Goal: Task Accomplishment & Management: Manage account settings

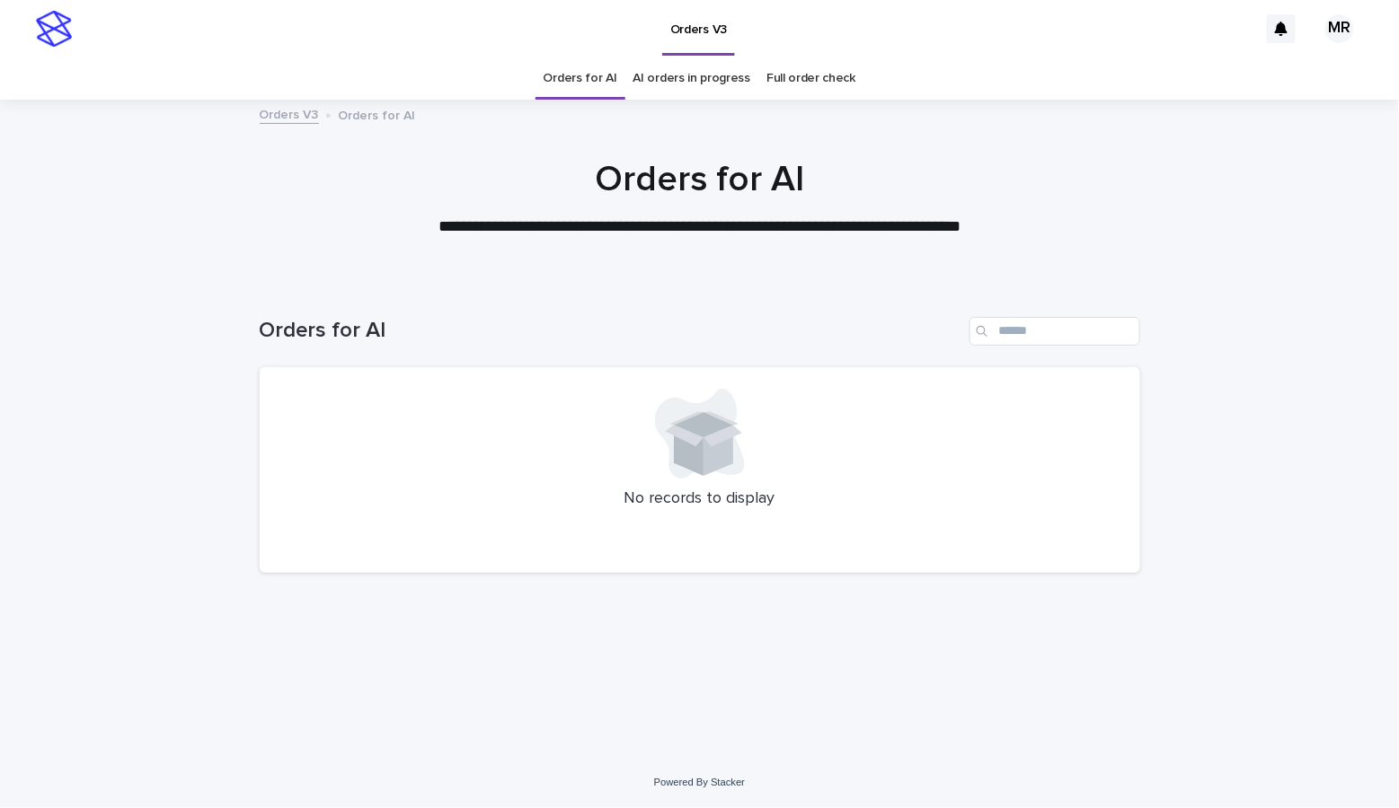
click at [668, 81] on link "AI orders in progress" at bounding box center [692, 78] width 118 height 42
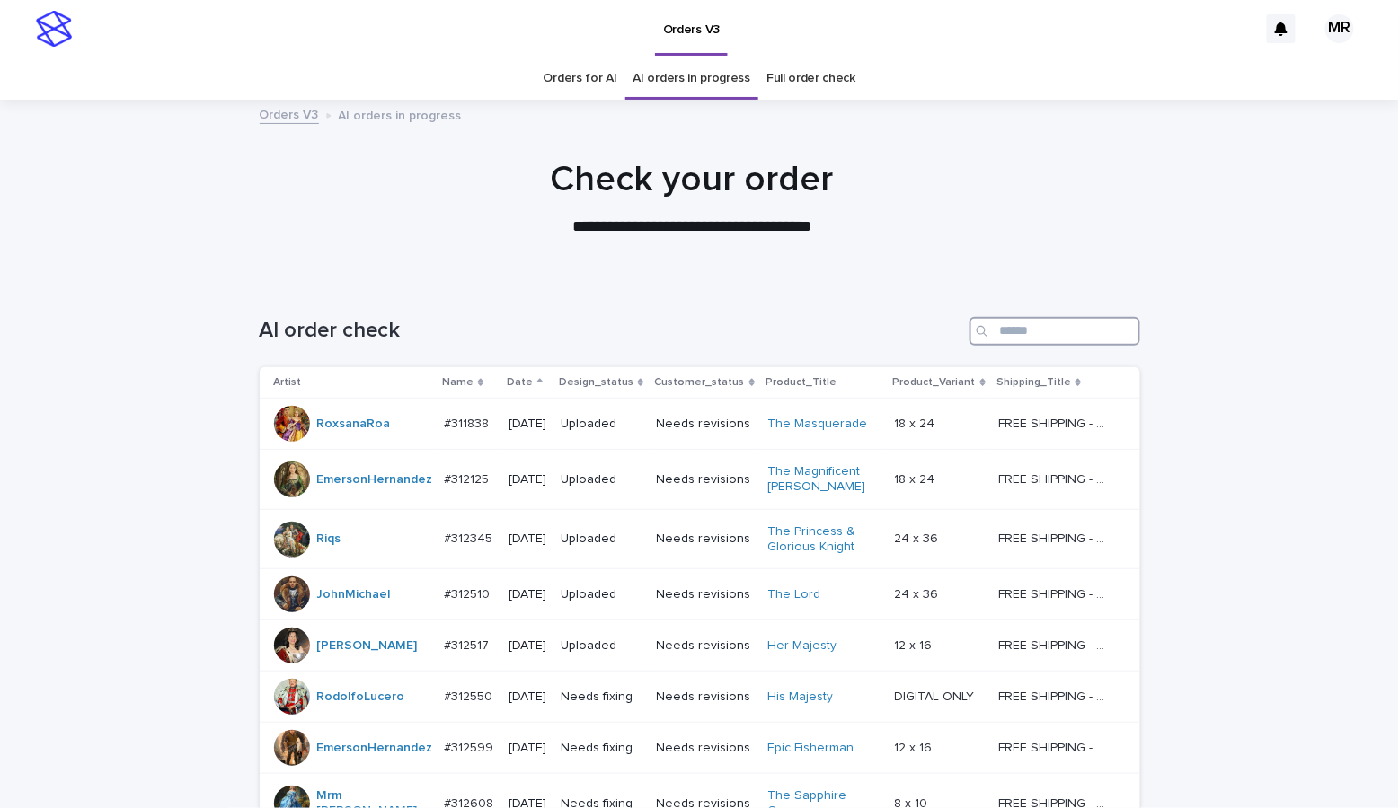
click at [1002, 334] on input "Search" at bounding box center [1054, 331] width 171 height 29
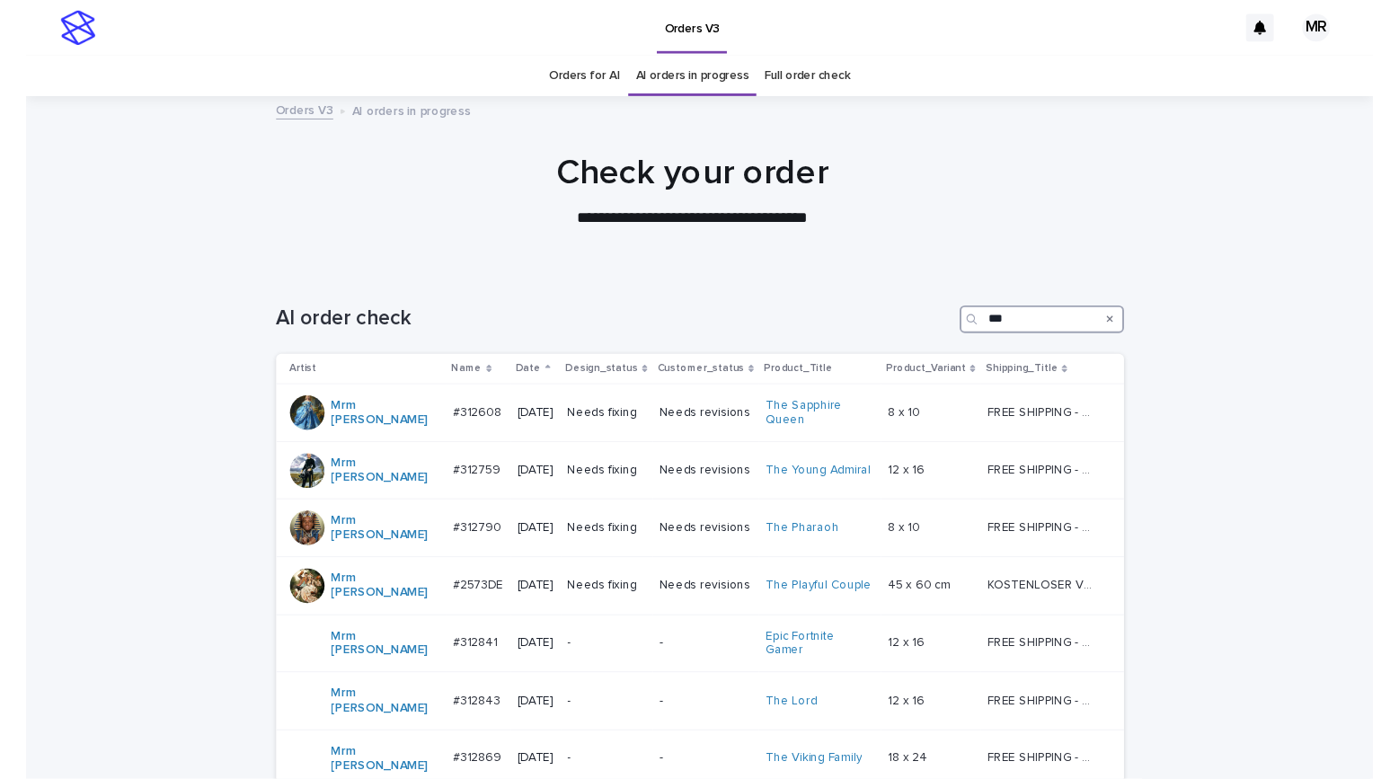
scroll to position [162, 0]
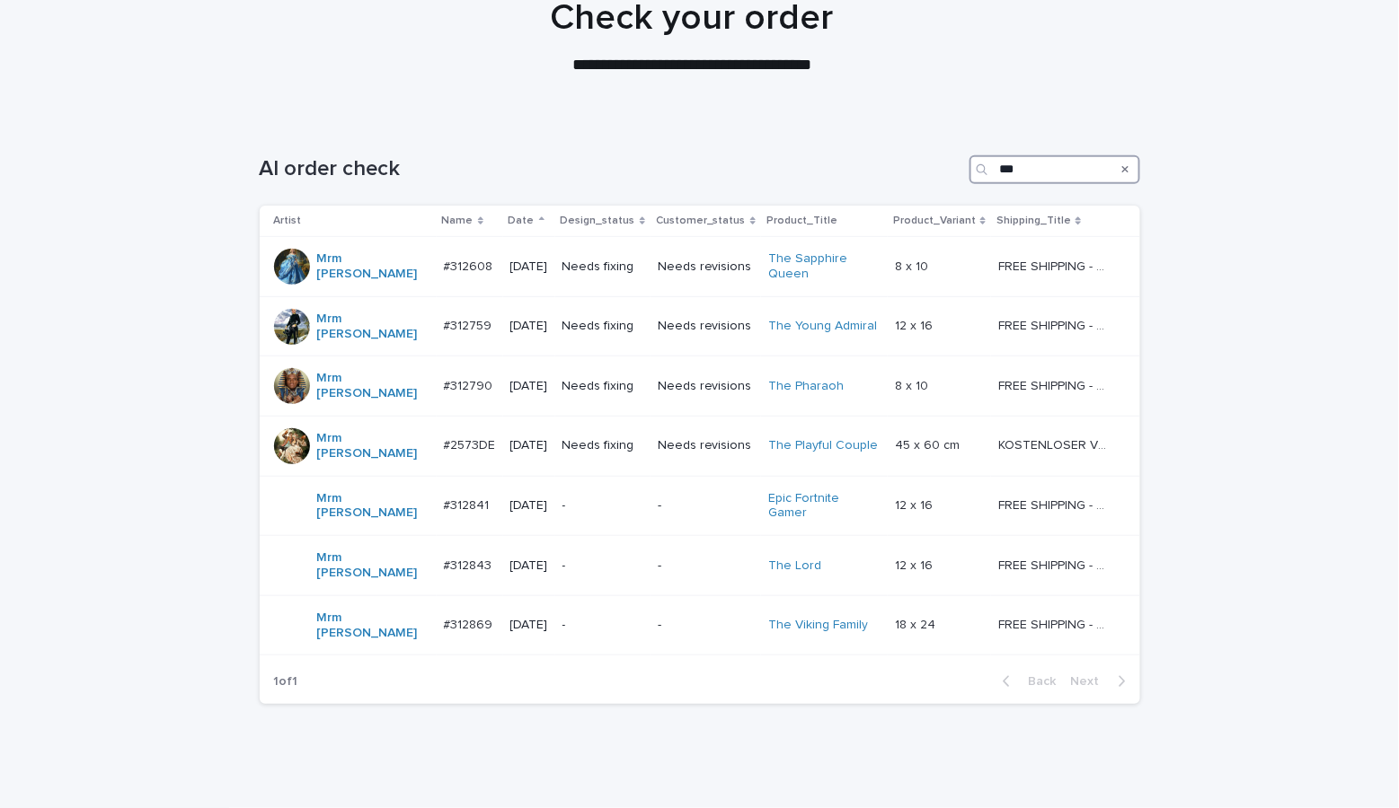
type input "***"
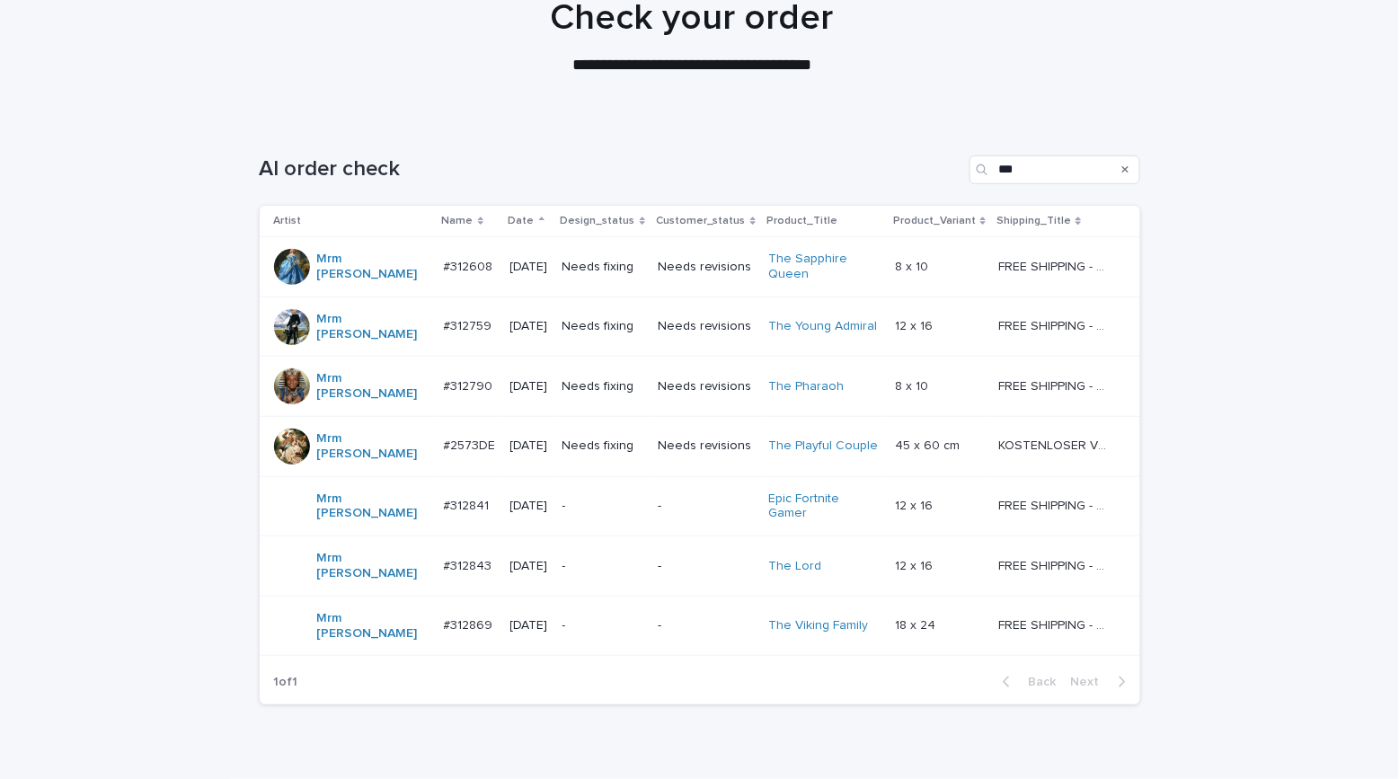
click at [140, 105] on div at bounding box center [691, 29] width 1383 height 180
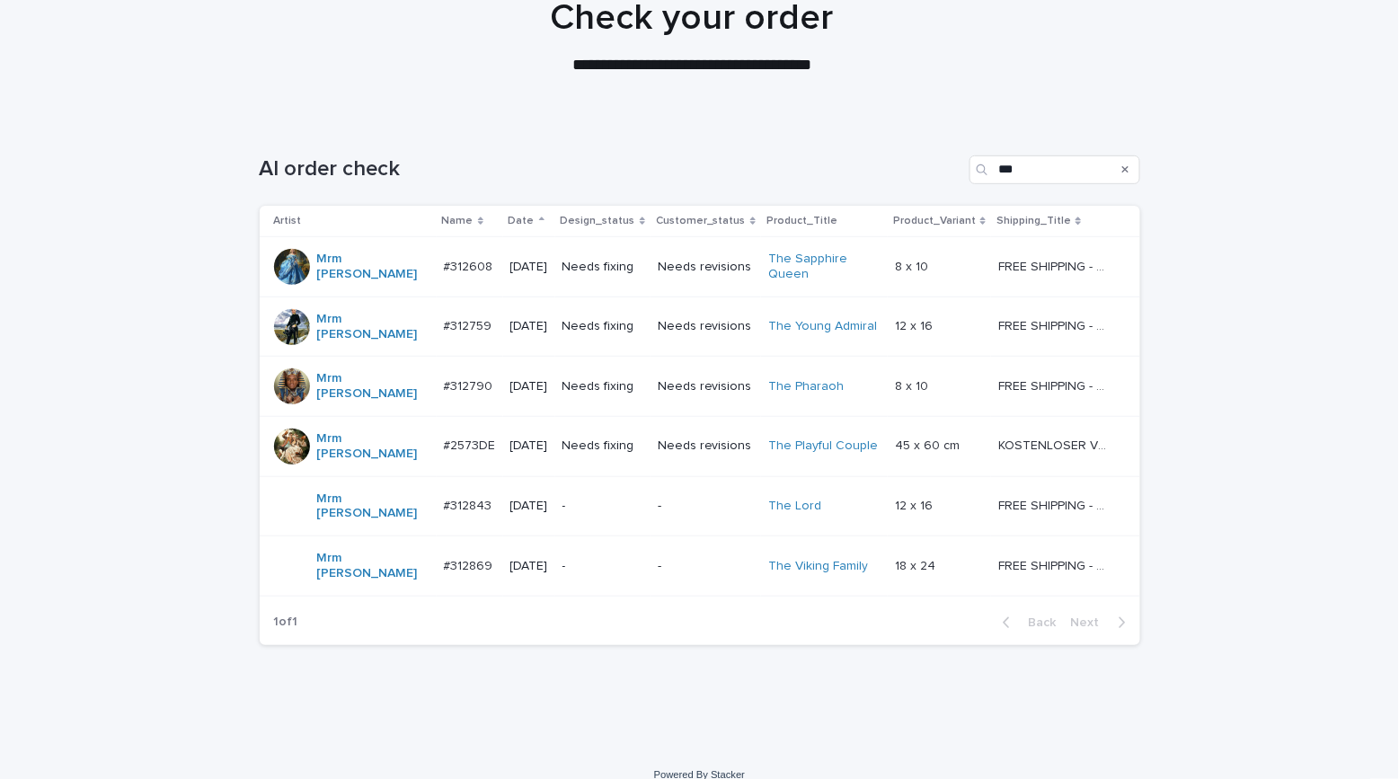
scroll to position [110, 0]
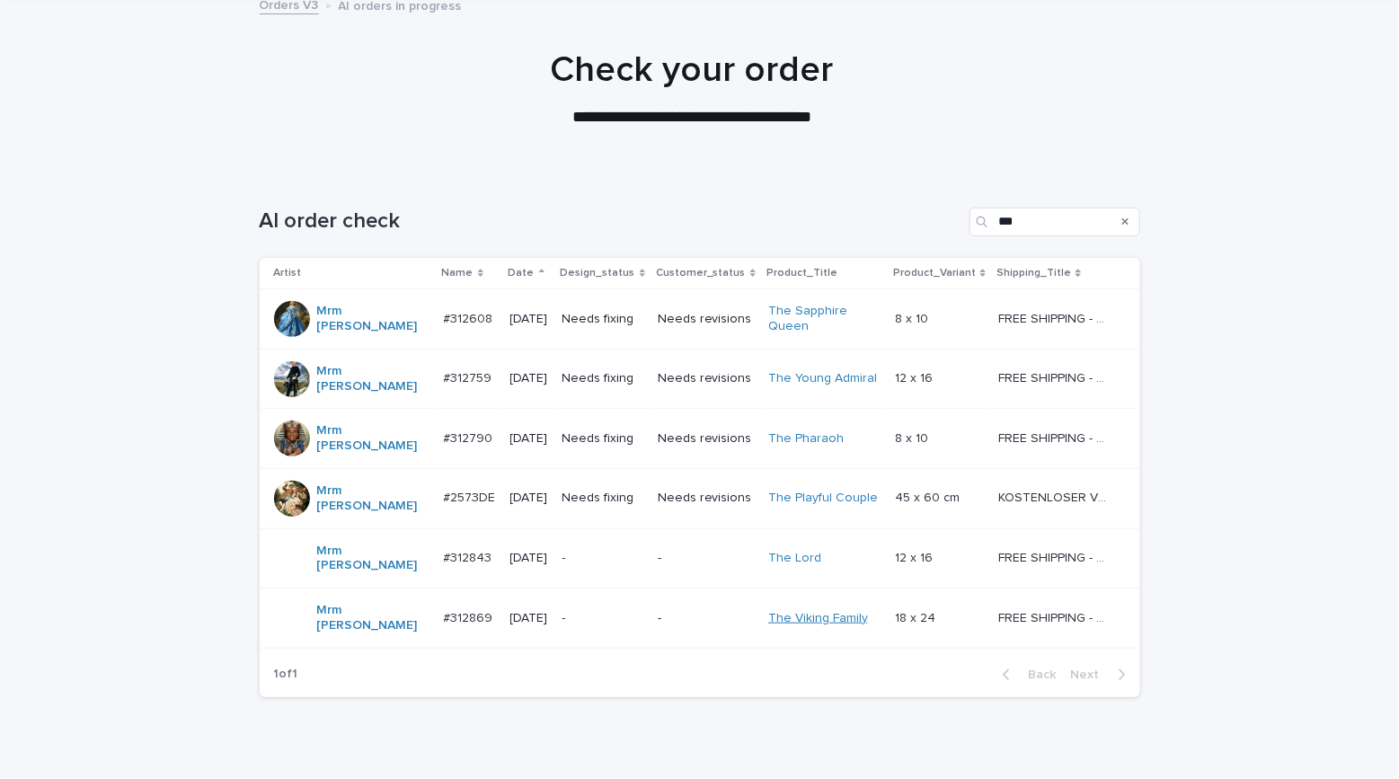
click at [848, 611] on link "The Viking Family" at bounding box center [818, 618] width 100 height 15
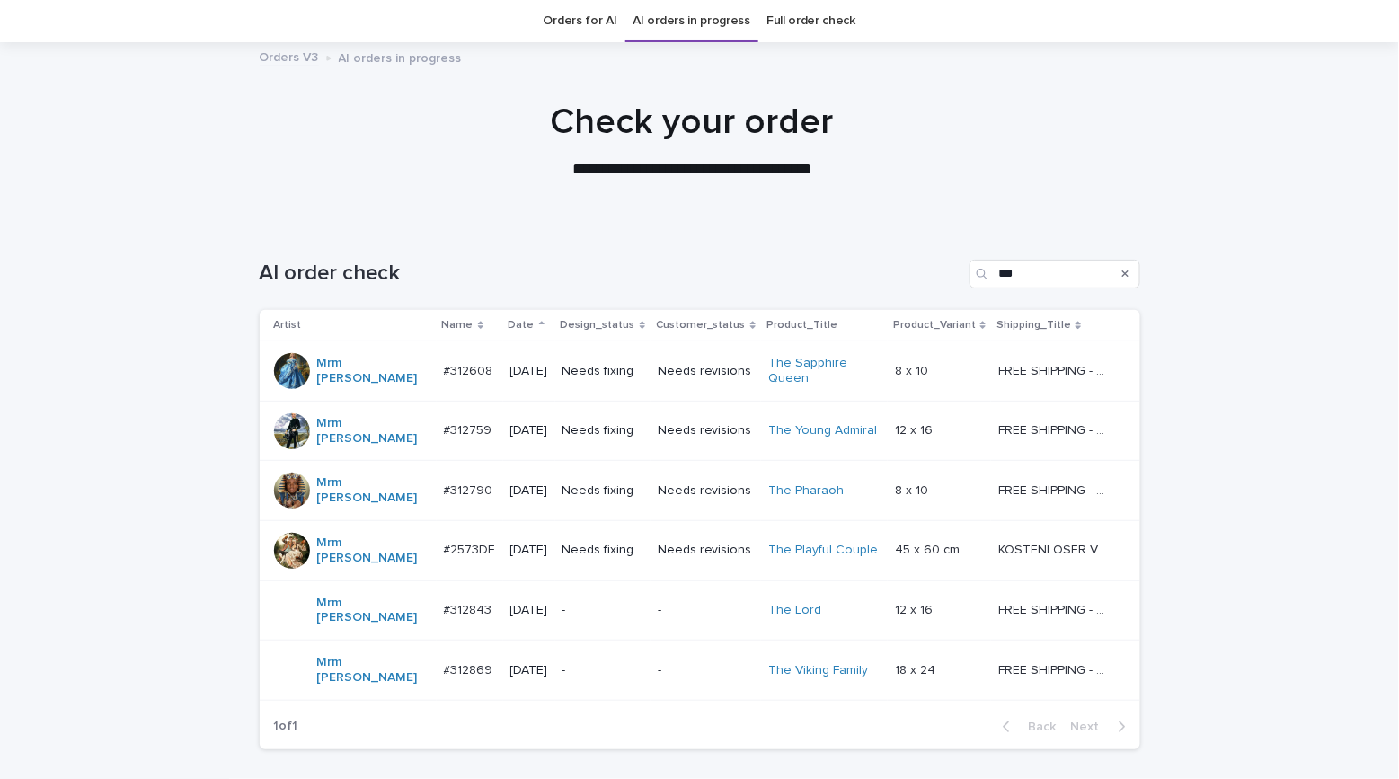
scroll to position [139, 0]
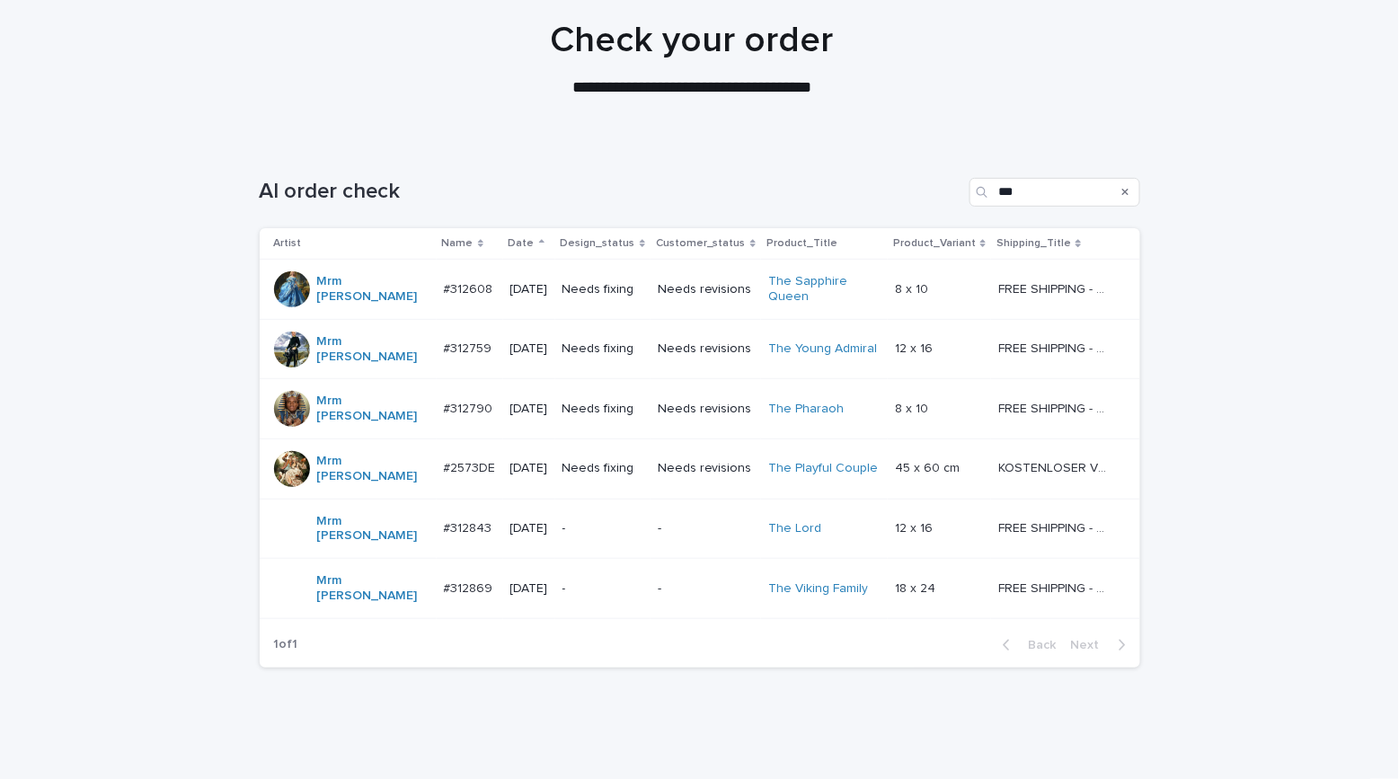
click at [641, 296] on td "Needs fixing" at bounding box center [602, 290] width 95 height 60
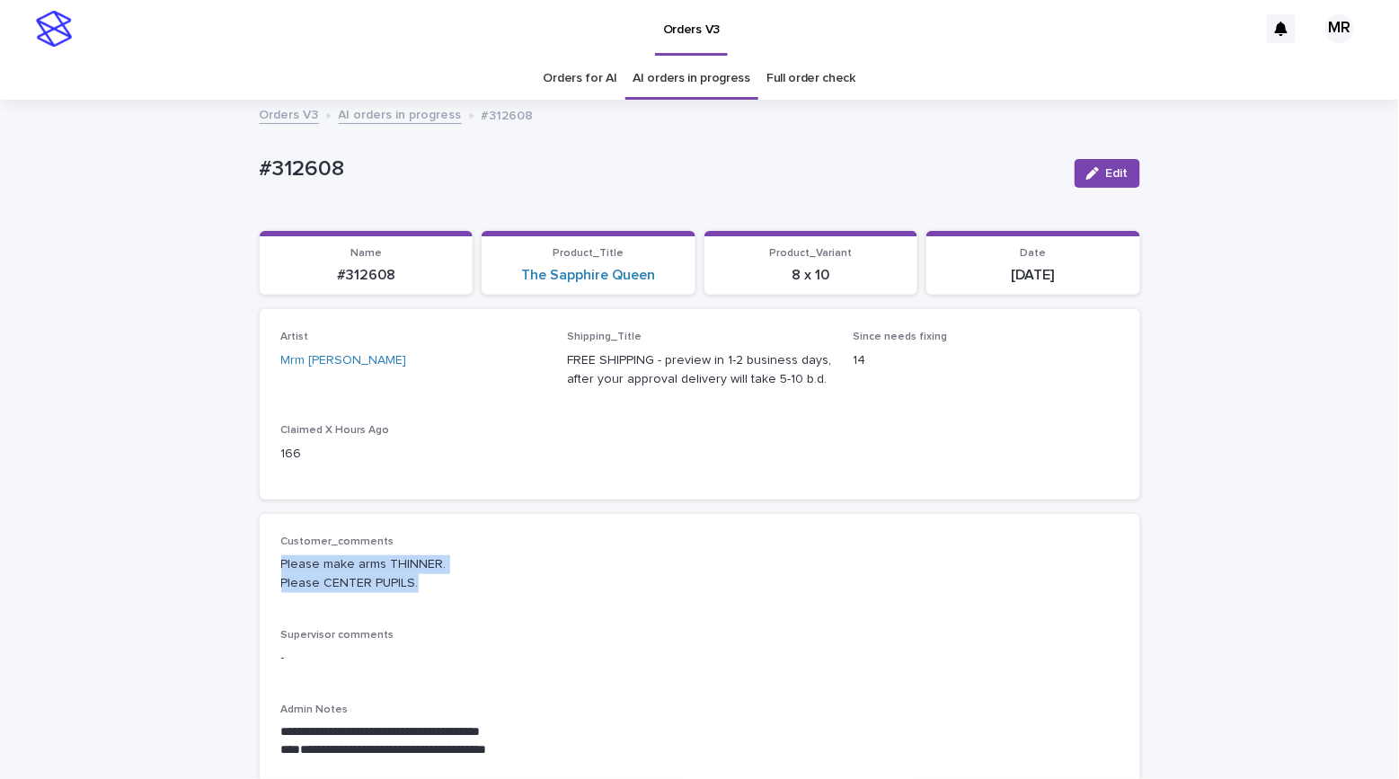
drag, startPoint x: 316, startPoint y: 589, endPoint x: 265, endPoint y: 560, distance: 59.2
click at [265, 560] on div "**********" at bounding box center [700, 663] width 880 height 299
copy p "Please make arms THINNER. Please CENTER PUPILS."
click at [338, 169] on p "#312608" at bounding box center [660, 169] width 800 height 26
drag, startPoint x: 331, startPoint y: 171, endPoint x: 233, endPoint y: 158, distance: 99.6
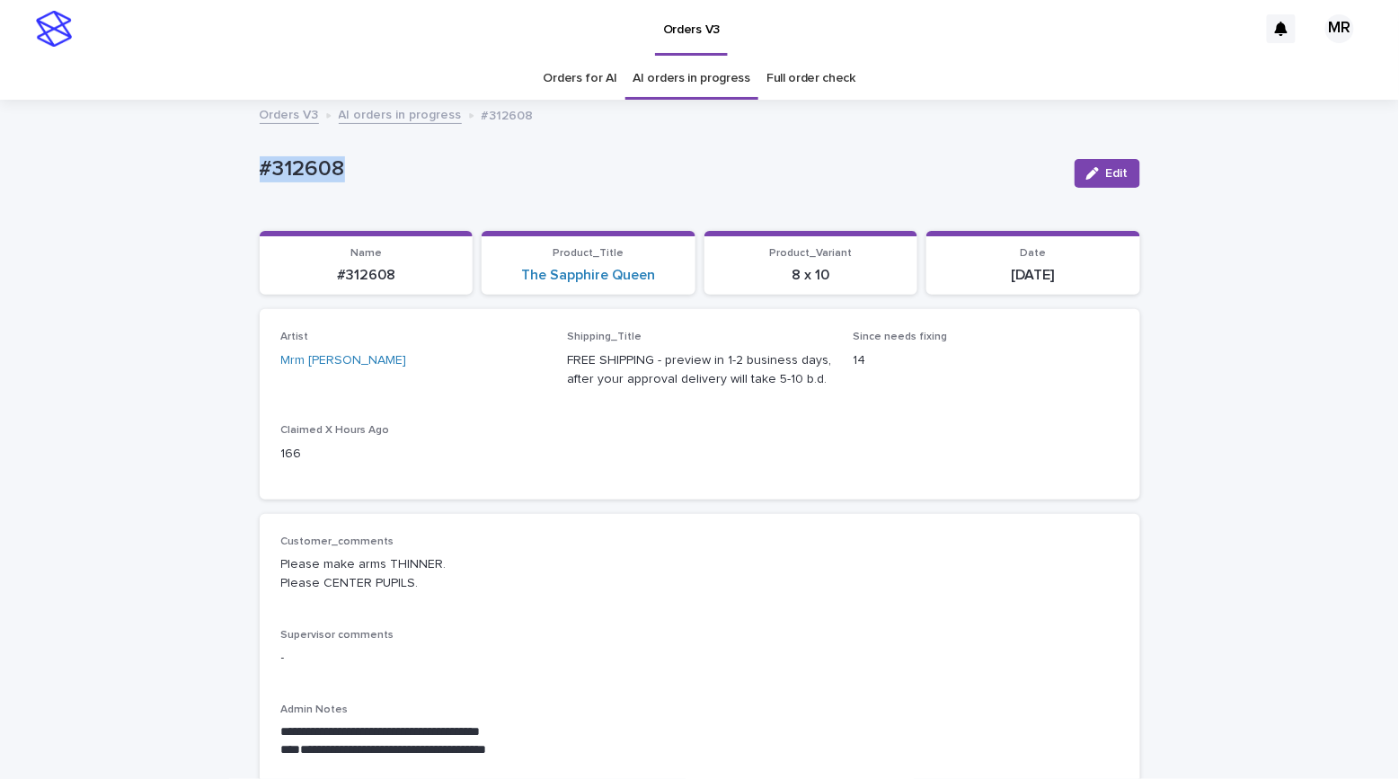
copy p "#312608"
click at [1128, 3] on div "Orders V3" at bounding box center [669, 28] width 1177 height 57
click at [129, 75] on div "Orders for AI AI orders in progress Full order check" at bounding box center [699, 78] width 1399 height 42
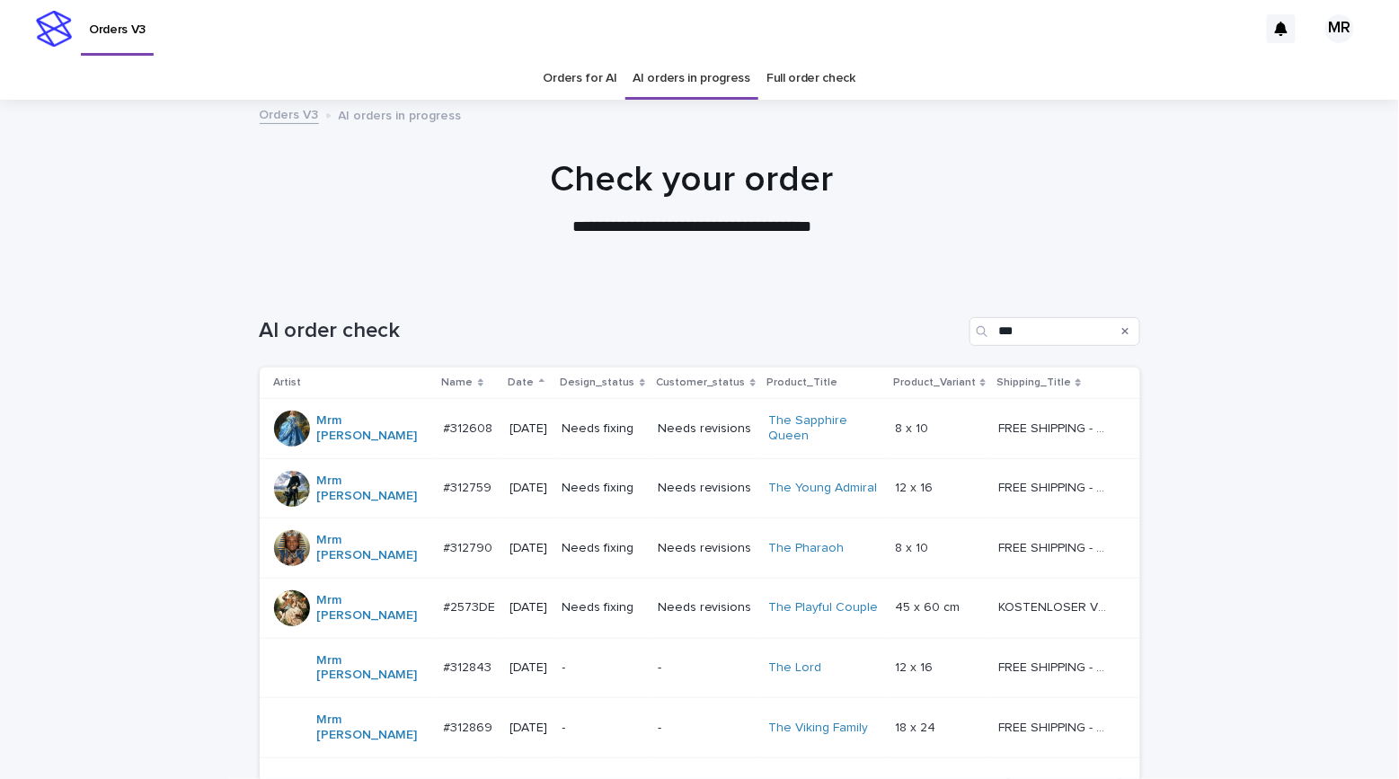
scroll to position [57, 0]
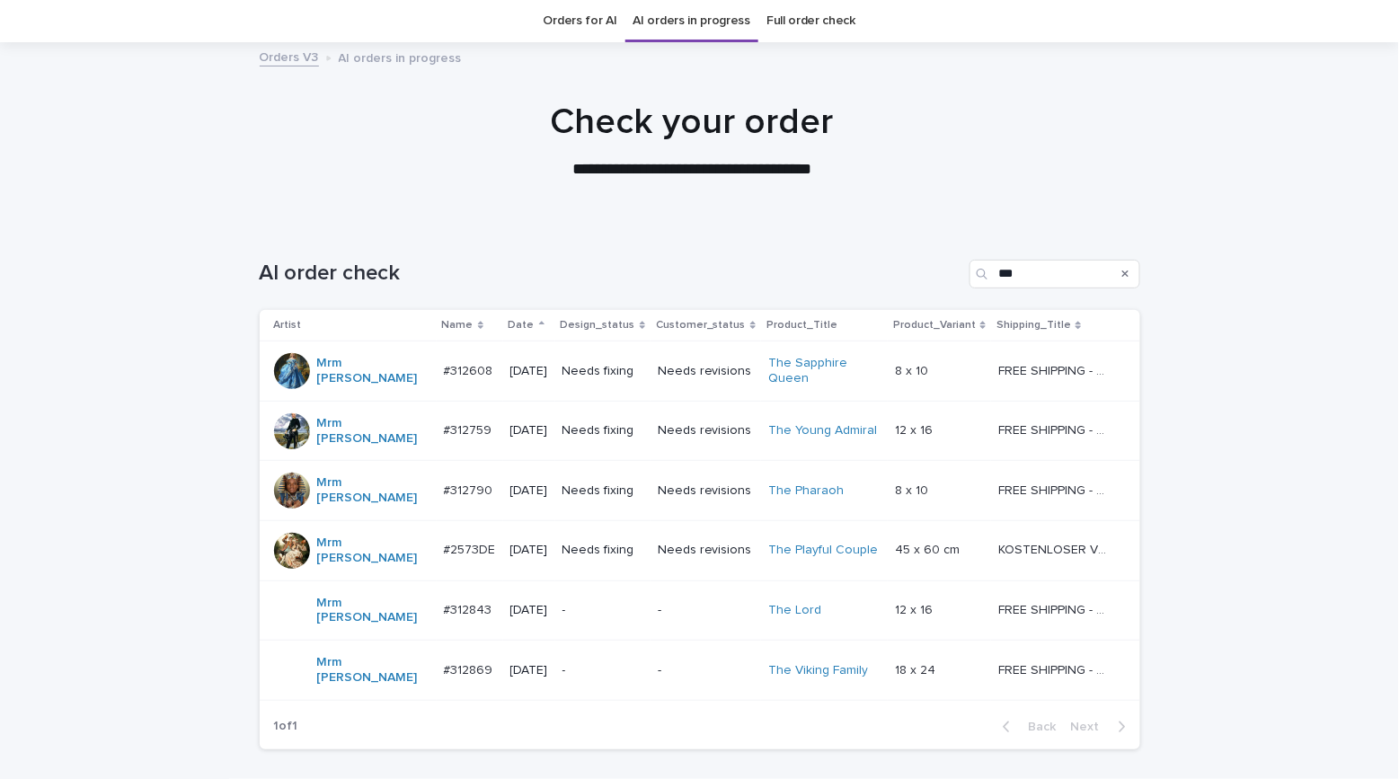
click at [638, 428] on p "Needs fixing" at bounding box center [602, 430] width 81 height 15
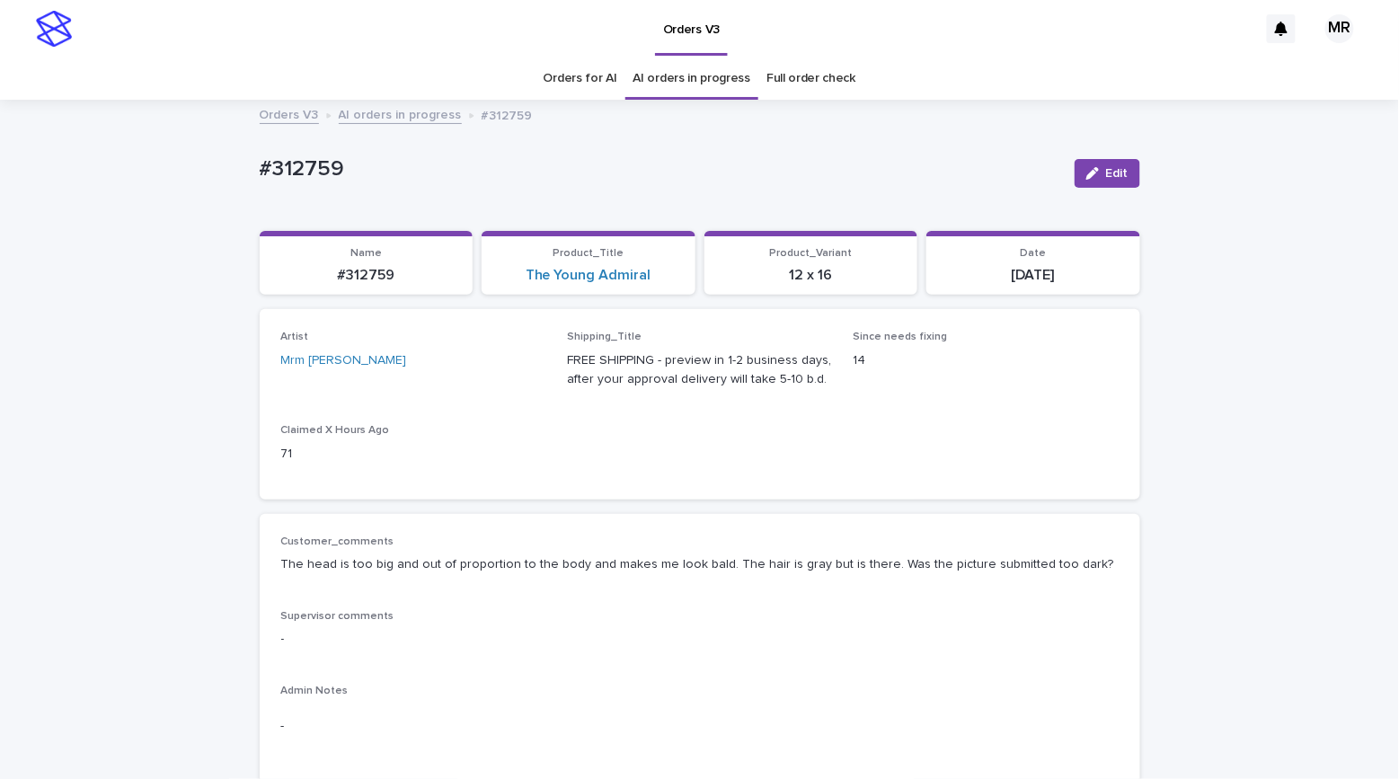
click at [646, 555] on p "The head is too big and out of proportion to the body and makes me look bald. T…" at bounding box center [699, 564] width 837 height 19
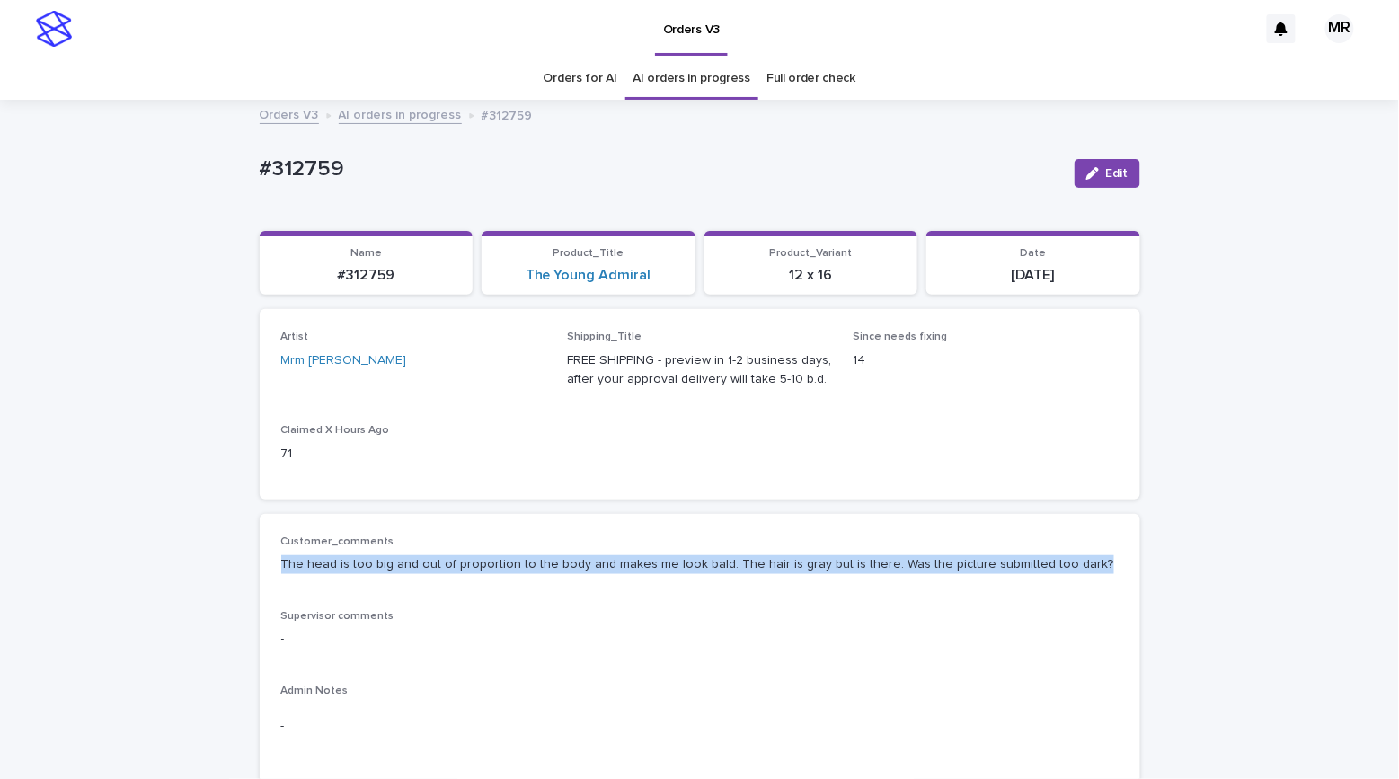
click at [646, 555] on p "The head is too big and out of proportion to the body and makes me look bald. T…" at bounding box center [699, 564] width 837 height 19
copy p "The head is too big and out of proportion to the body and makes me look bald. T…"
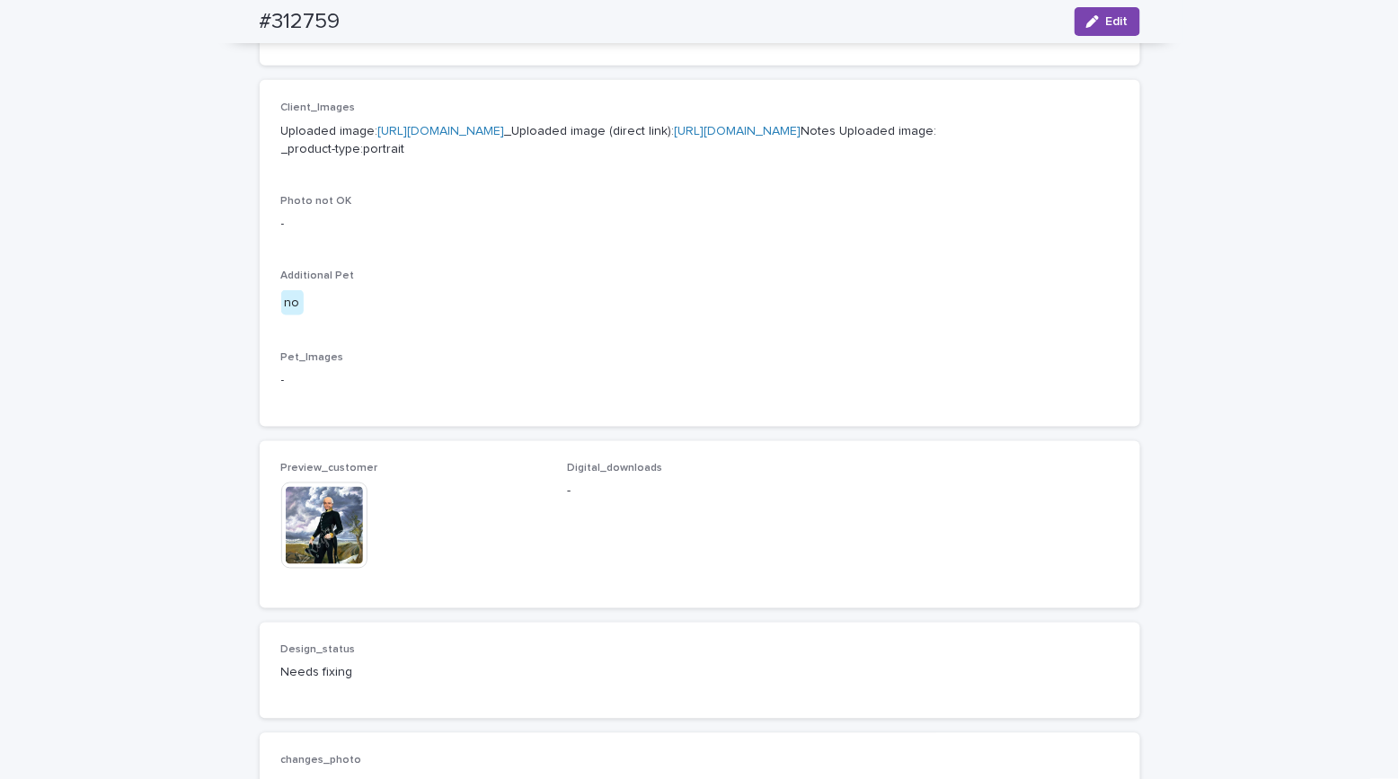
drag, startPoint x: 174, startPoint y: 520, endPoint x: 223, endPoint y: 540, distance: 52.4
click at [174, 520] on div "Loading... Saving… Loading... Saving… #312759 Edit #312759 Edit Sorry, there wa…" at bounding box center [699, 237] width 1399 height 1708
click at [300, 569] on img at bounding box center [324, 525] width 86 height 86
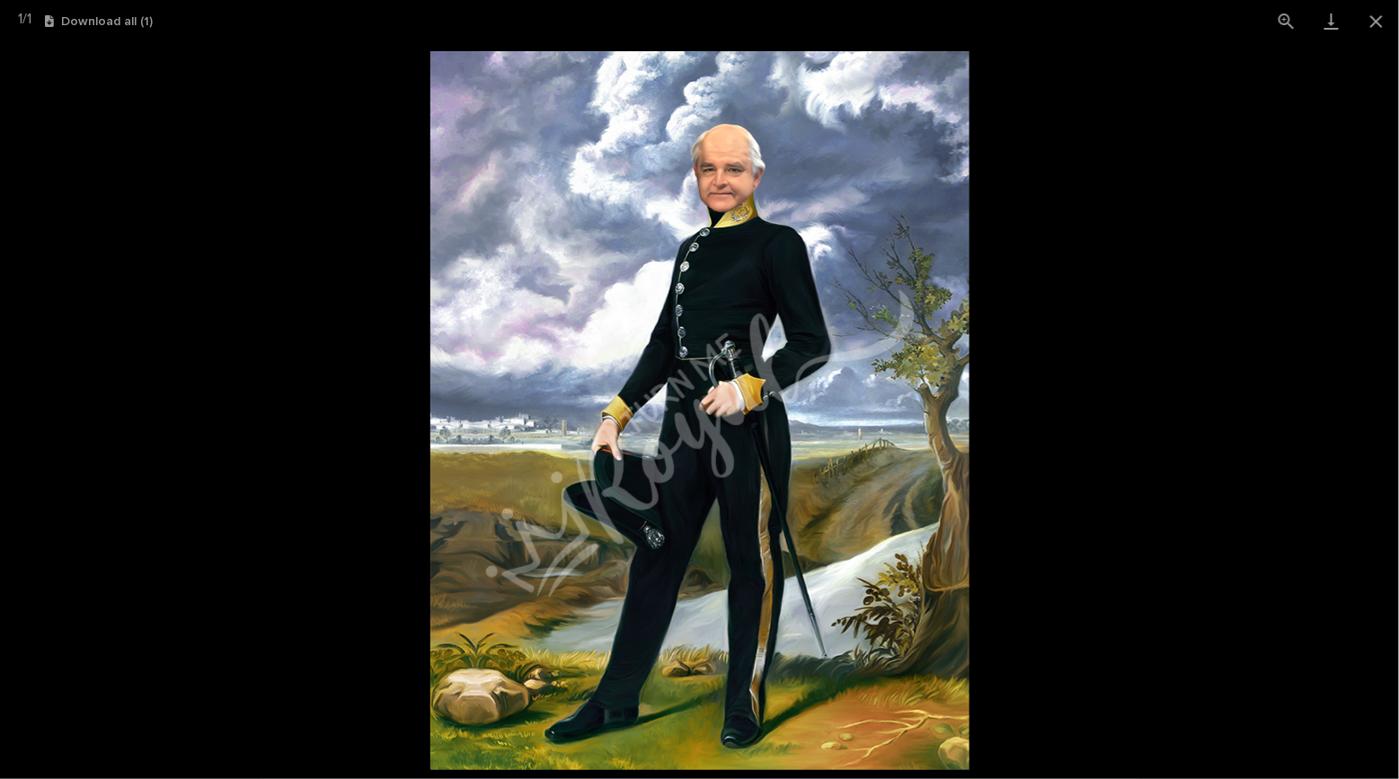
click at [135, 268] on picture at bounding box center [699, 410] width 1399 height 737
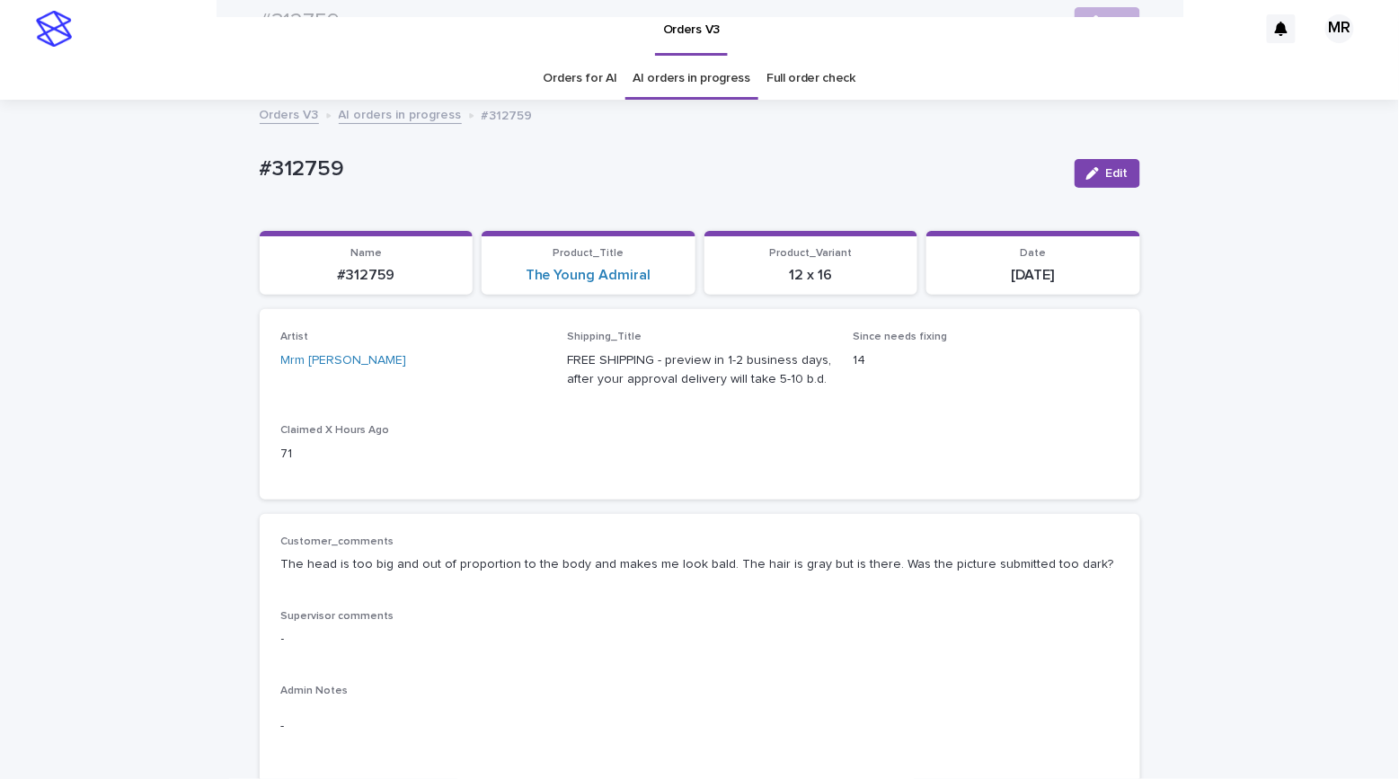
scroll to position [1019, 0]
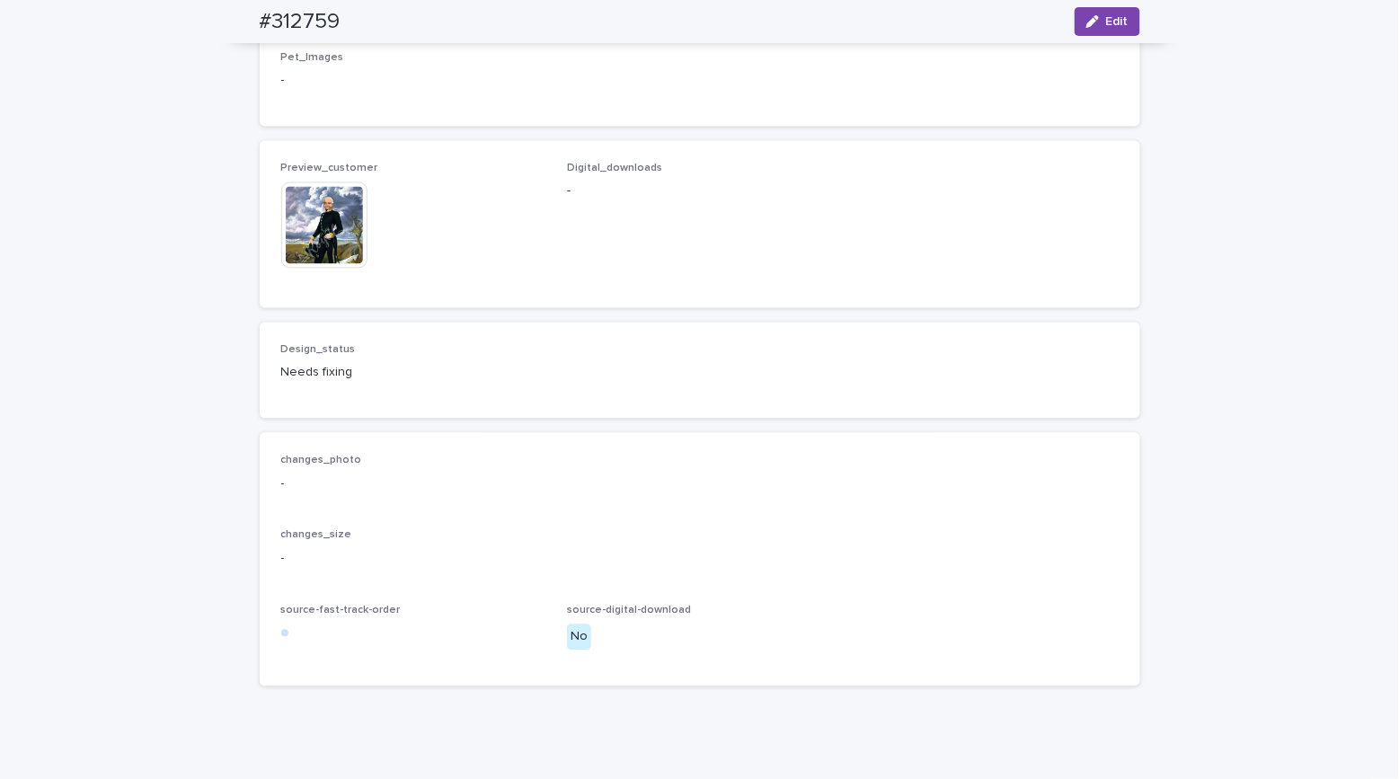
click at [325, 269] on img at bounding box center [324, 225] width 86 height 86
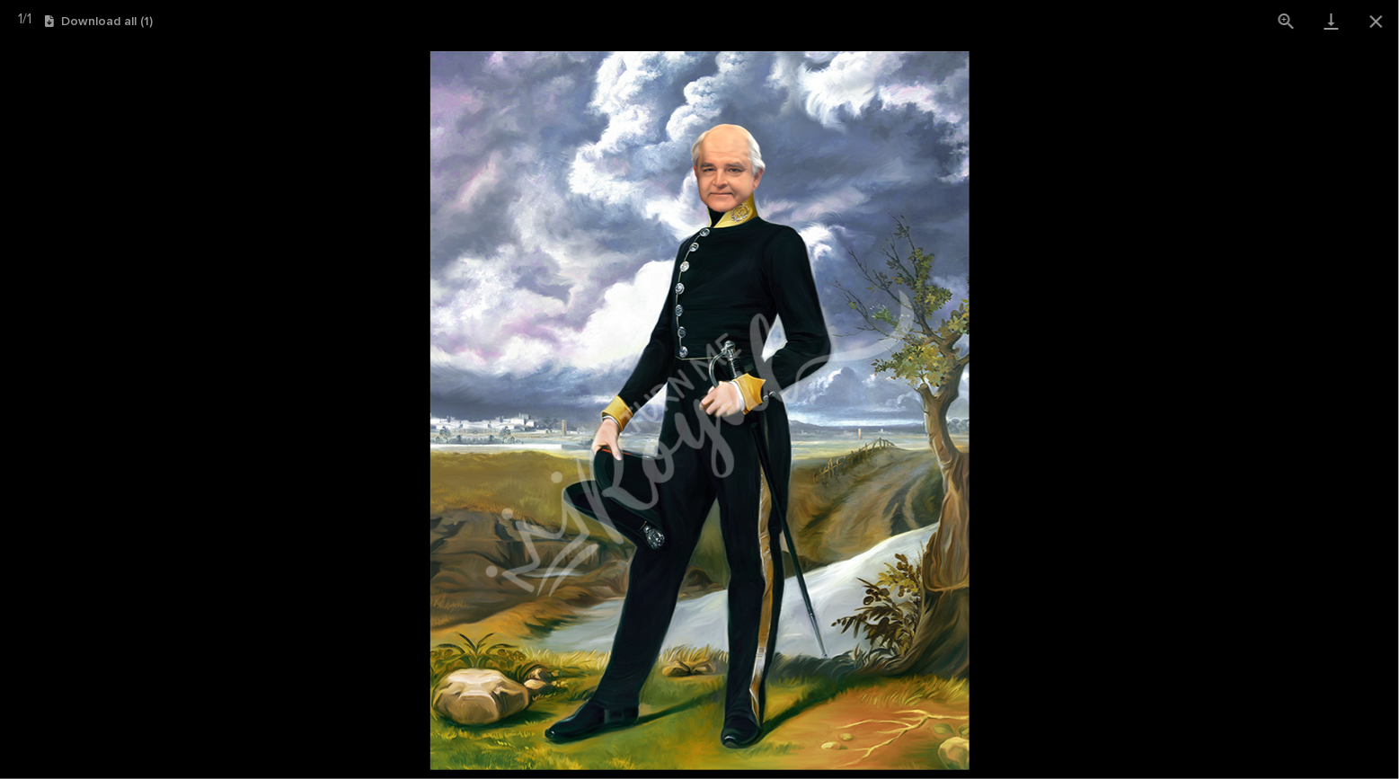
click at [123, 189] on picture at bounding box center [699, 410] width 1399 height 737
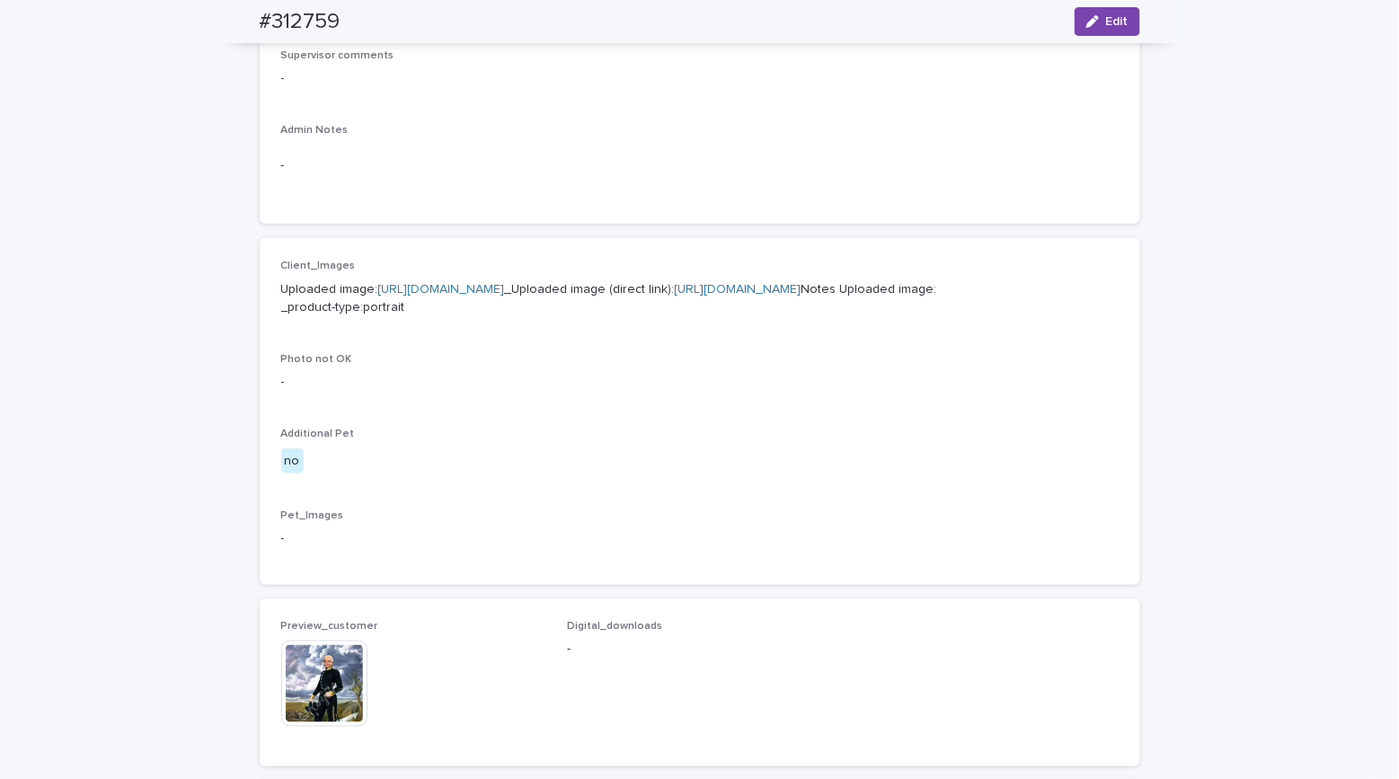
scroll to position [0, 0]
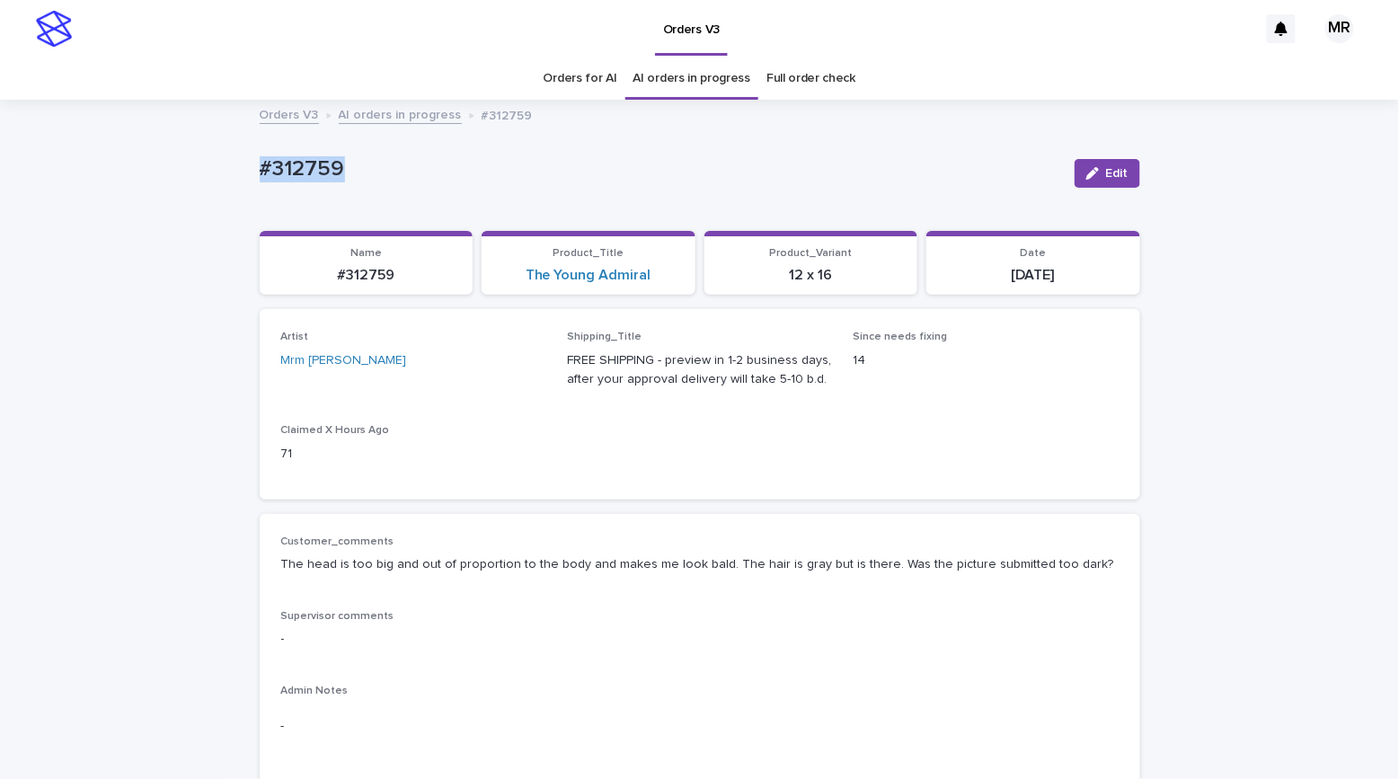
drag, startPoint x: 262, startPoint y: 171, endPoint x: 181, endPoint y: 171, distance: 80.8
click at [1117, 176] on span "Edit" at bounding box center [1117, 173] width 22 height 13
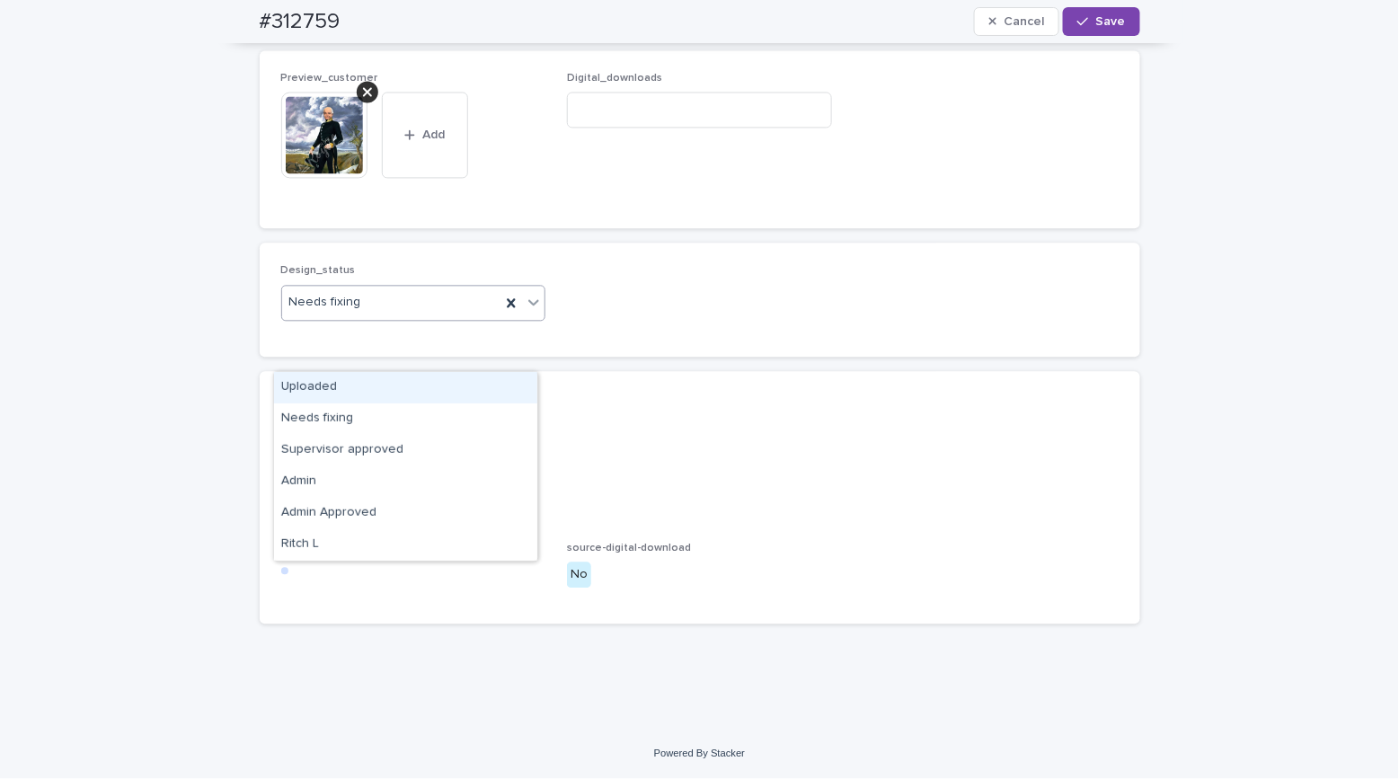
drag, startPoint x: 397, startPoint y: 352, endPoint x: 313, endPoint y: 364, distance: 84.4
click at [396, 317] on div "Needs fixing" at bounding box center [391, 302] width 219 height 30
click at [319, 379] on div "Uploaded" at bounding box center [405, 387] width 263 height 31
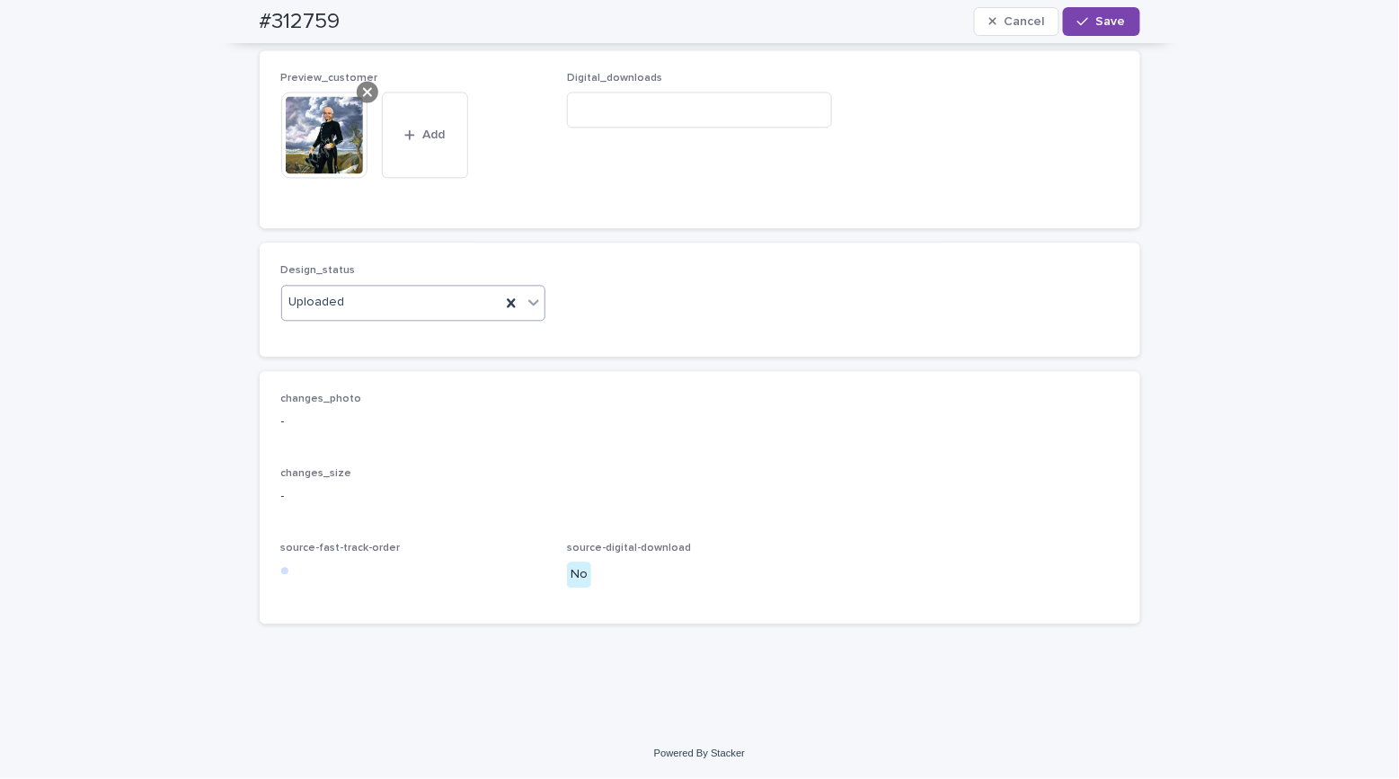
click at [363, 96] on icon at bounding box center [367, 91] width 9 height 9
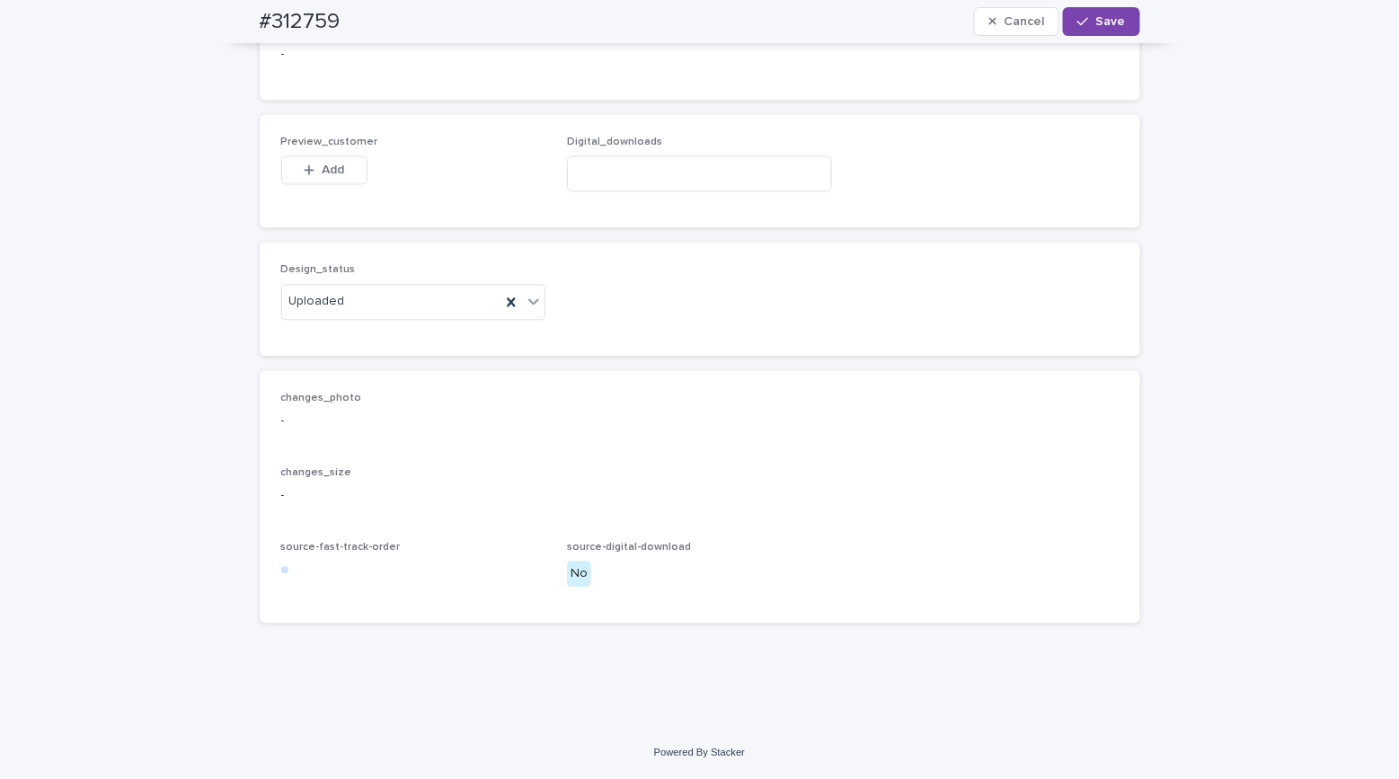
scroll to position [1138, 0]
click at [328, 174] on span "Add" at bounding box center [333, 170] width 22 height 13
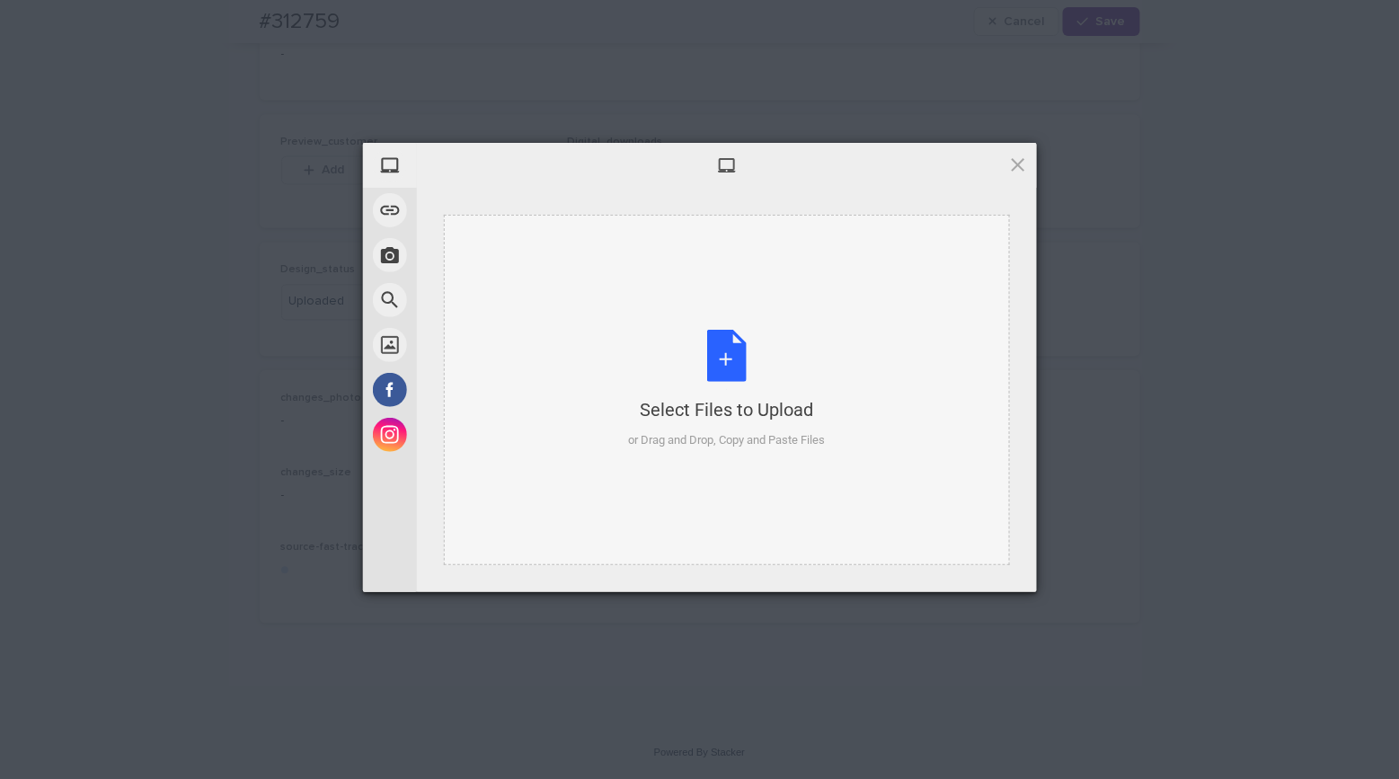
click at [729, 363] on div "Select Files to Upload or Drag and Drop, Copy and Paste Files" at bounding box center [726, 389] width 197 height 119
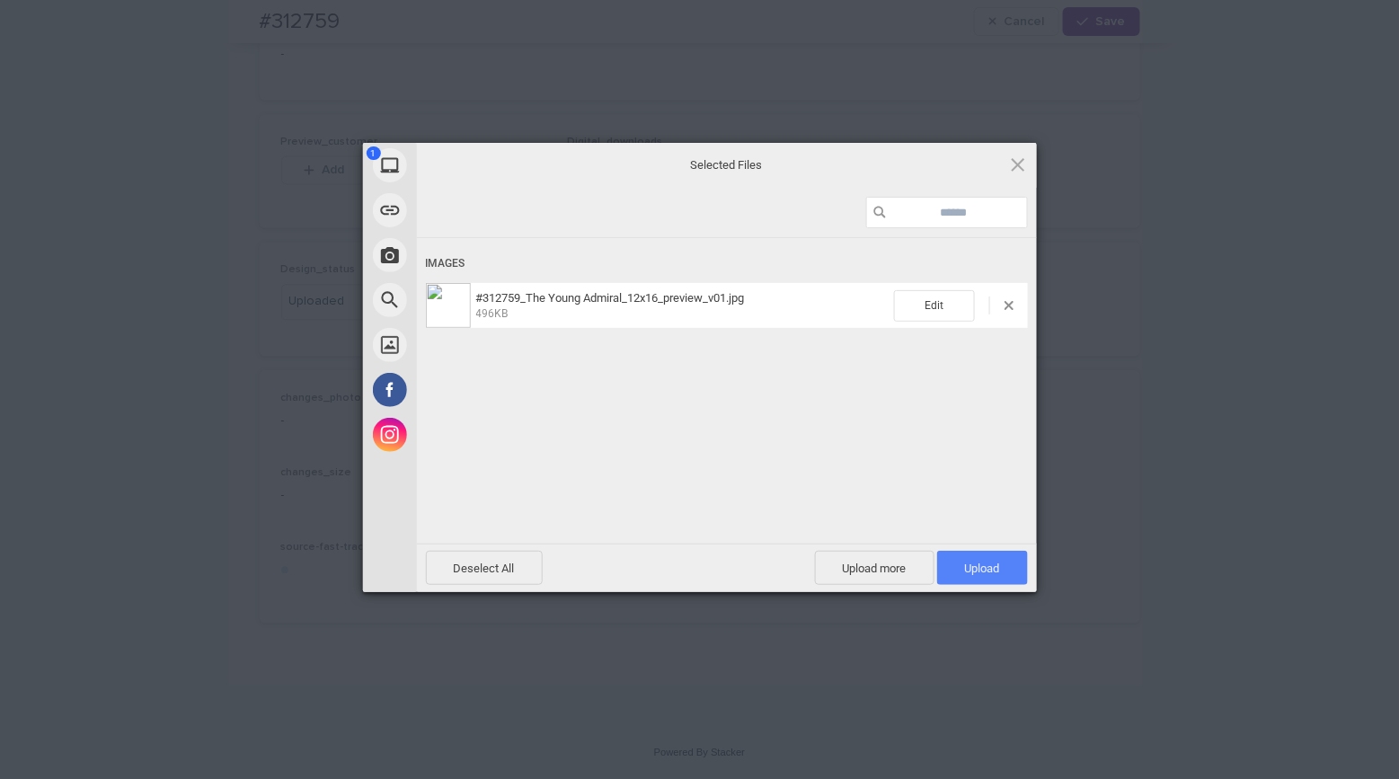
click at [978, 561] on span "Upload 1" at bounding box center [982, 567] width 35 height 13
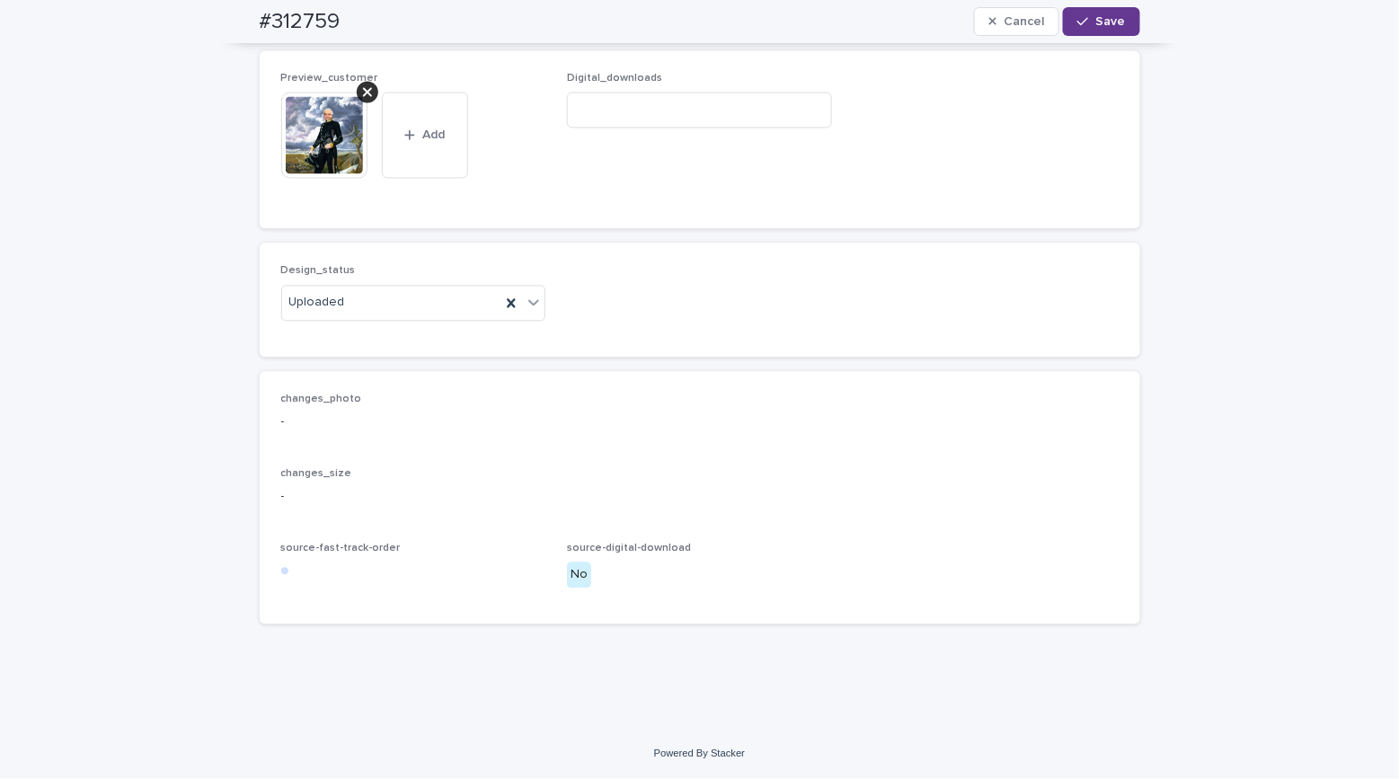
click at [1097, 26] on span "Save" at bounding box center [1111, 21] width 30 height 13
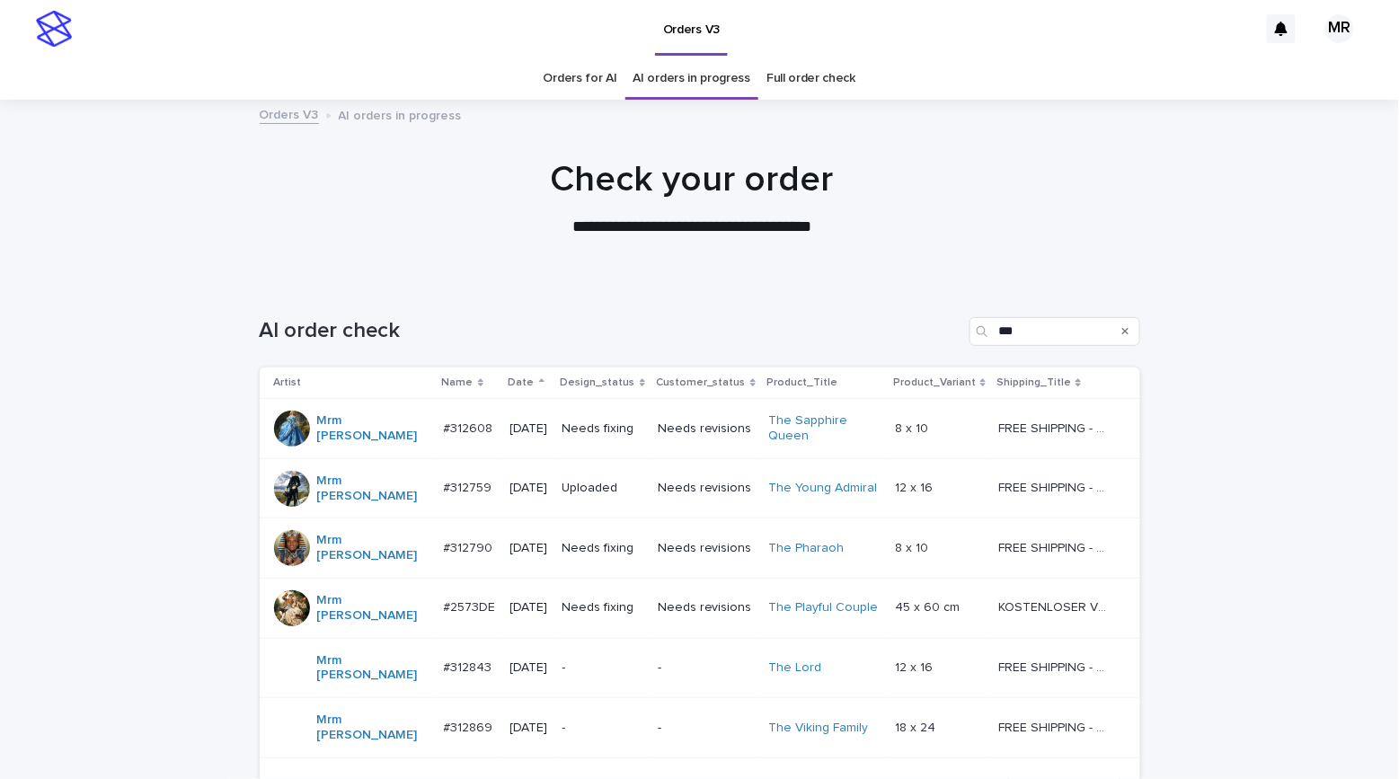
click at [641, 428] on td "Needs fixing" at bounding box center [602, 429] width 95 height 60
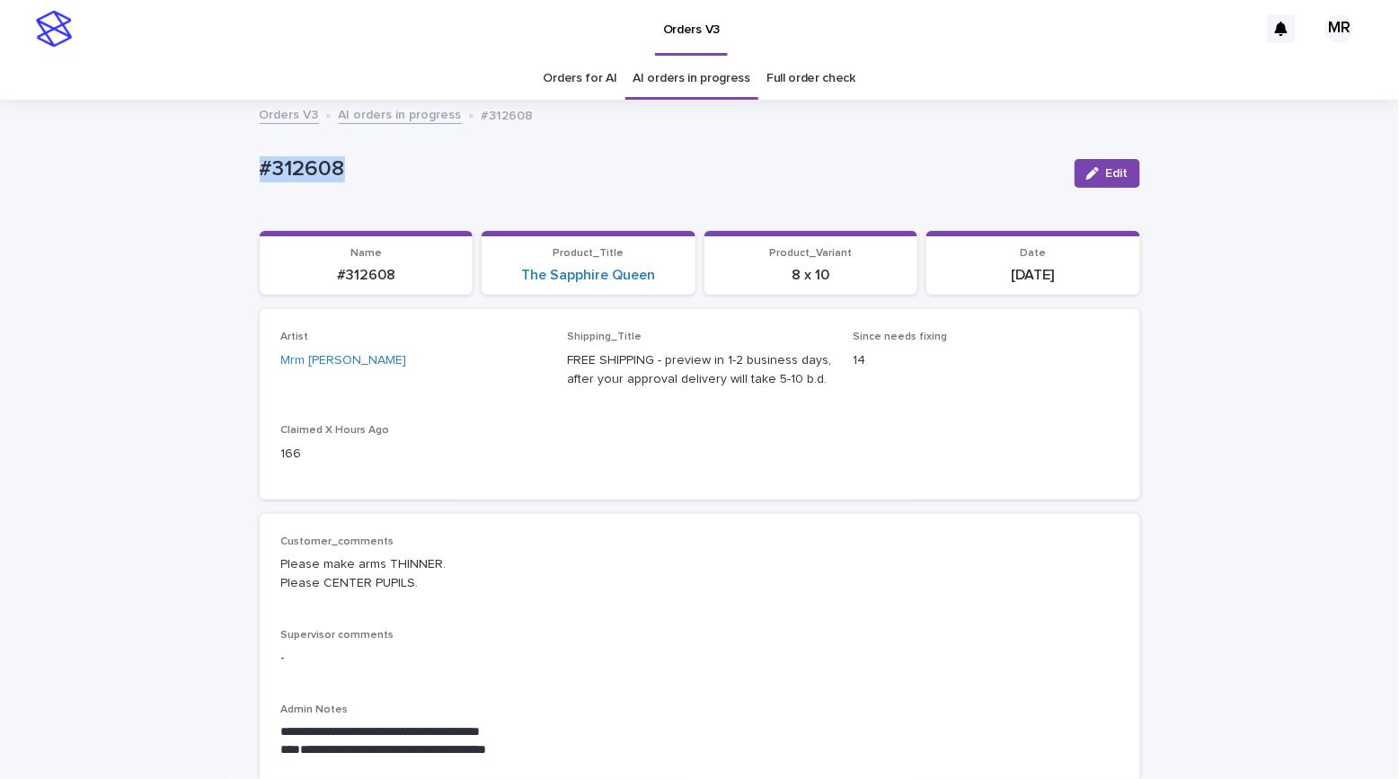
drag, startPoint x: 340, startPoint y: 169, endPoint x: 172, endPoint y: 165, distance: 167.1
copy p "#312608"
click at [166, 112] on div "Orders V3 AI orders in progress #312608" at bounding box center [699, 115] width 1399 height 25
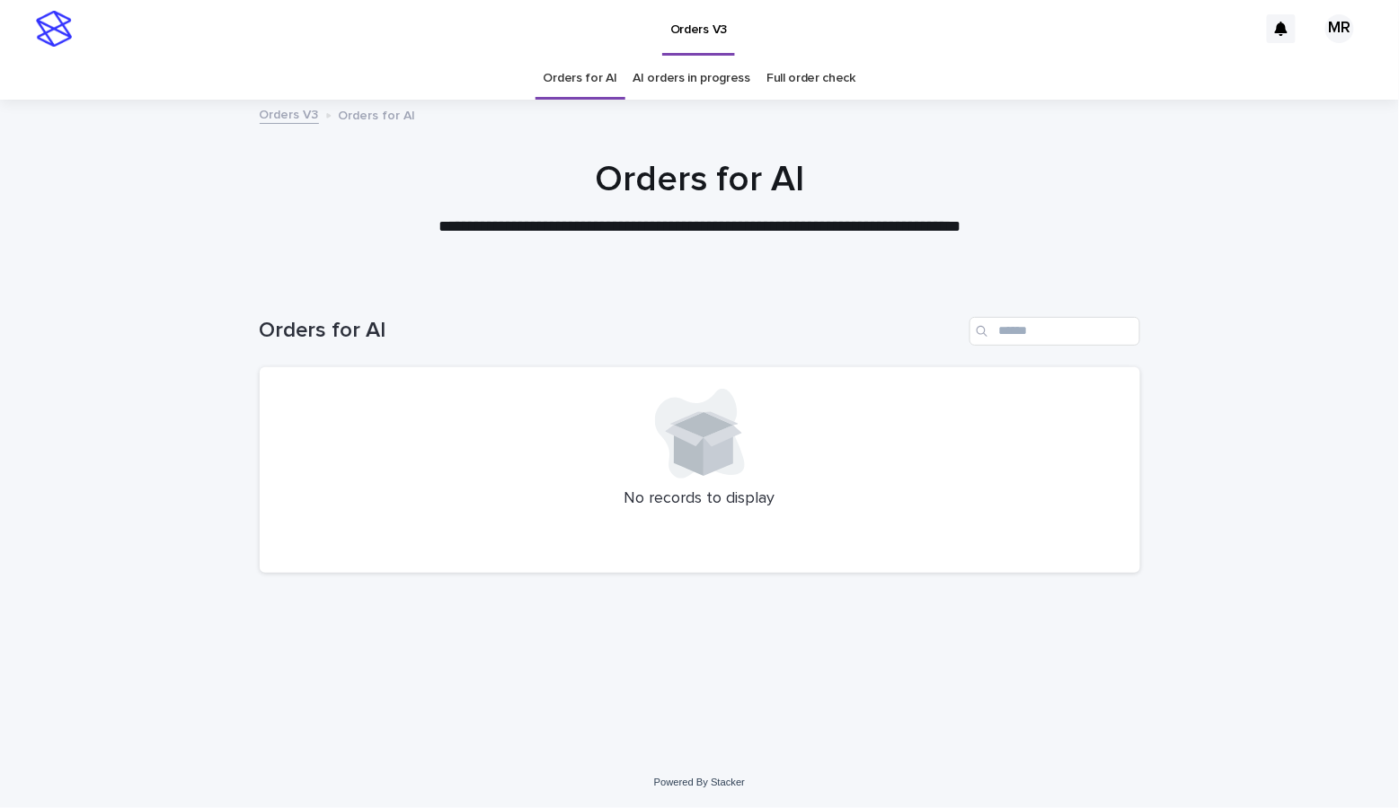
click at [680, 84] on link "AI orders in progress" at bounding box center [692, 78] width 118 height 42
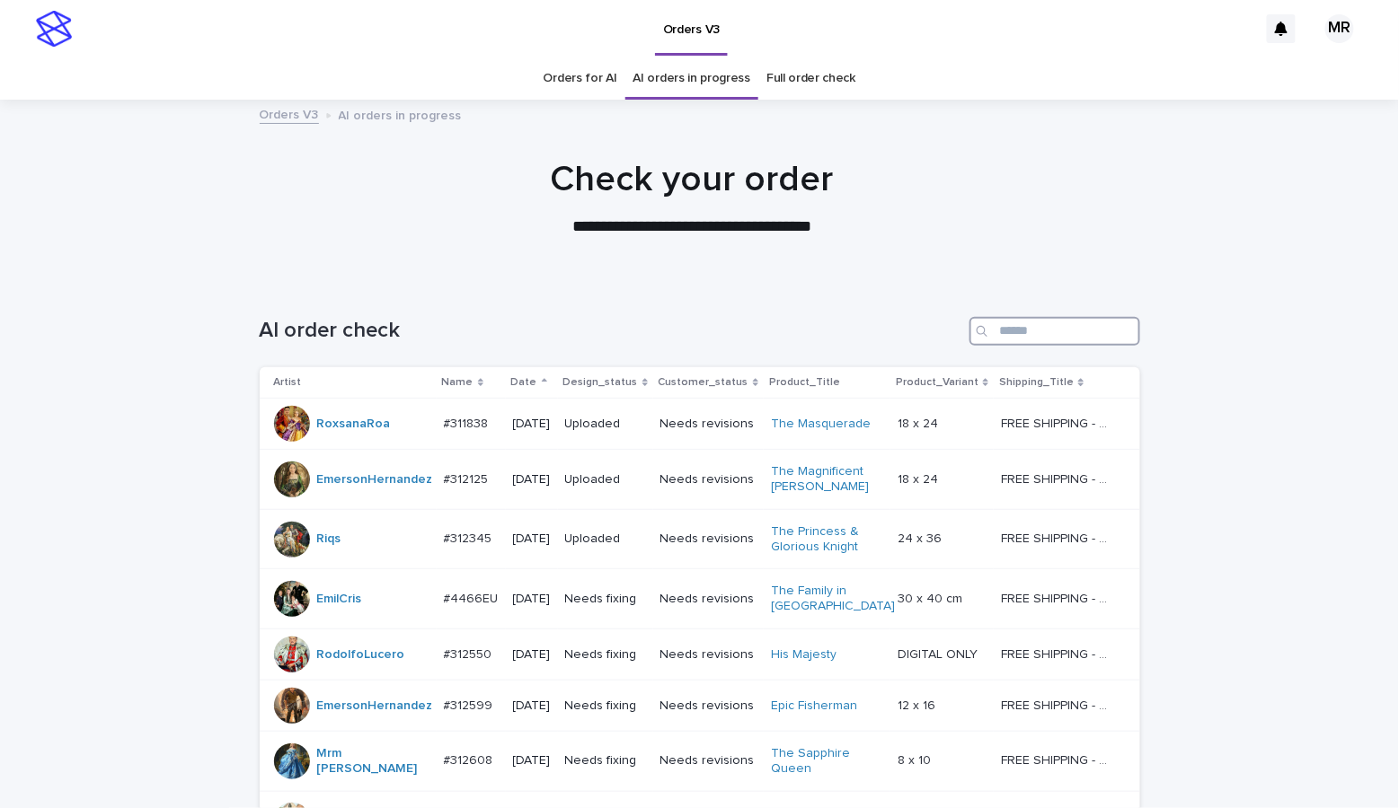
click at [1035, 336] on input "Search" at bounding box center [1054, 331] width 171 height 29
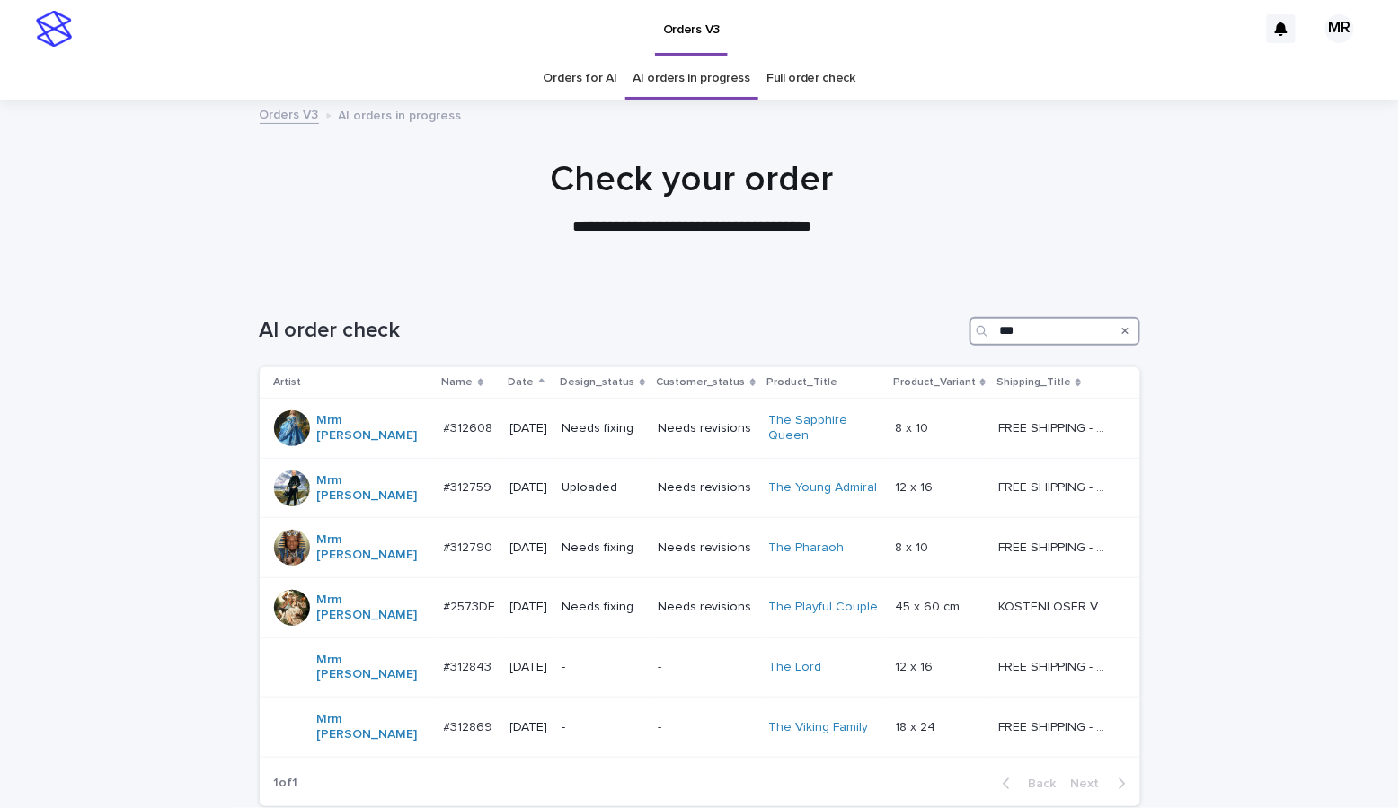
scroll to position [110, 0]
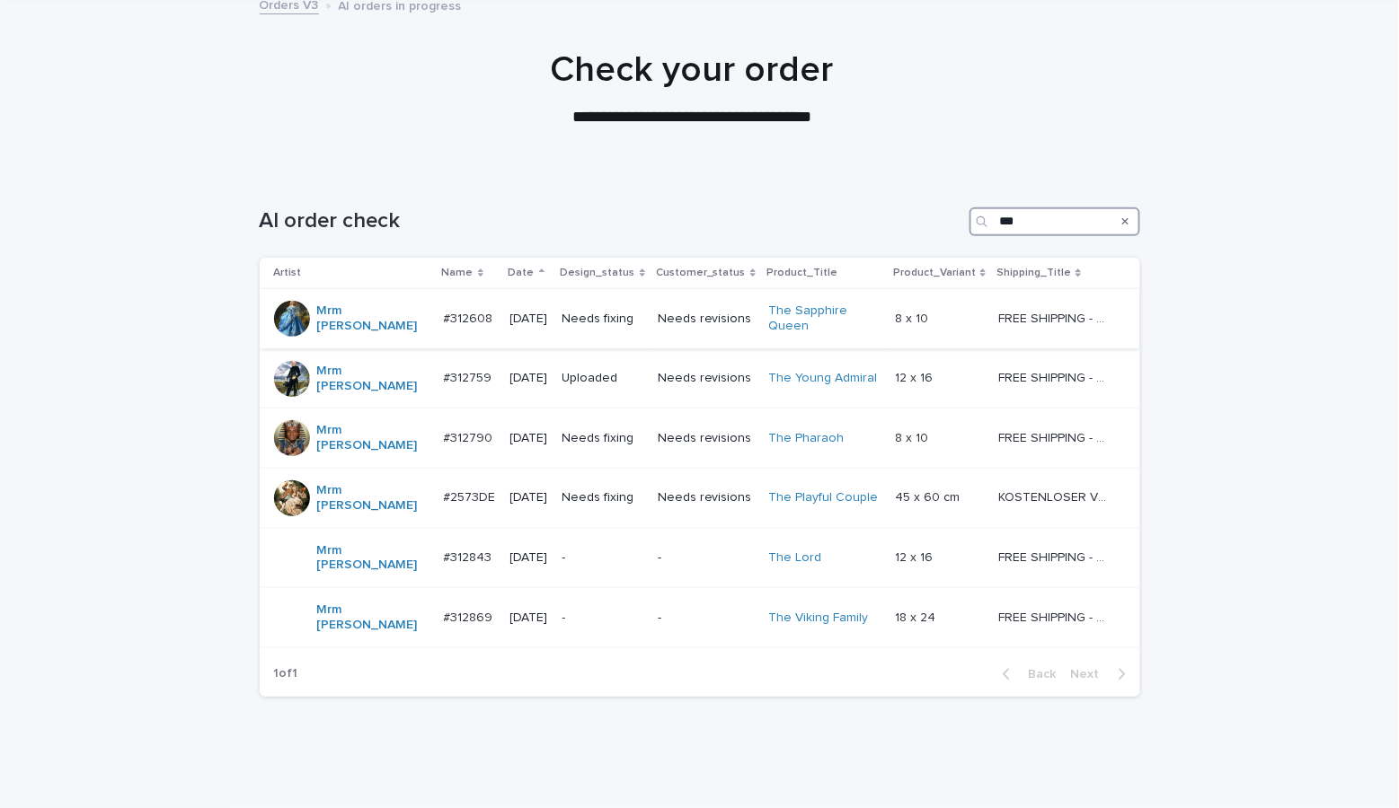
type input "***"
click at [640, 315] on td "Needs fixing" at bounding box center [602, 319] width 95 height 60
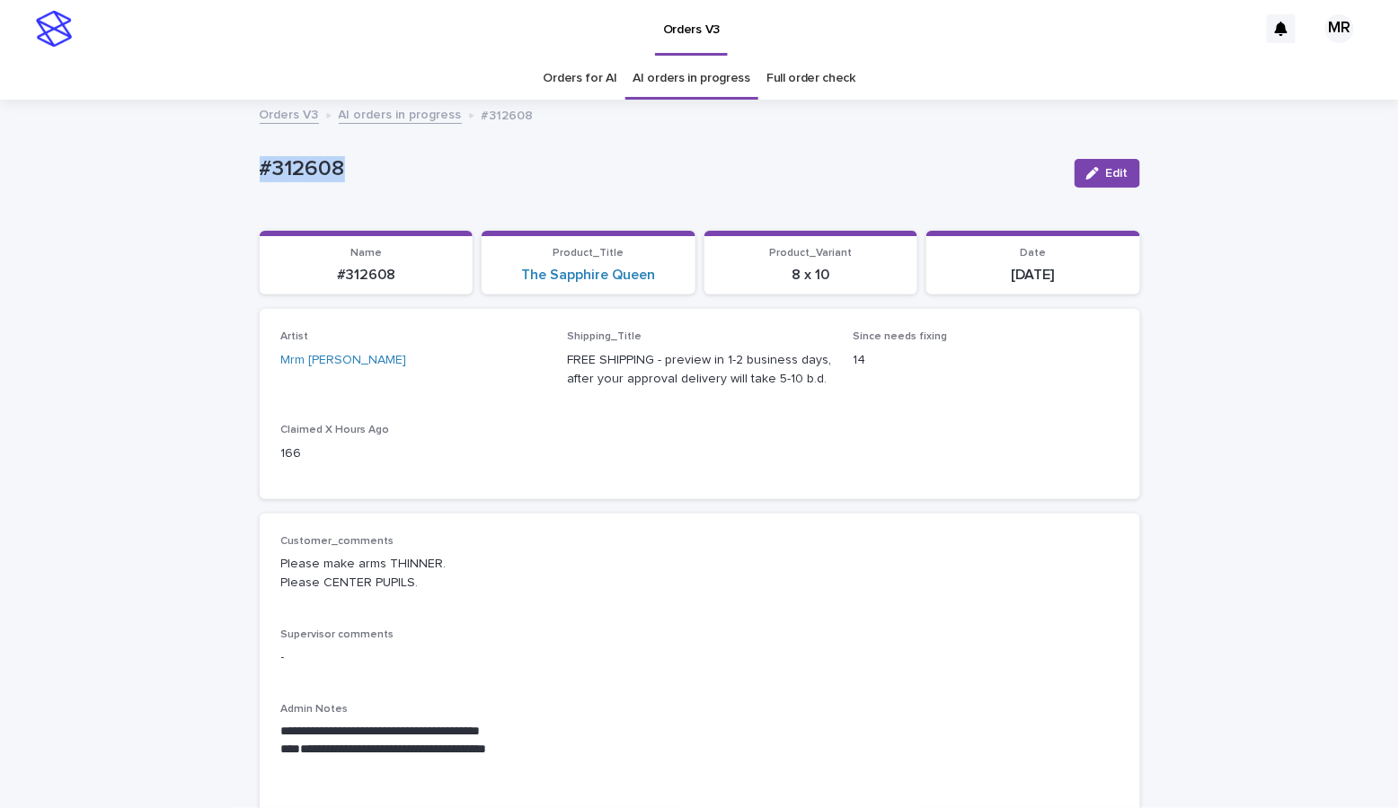
drag, startPoint x: 316, startPoint y: 171, endPoint x: 160, endPoint y: 168, distance: 156.3
copy p "#312608"
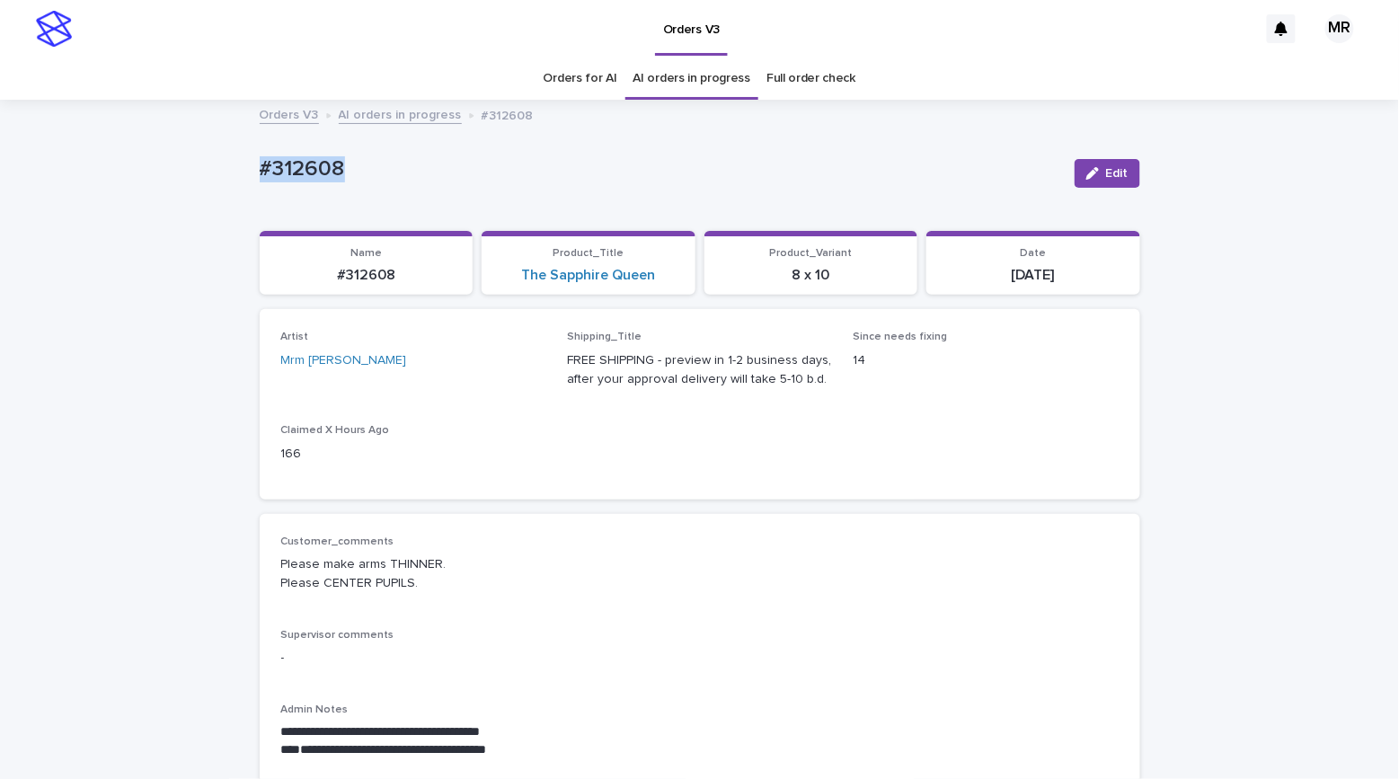
copy p "#312608"
drag, startPoint x: 337, startPoint y: 163, endPoint x: 243, endPoint y: 169, distance: 93.6
copy p "#312608"
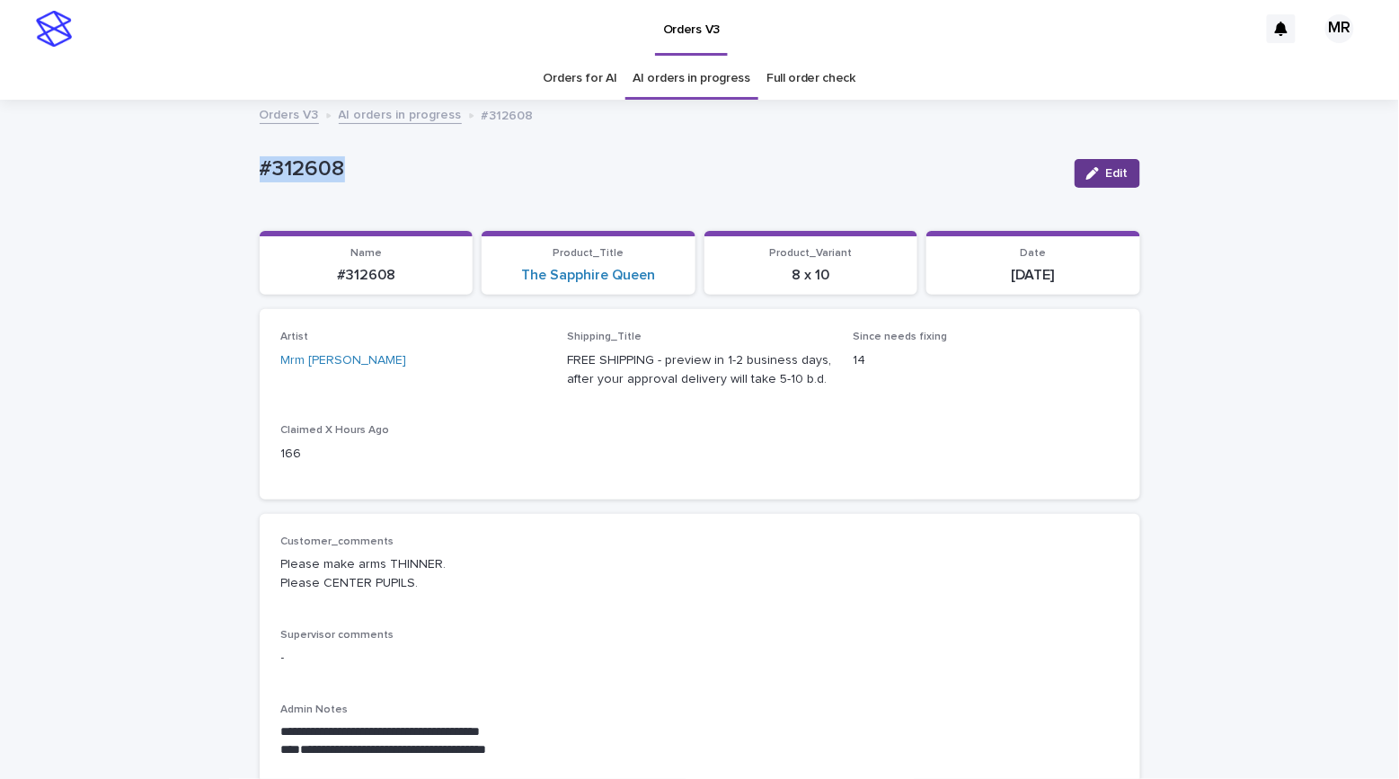
click at [1112, 175] on span "Edit" at bounding box center [1117, 173] width 22 height 13
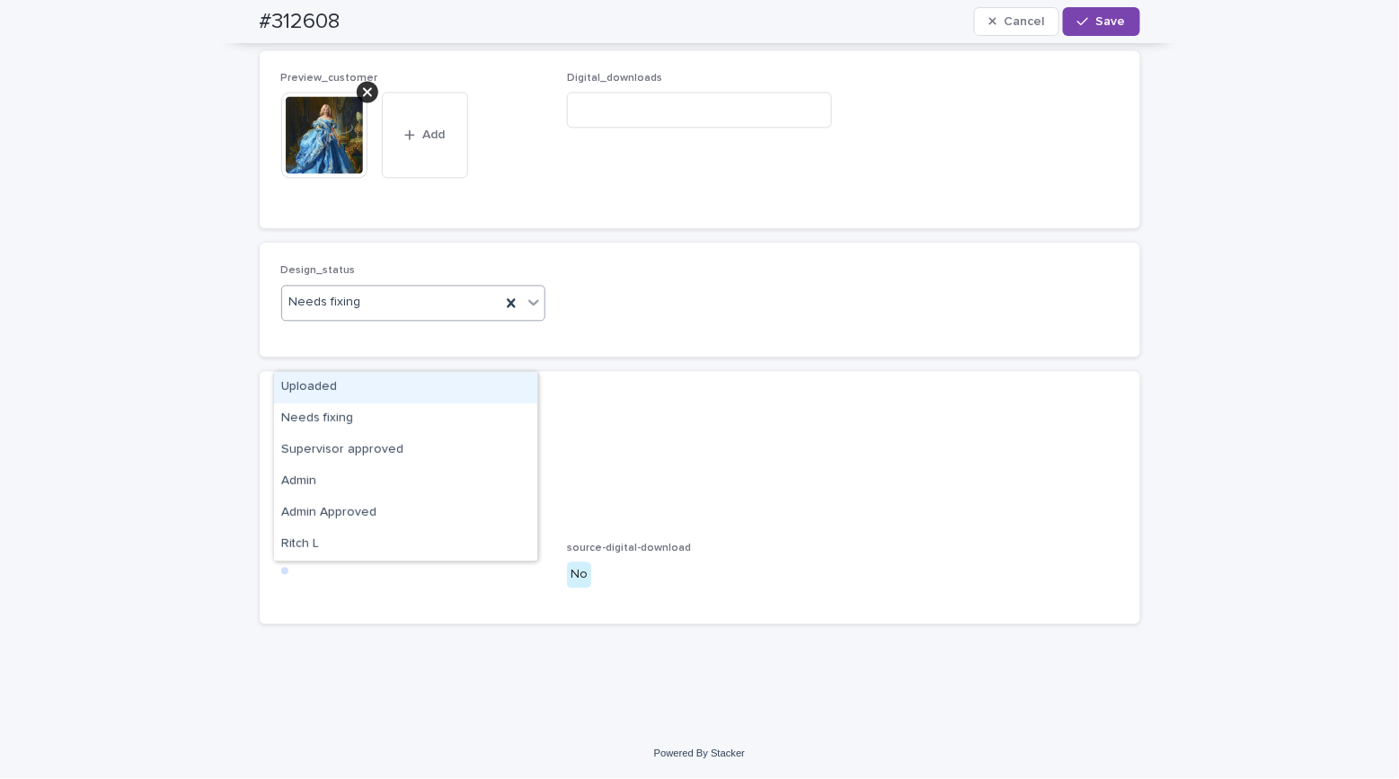
drag, startPoint x: 361, startPoint y: 364, endPoint x: 348, endPoint y: 375, distance: 17.8
click at [363, 317] on div "Needs fixing" at bounding box center [391, 302] width 219 height 30
click at [346, 375] on div "Uploaded" at bounding box center [405, 387] width 263 height 31
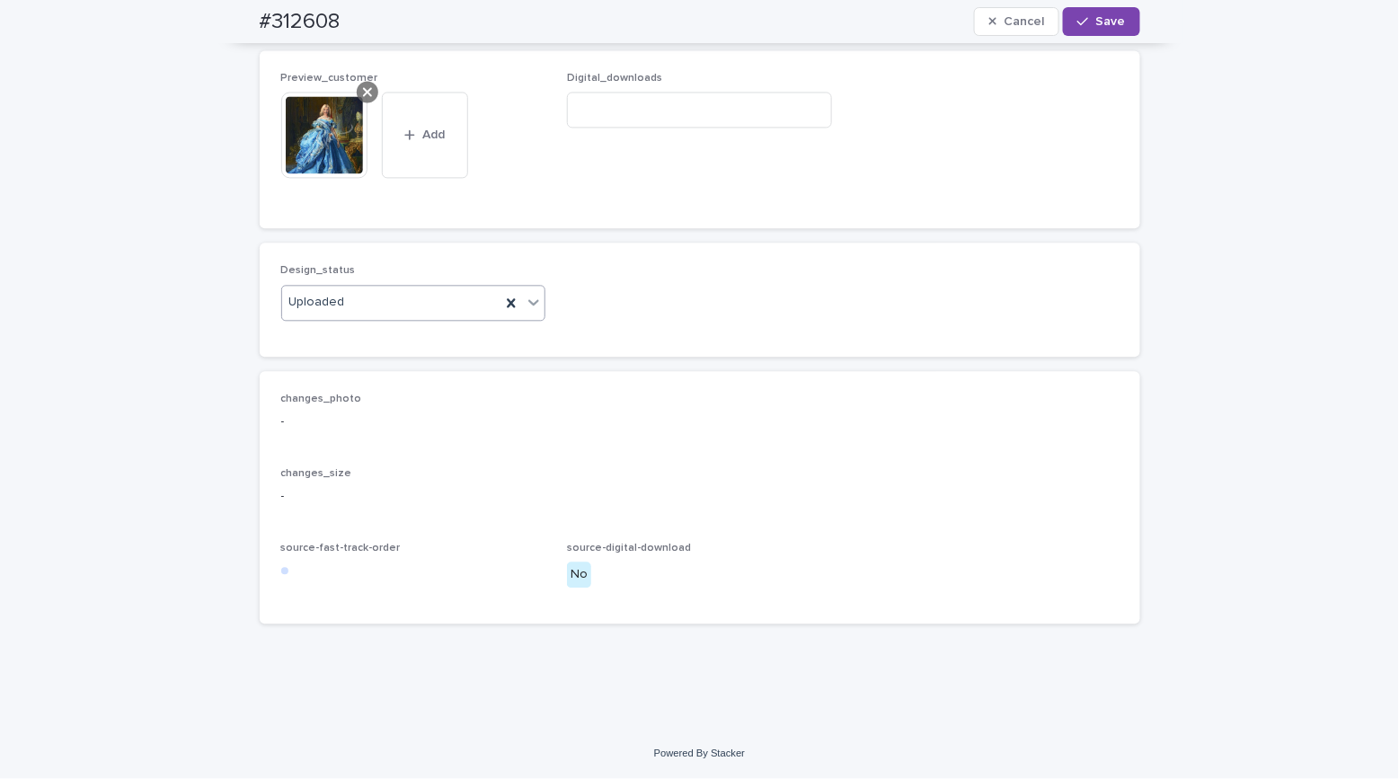
click at [366, 102] on div at bounding box center [368, 92] width 22 height 22
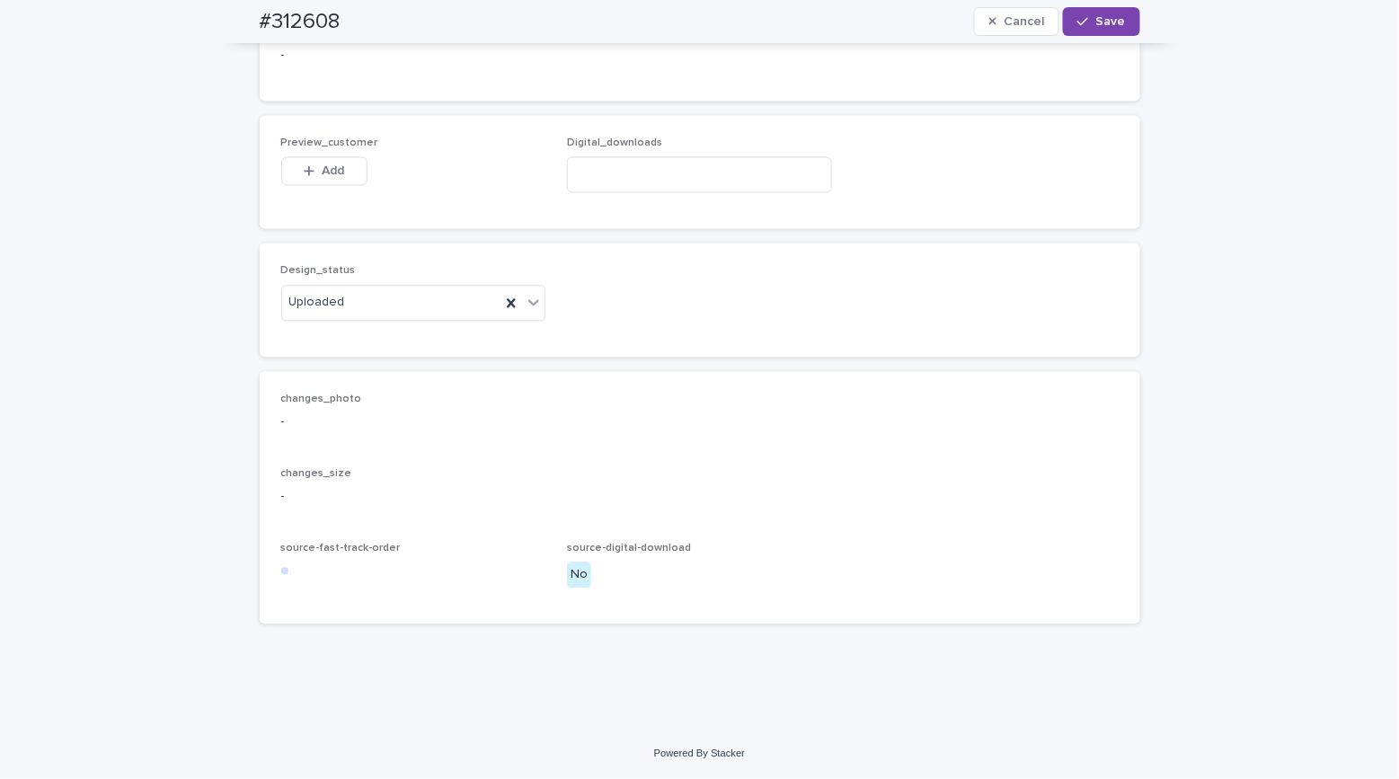
scroll to position [1168, 0]
click at [331, 184] on button "Add" at bounding box center [324, 170] width 86 height 29
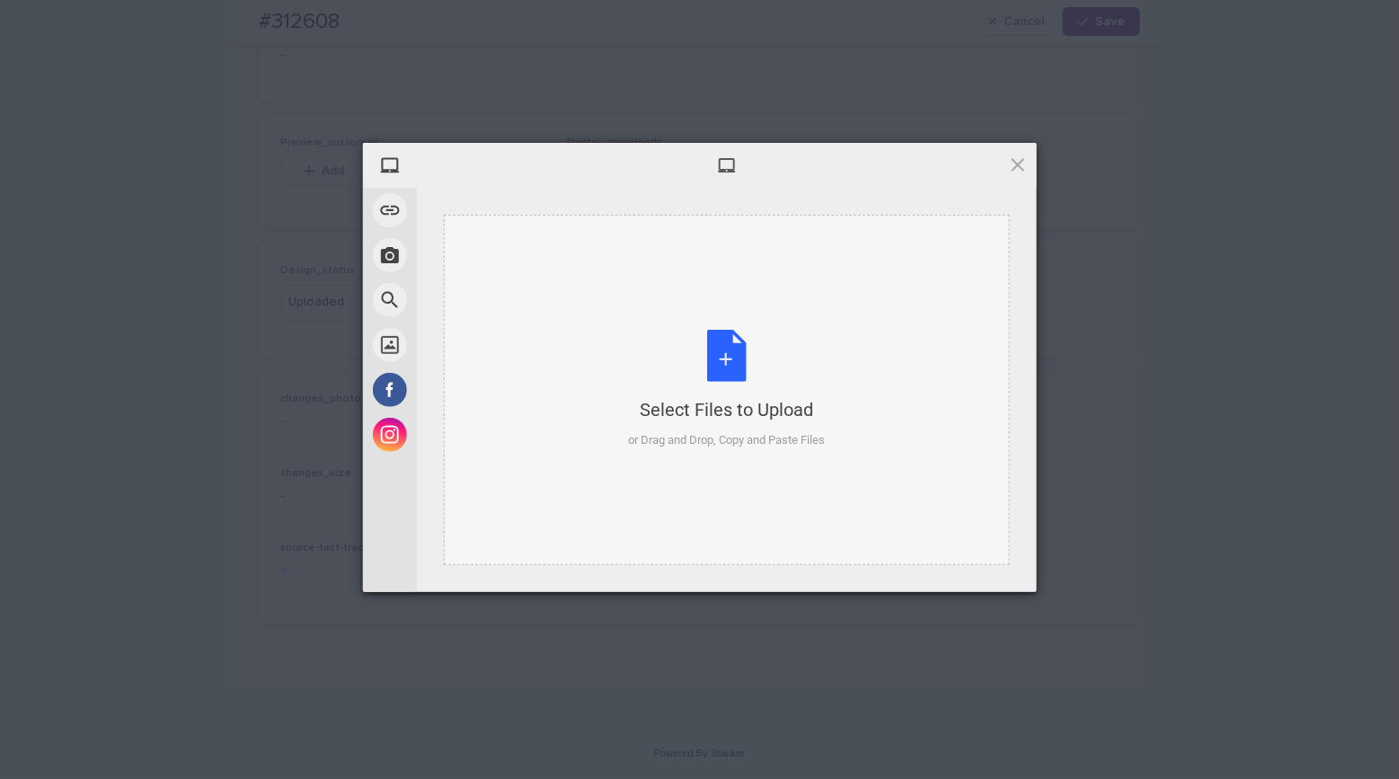
click at [737, 370] on div "Select Files to Upload or Drag and Drop, Copy and Paste Files" at bounding box center [726, 389] width 197 height 119
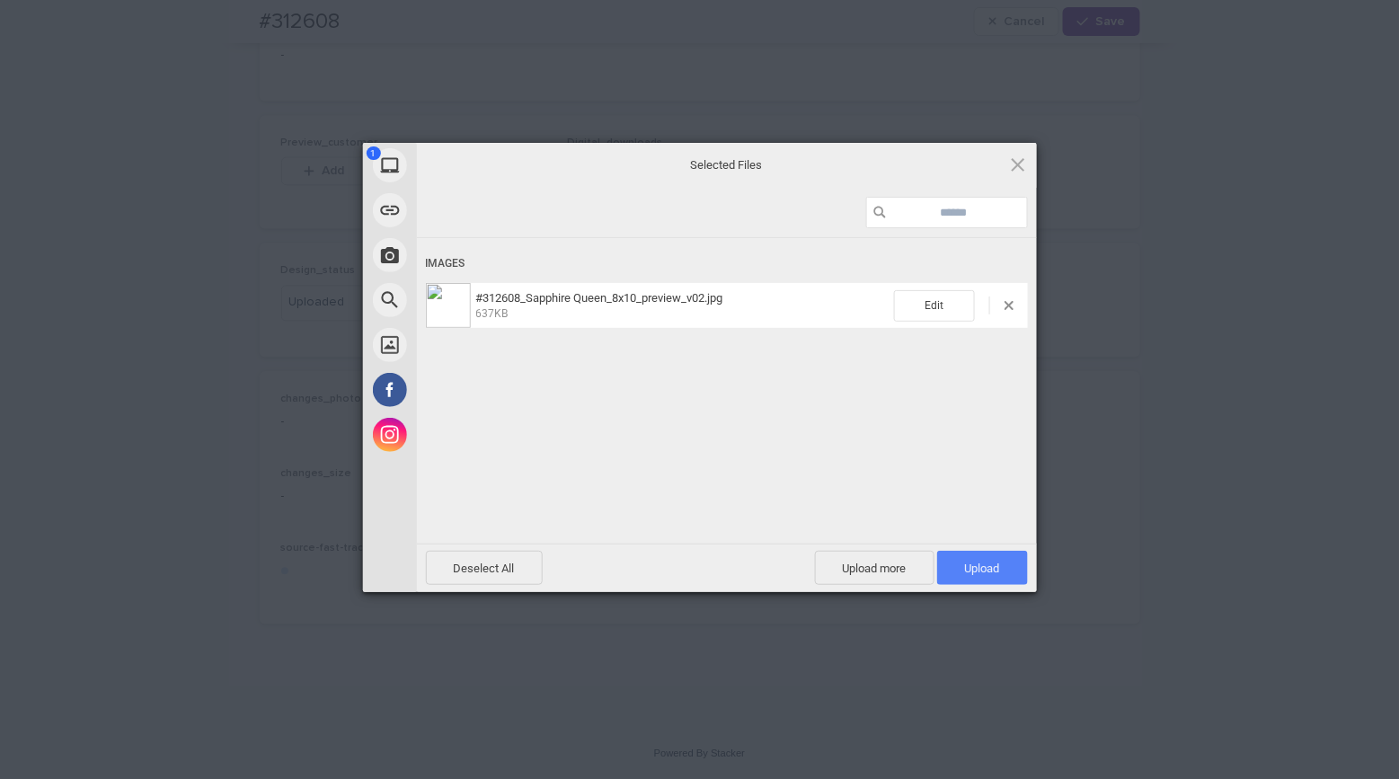
click at [1002, 573] on span "Upload 1" at bounding box center [982, 568] width 91 height 34
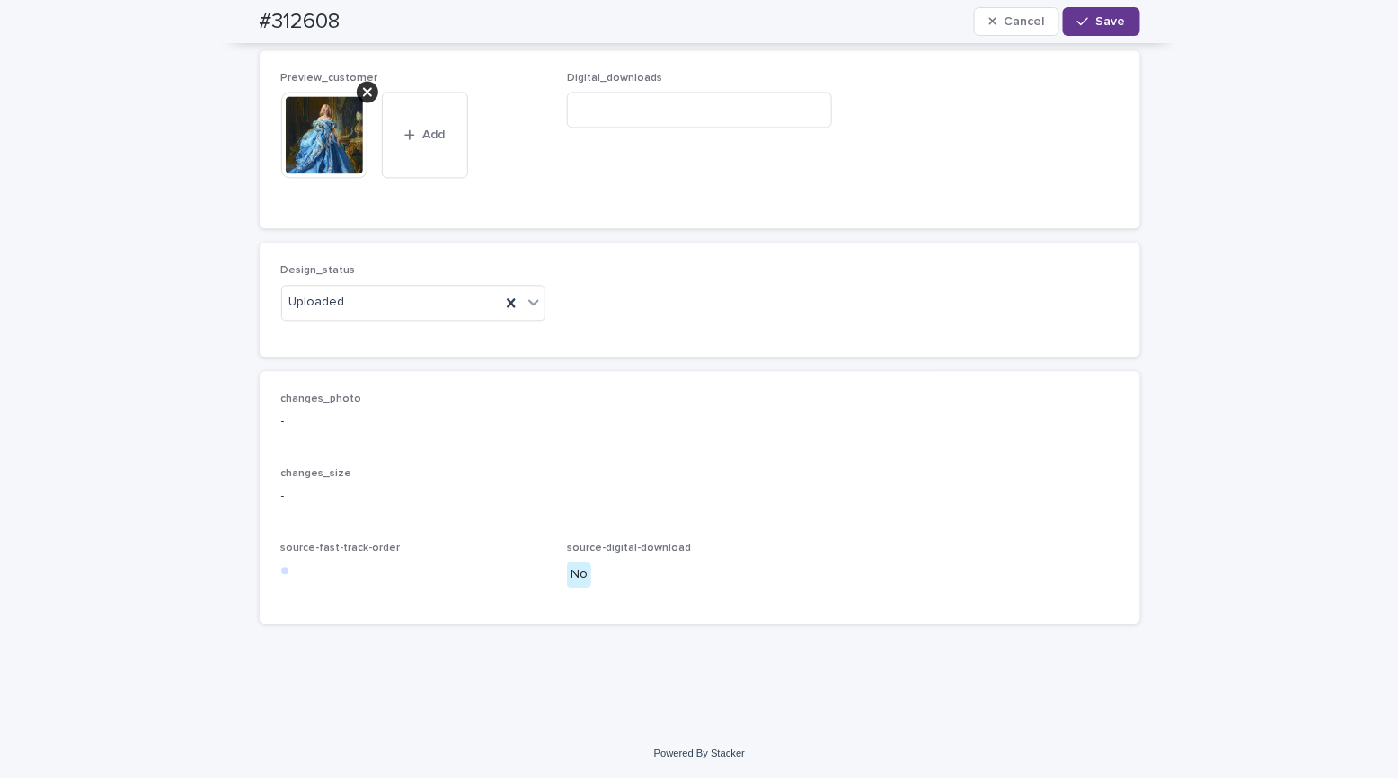
click at [1082, 26] on icon "button" at bounding box center [1082, 21] width 11 height 13
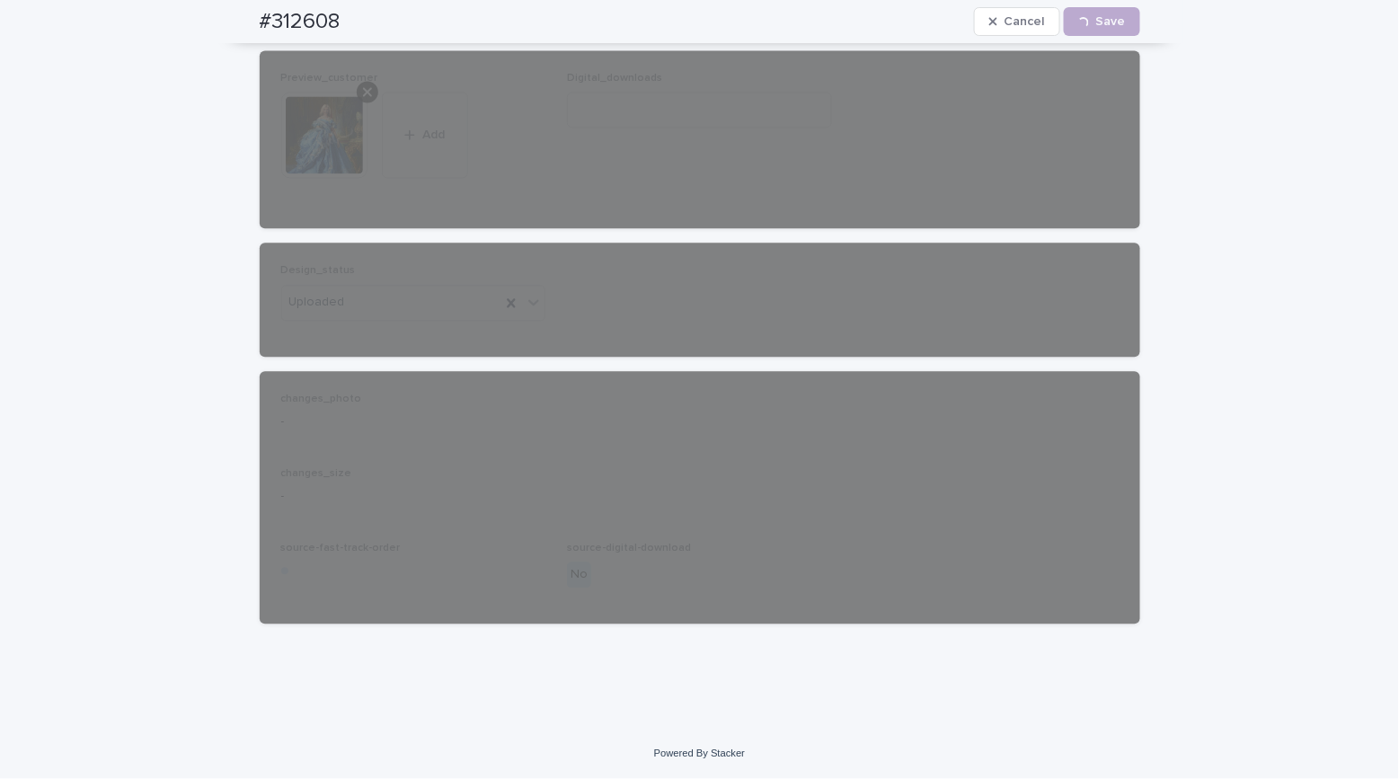
drag, startPoint x: 123, startPoint y: 67, endPoint x: 128, endPoint y: 53, distance: 15.1
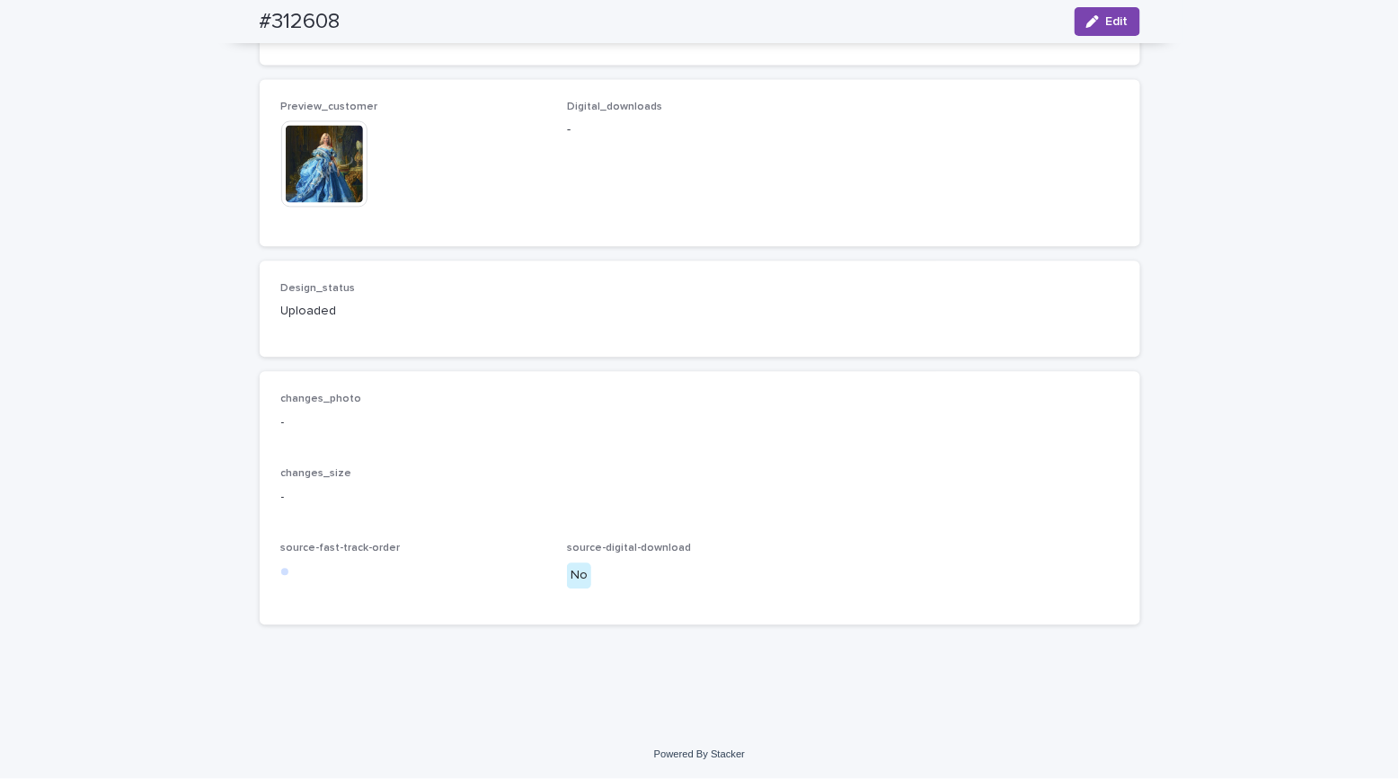
drag, startPoint x: 166, startPoint y: 85, endPoint x: 166, endPoint y: 75, distance: 9.9
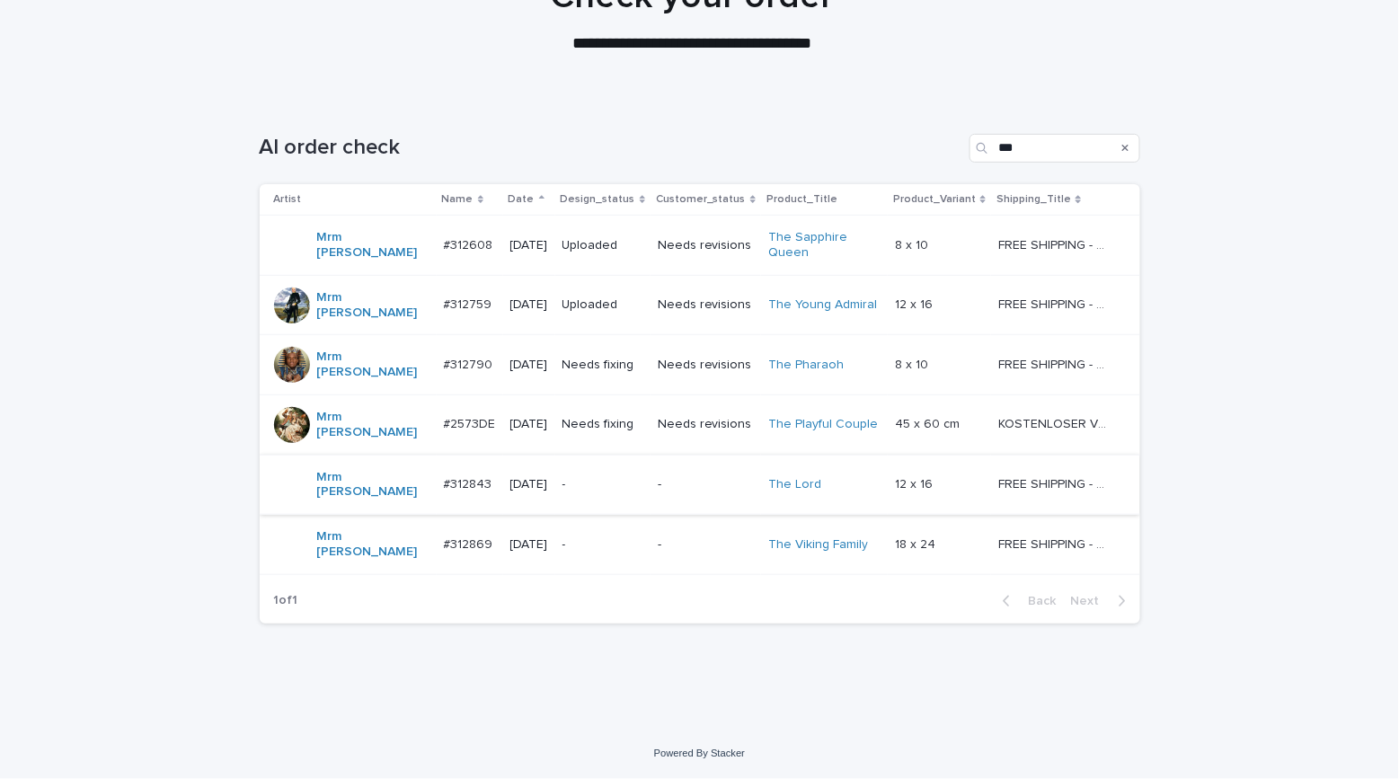
scroll to position [57, 0]
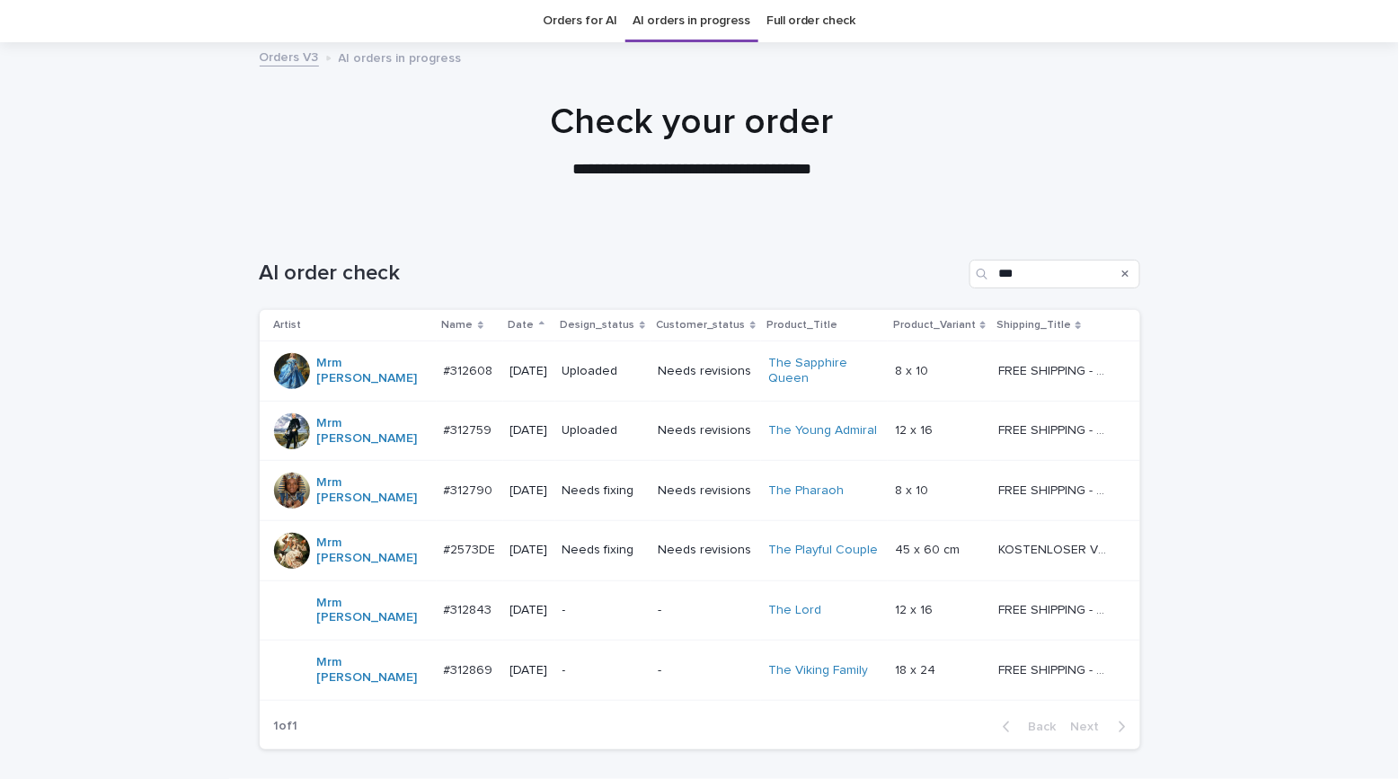
click at [639, 483] on p "Needs fixing" at bounding box center [602, 490] width 81 height 15
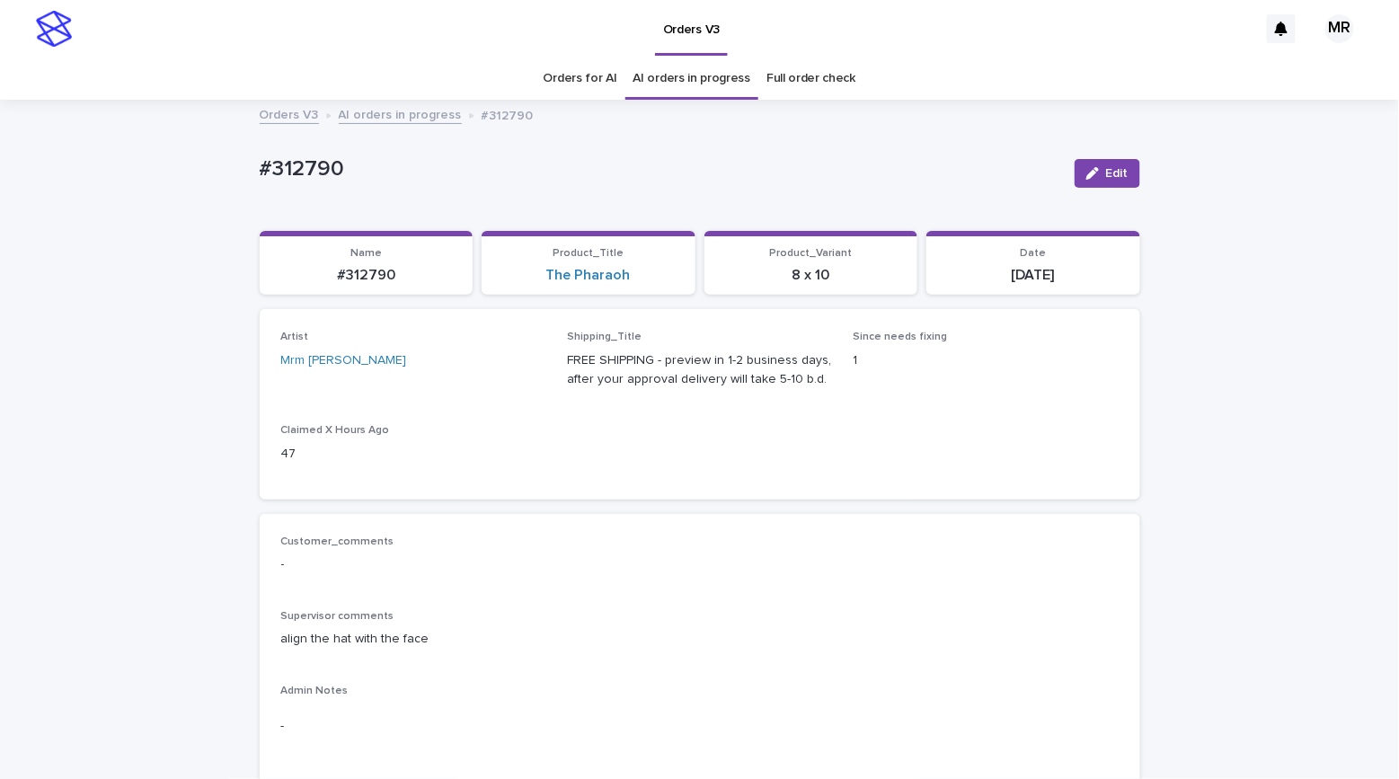
scroll to position [38, 0]
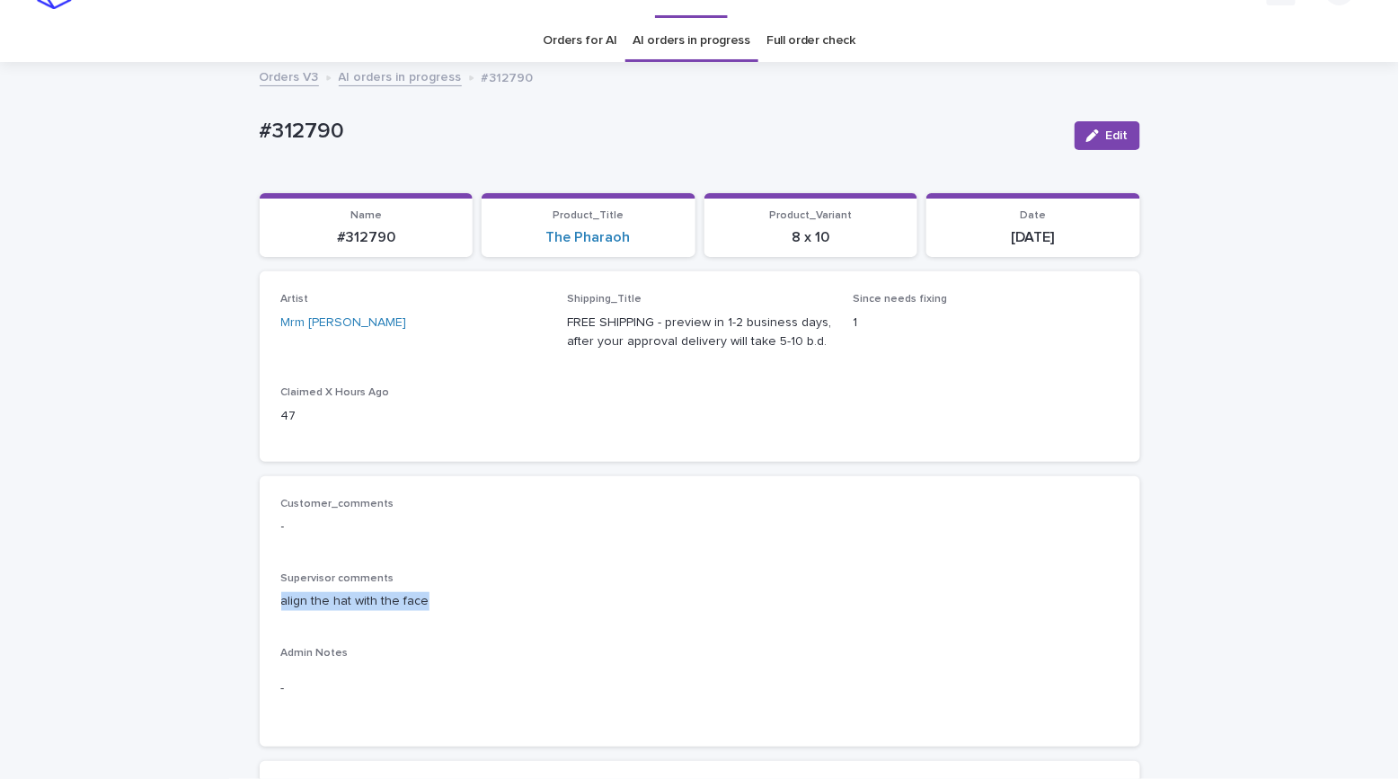
drag, startPoint x: 433, startPoint y: 609, endPoint x: 225, endPoint y: 596, distance: 207.9
copy p "align the hat with the face"
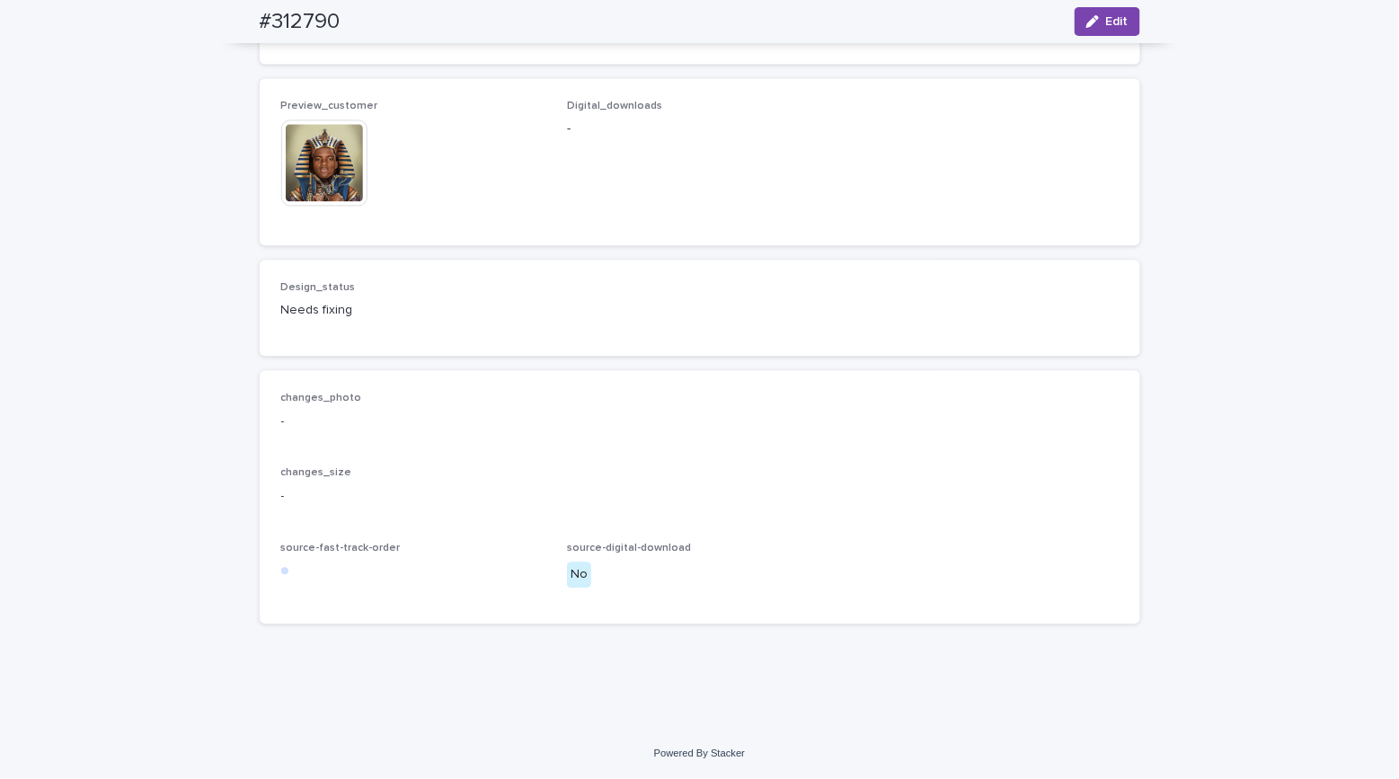
scroll to position [1821, 0]
click at [331, 175] on img at bounding box center [324, 162] width 86 height 86
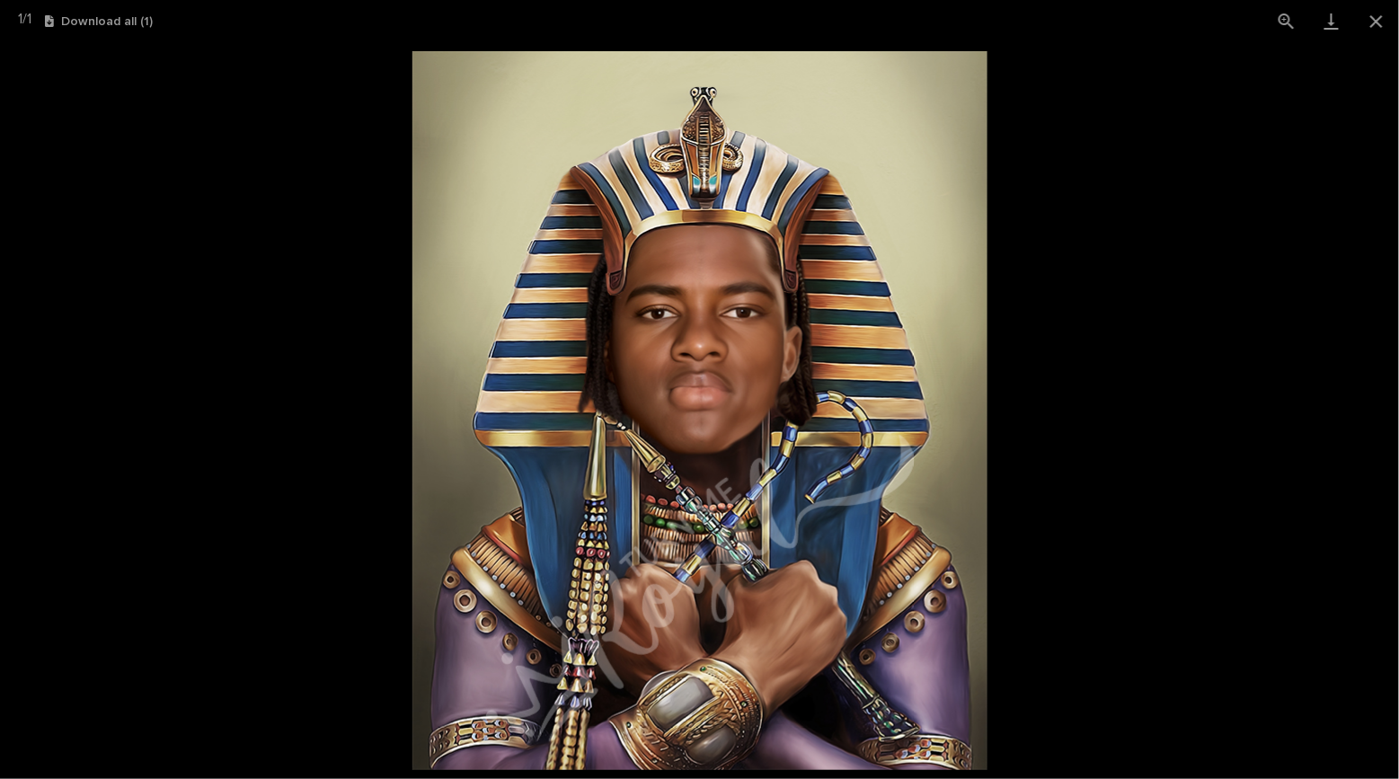
click at [152, 182] on picture at bounding box center [699, 410] width 1399 height 737
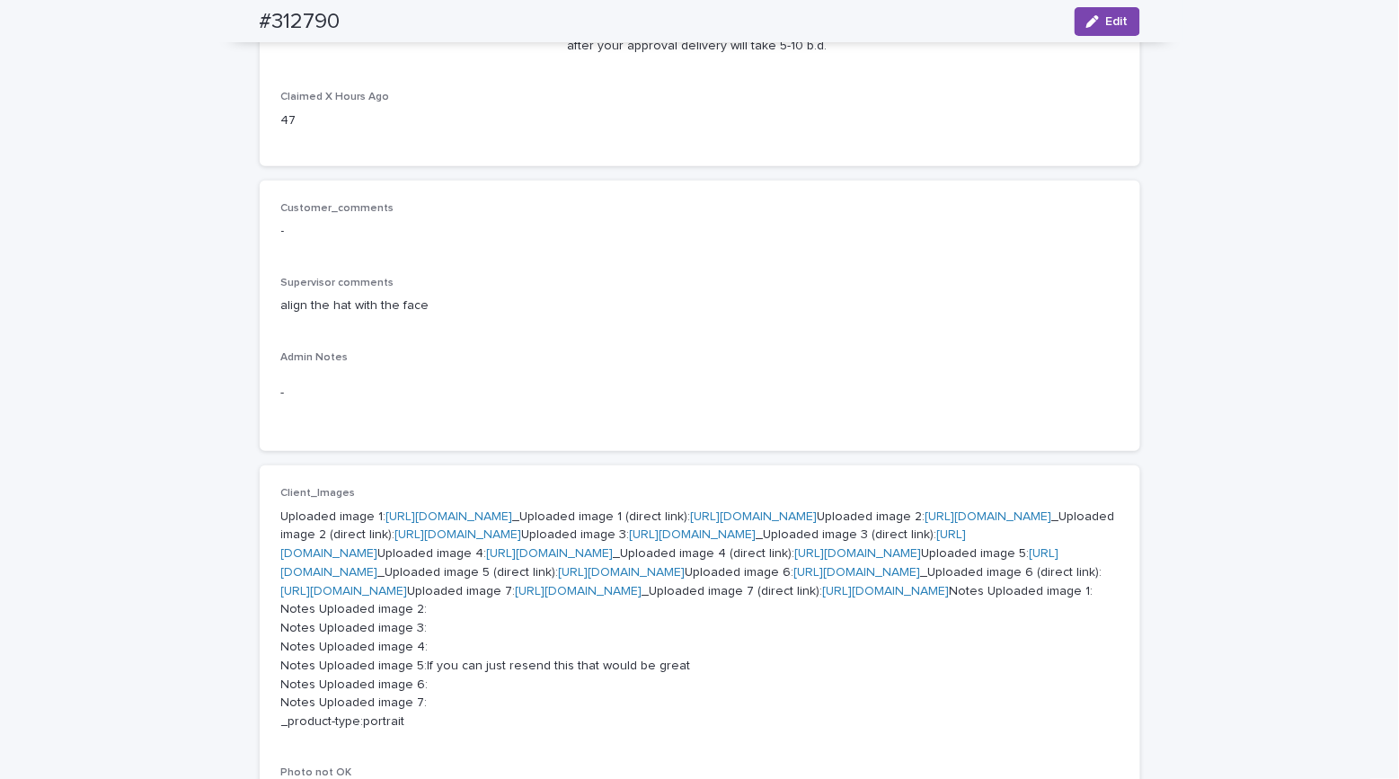
scroll to position [0, 0]
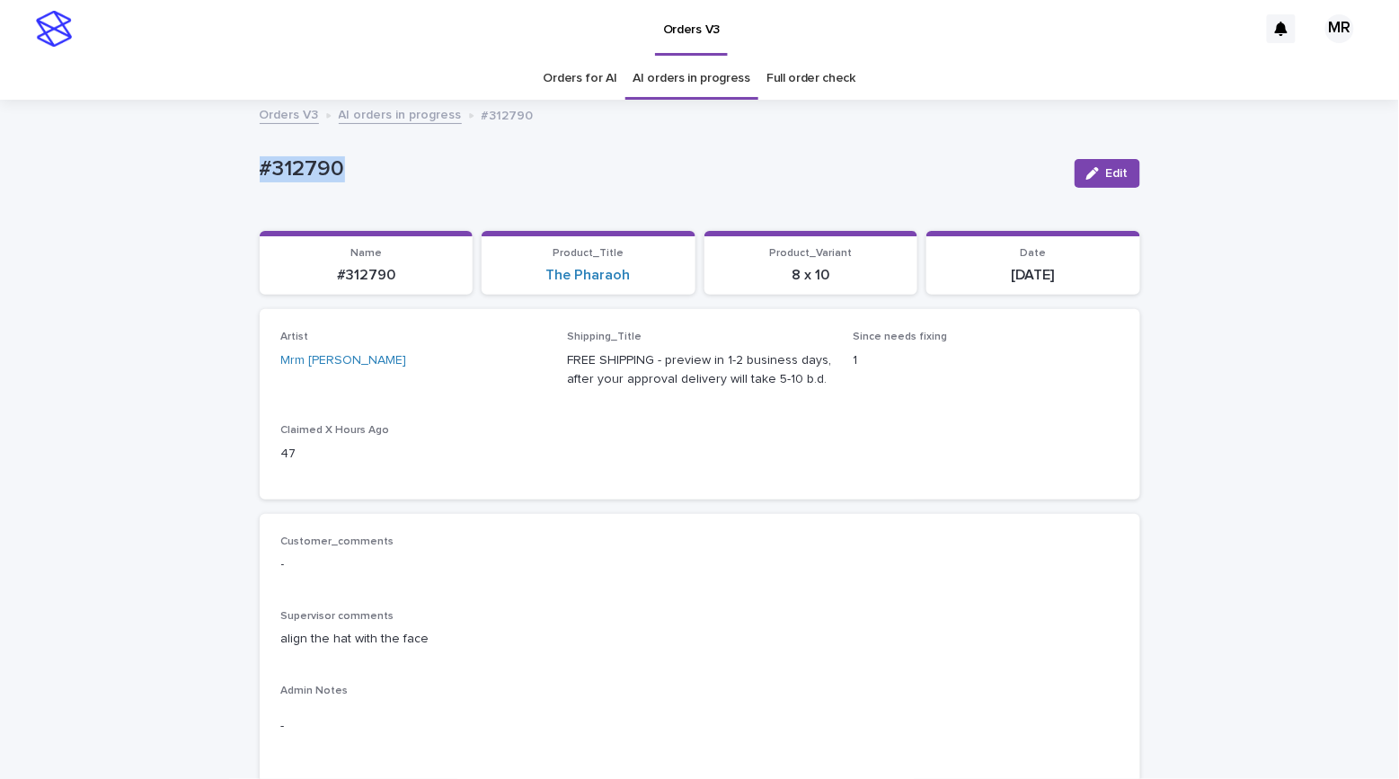
drag, startPoint x: 352, startPoint y: 171, endPoint x: 186, endPoint y: 177, distance: 166.3
copy p "#312790"
click at [1106, 175] on span "Edit" at bounding box center [1117, 173] width 22 height 13
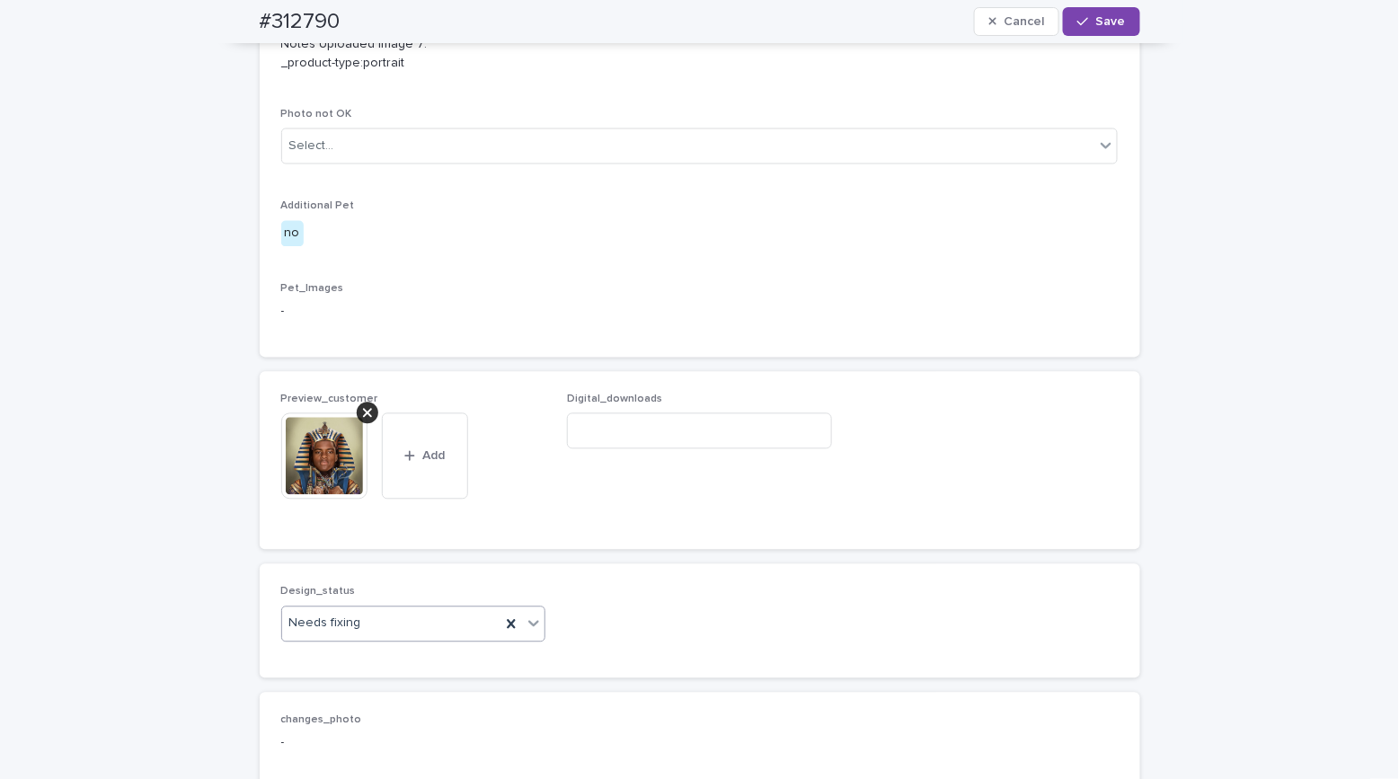
scroll to position [1717, 0]
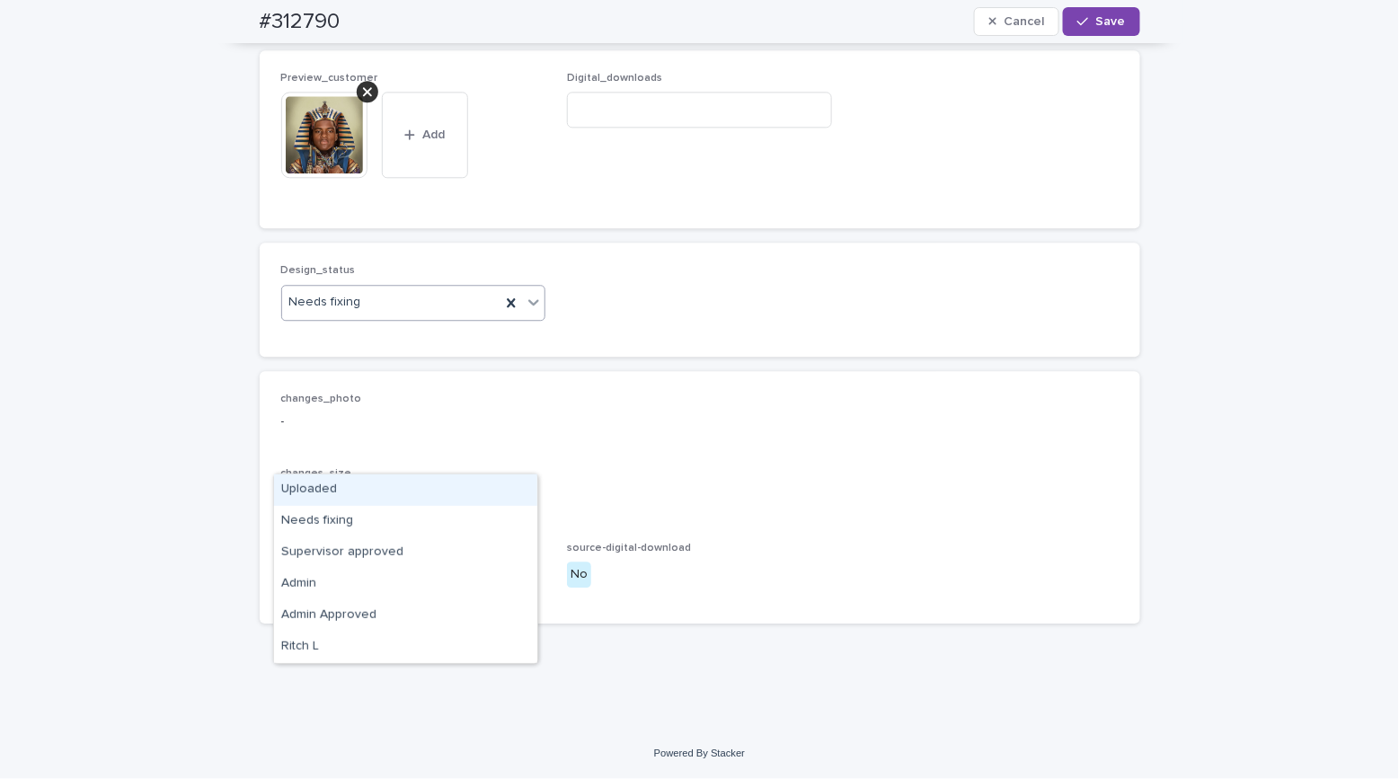
click at [315, 481] on div "Uploaded" at bounding box center [405, 489] width 263 height 31
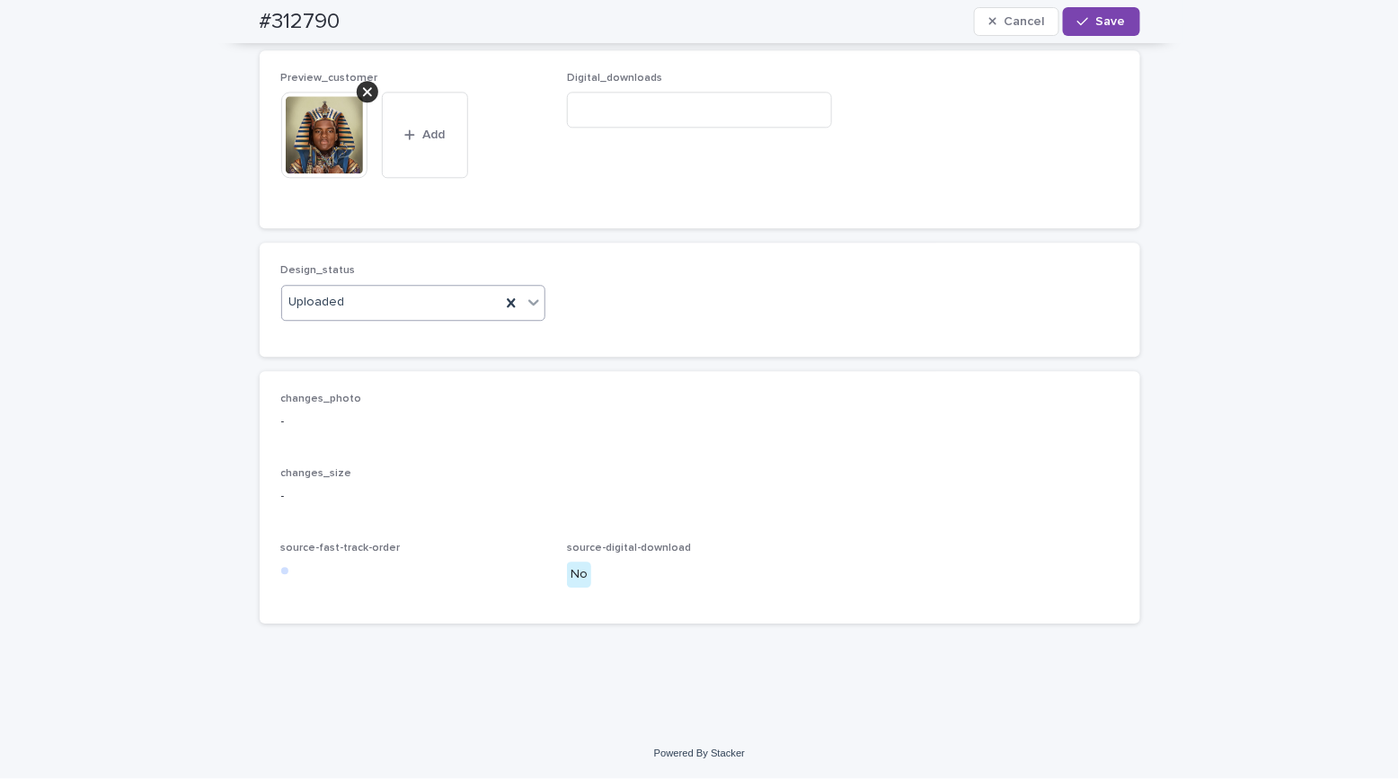
click at [363, 99] on icon at bounding box center [367, 91] width 9 height 14
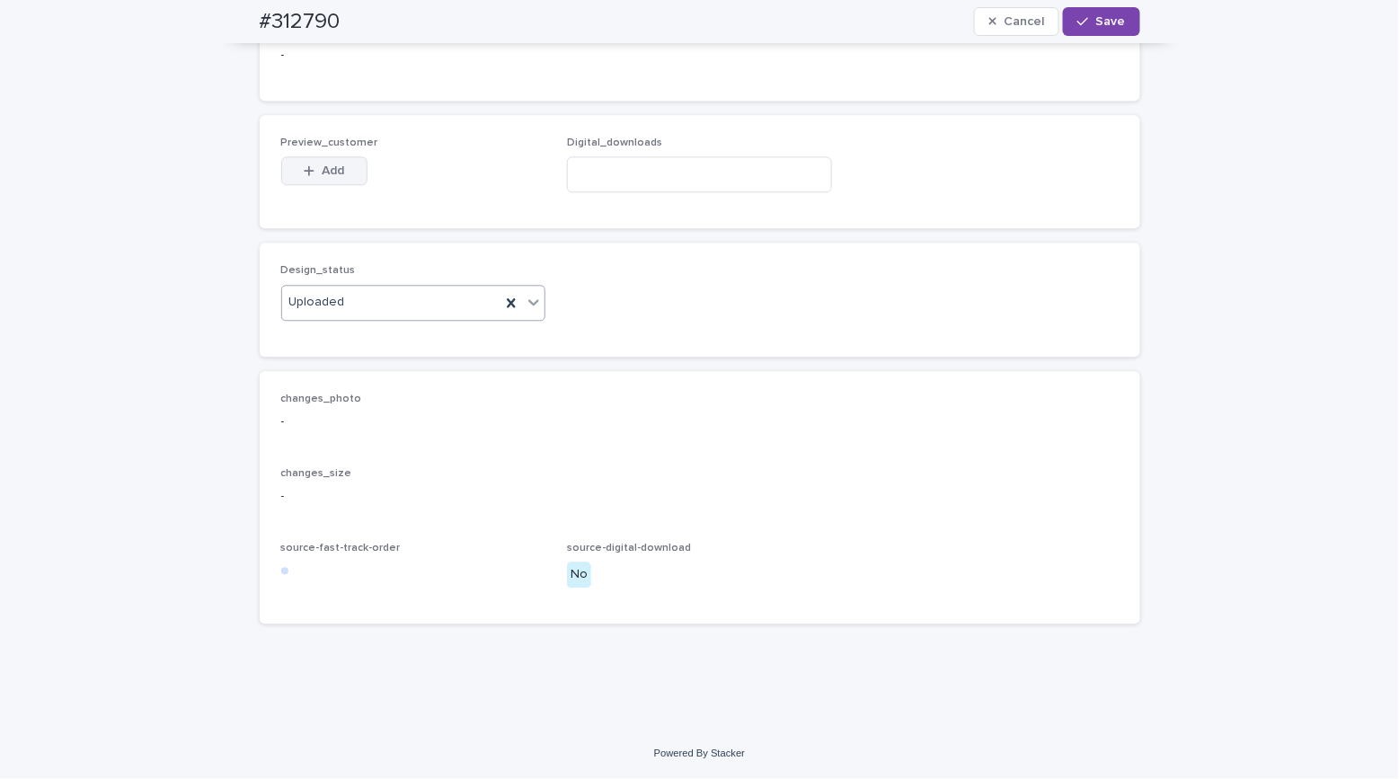
click at [334, 177] on span "Add" at bounding box center [333, 170] width 22 height 13
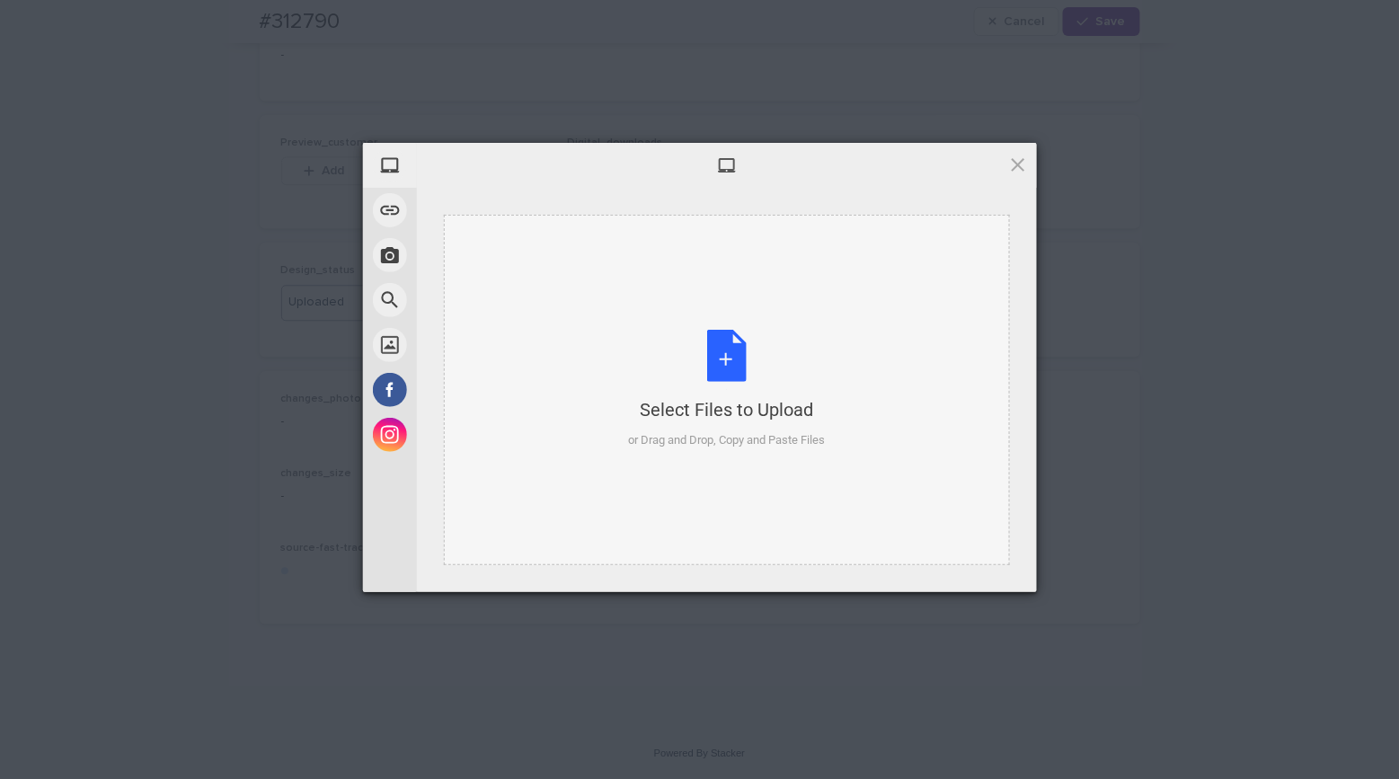
click at [721, 349] on div "Select Files to Upload or Drag and Drop, Copy and Paste Files" at bounding box center [726, 389] width 197 height 119
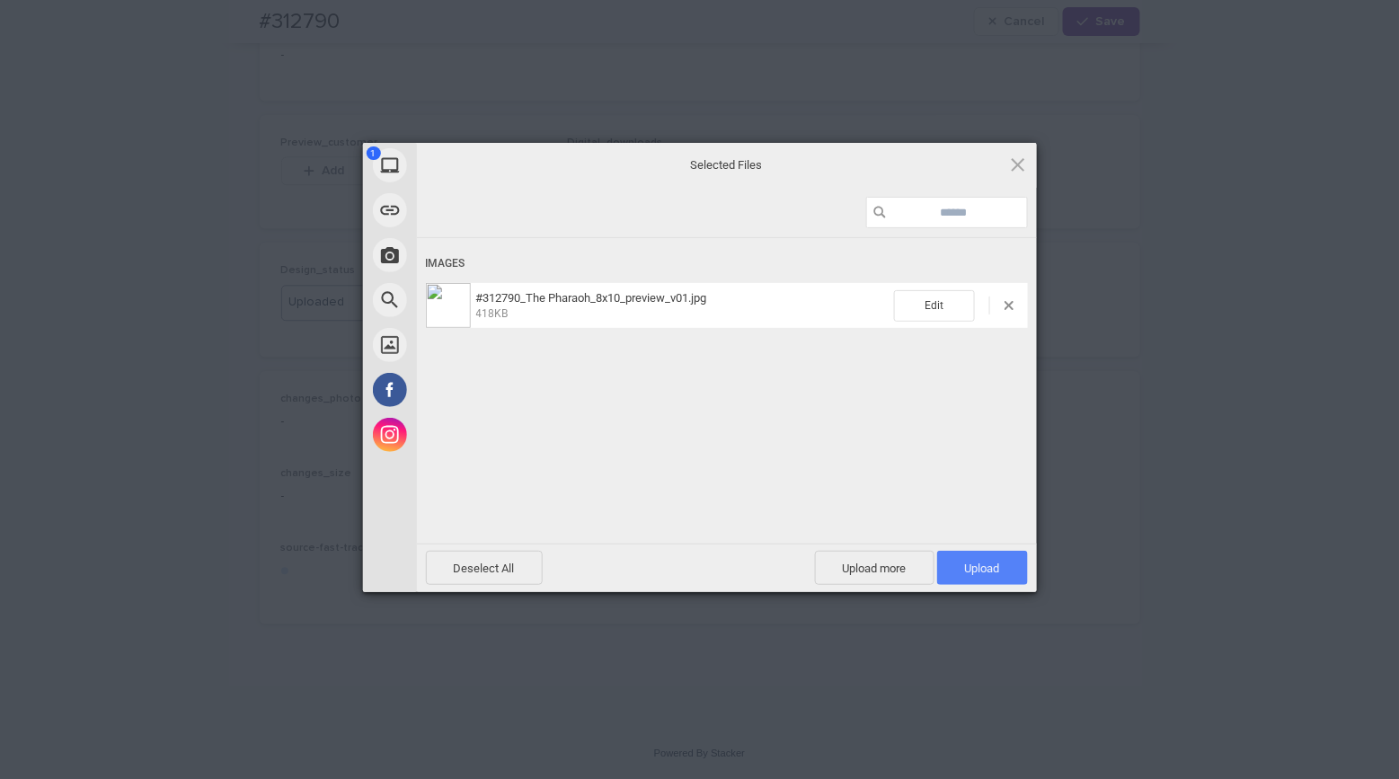
click at [1002, 564] on span "Upload 1" at bounding box center [982, 568] width 91 height 34
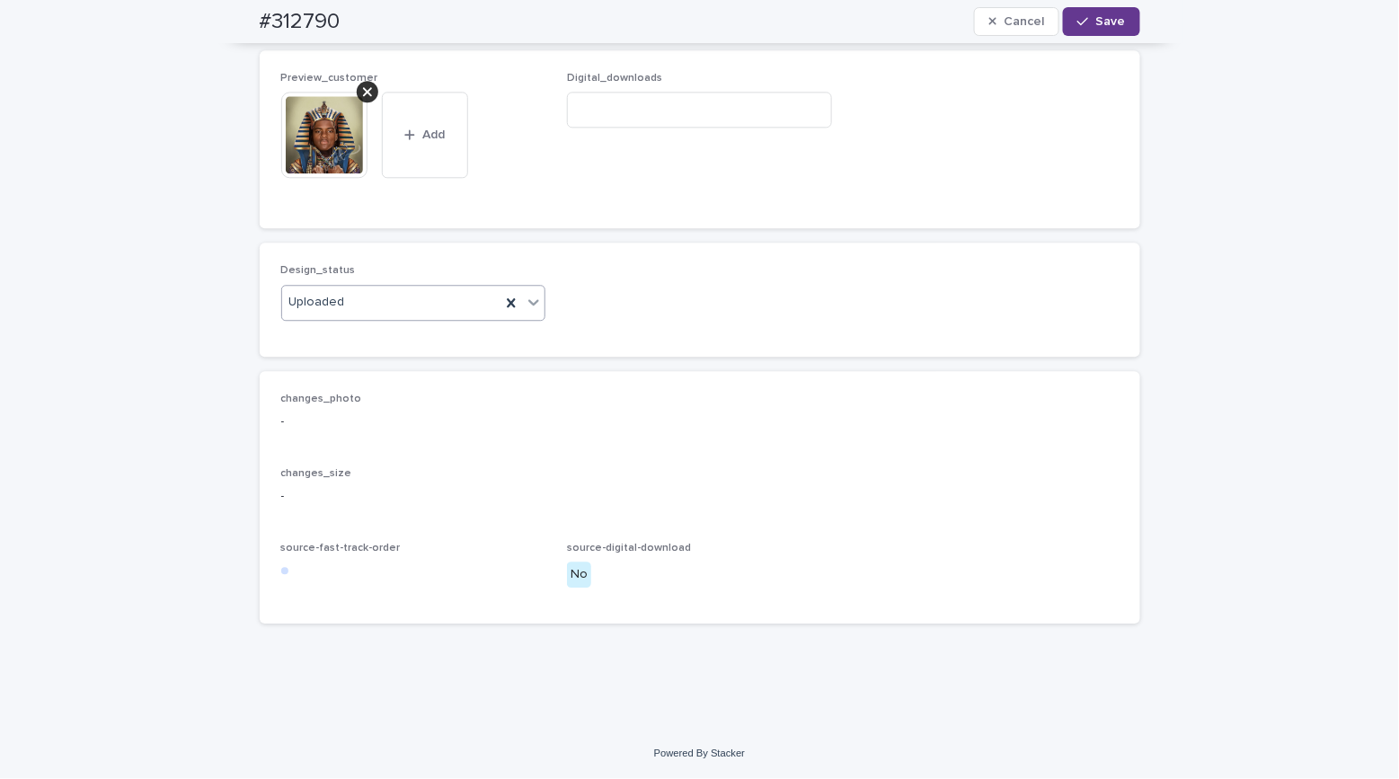
click at [1117, 20] on span "Save" at bounding box center [1111, 21] width 30 height 13
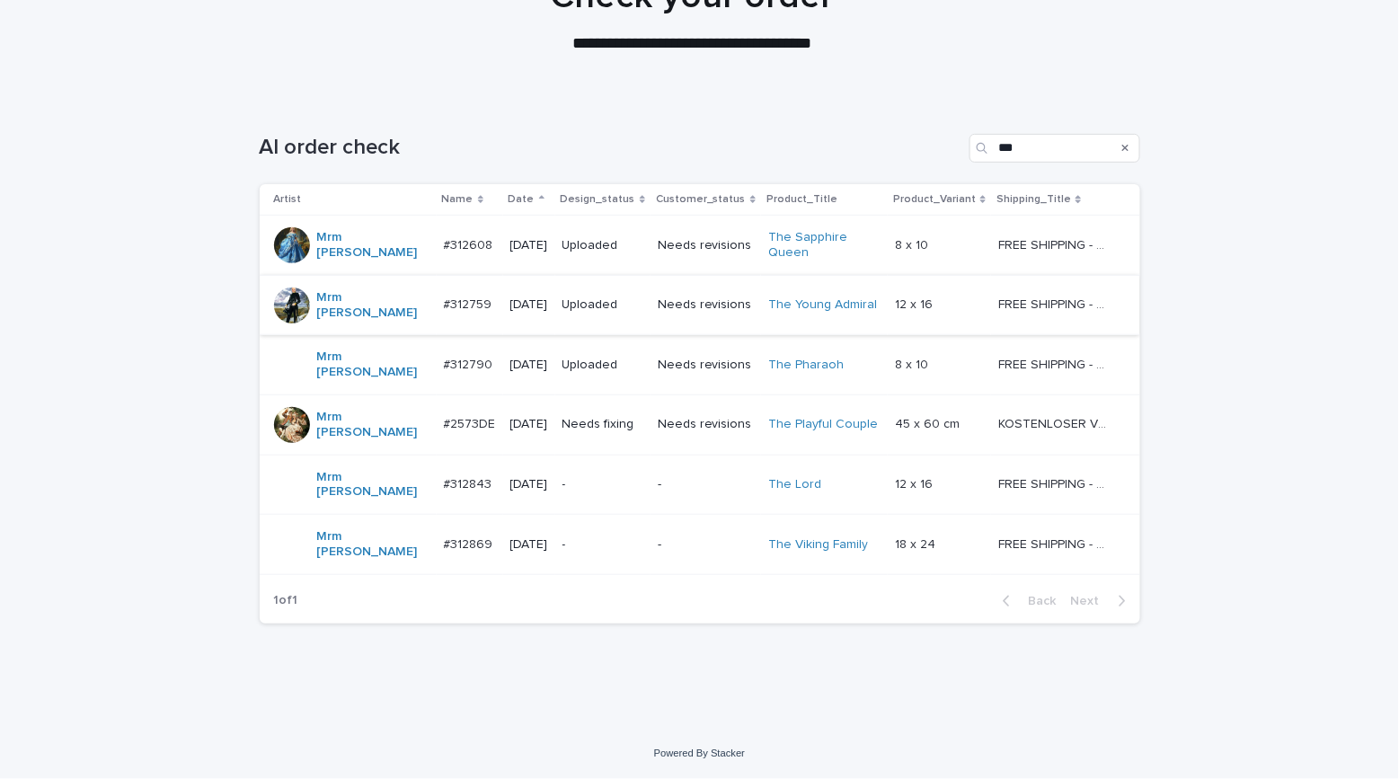
scroll to position [57, 0]
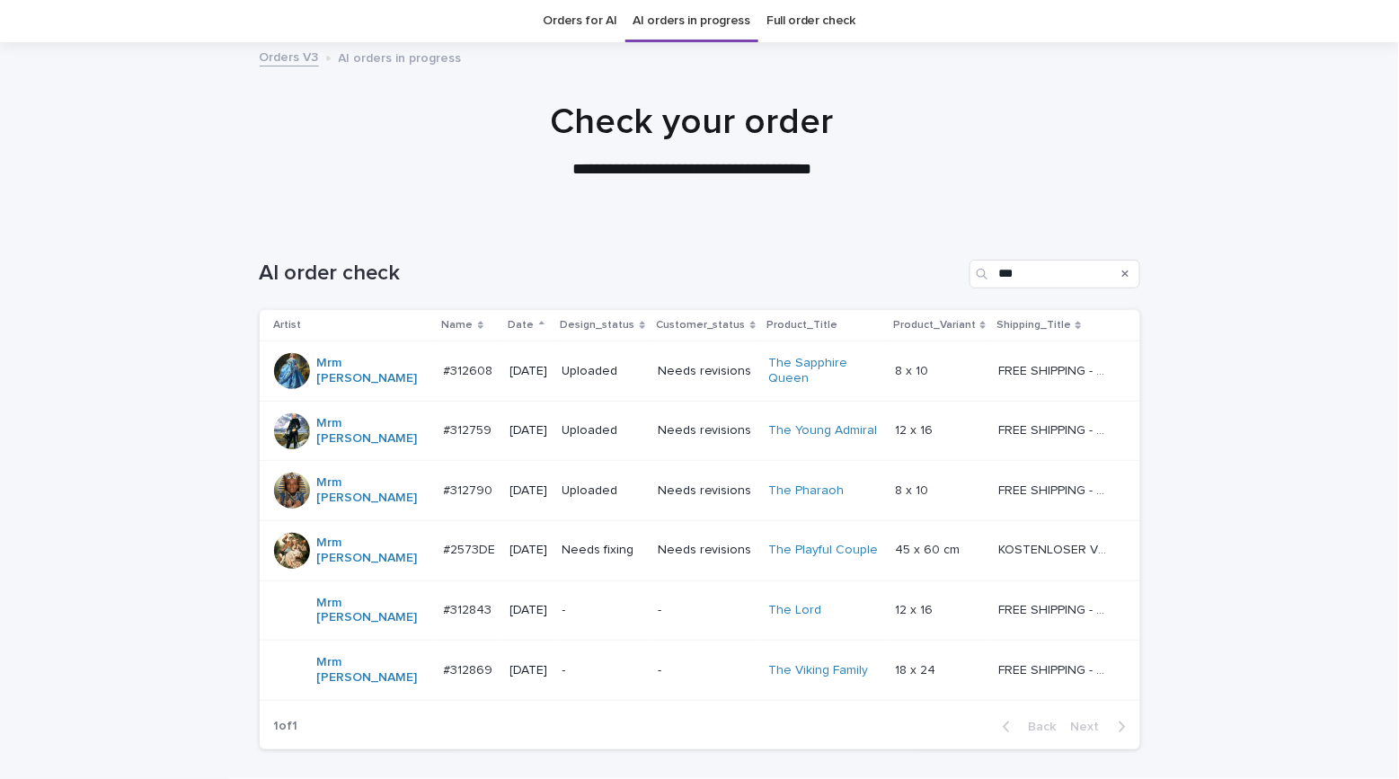
click at [636, 543] on p "Needs fixing" at bounding box center [602, 550] width 81 height 15
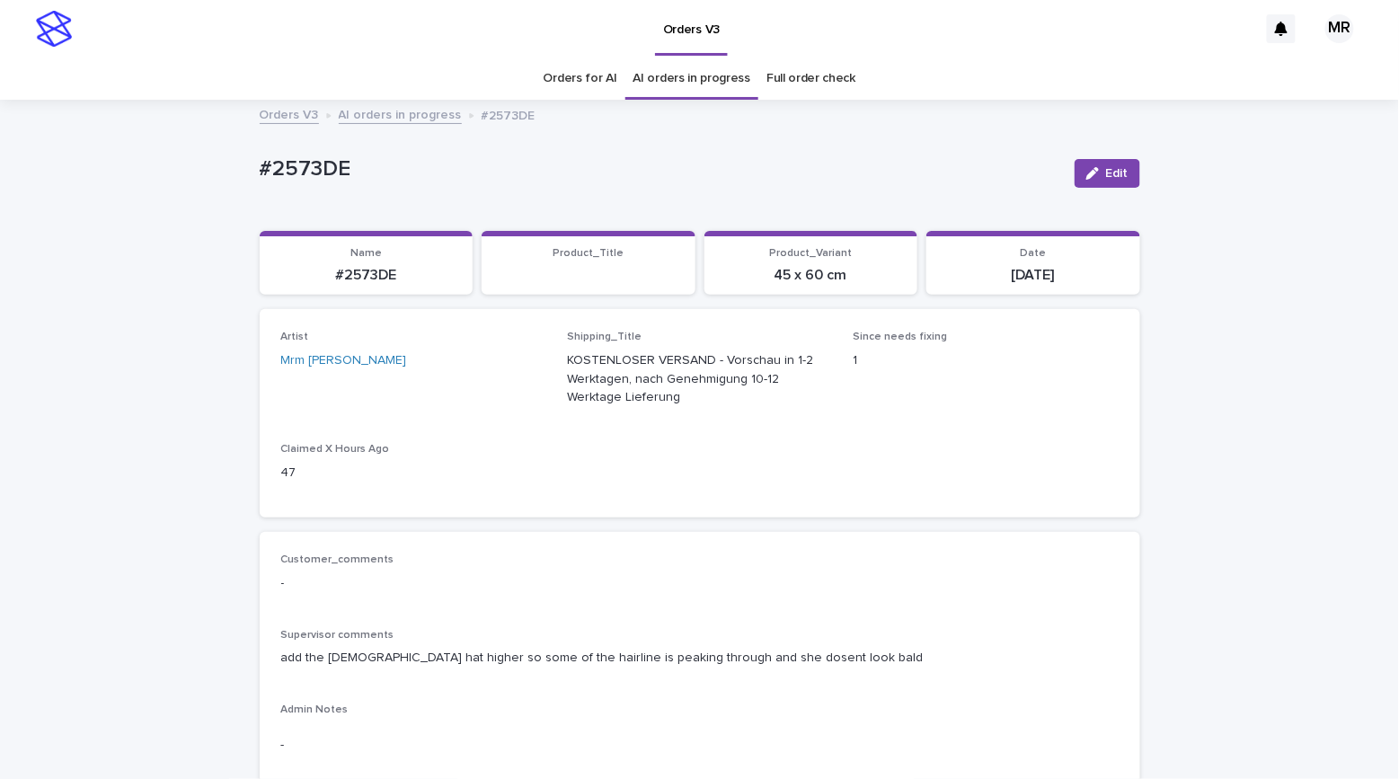
scroll to position [452, 0]
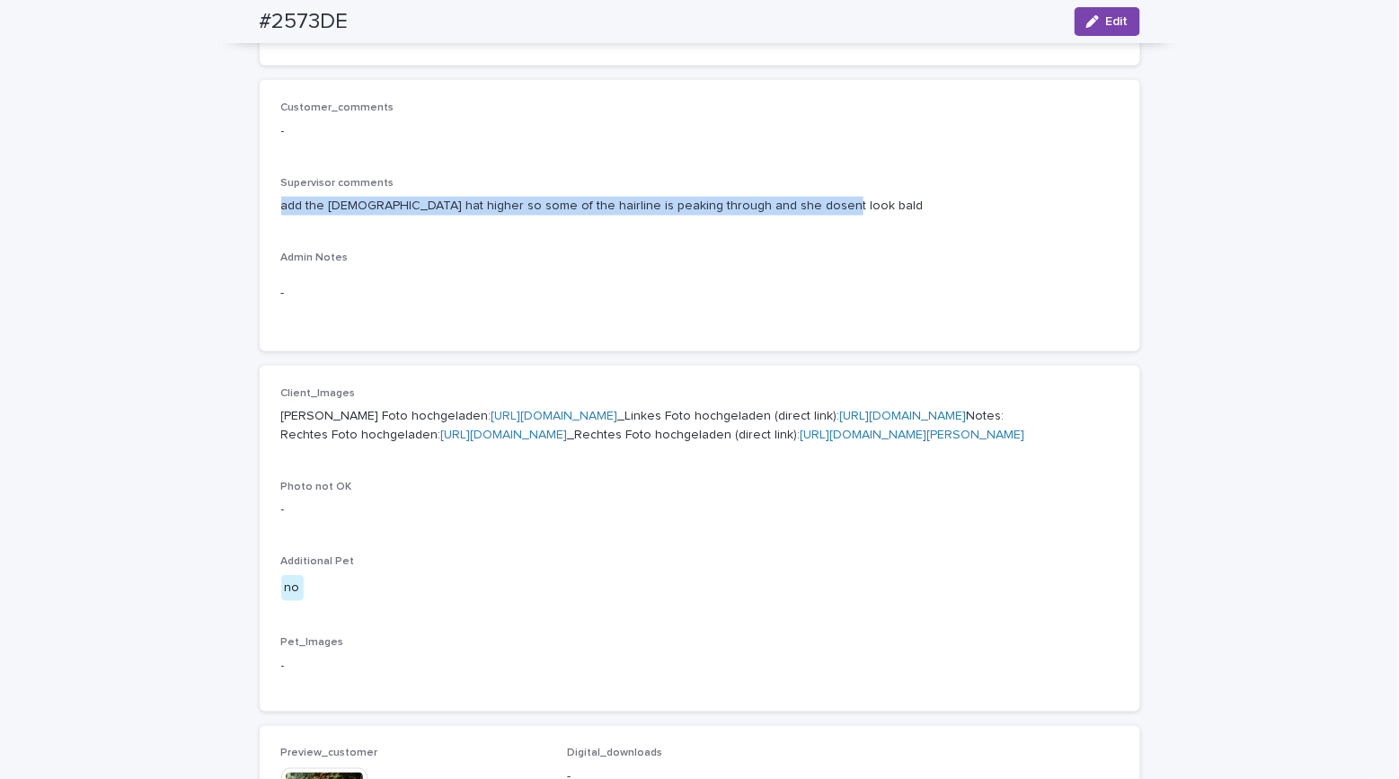
drag, startPoint x: 804, startPoint y: 202, endPoint x: 282, endPoint y: 202, distance: 521.9
click at [281, 197] on p "add the ladies hat higher so some of the hairline is peaking through and she do…" at bounding box center [699, 206] width 837 height 19
copy p "add the ladies hat higher so some of the hairline is peaking through and she do…"
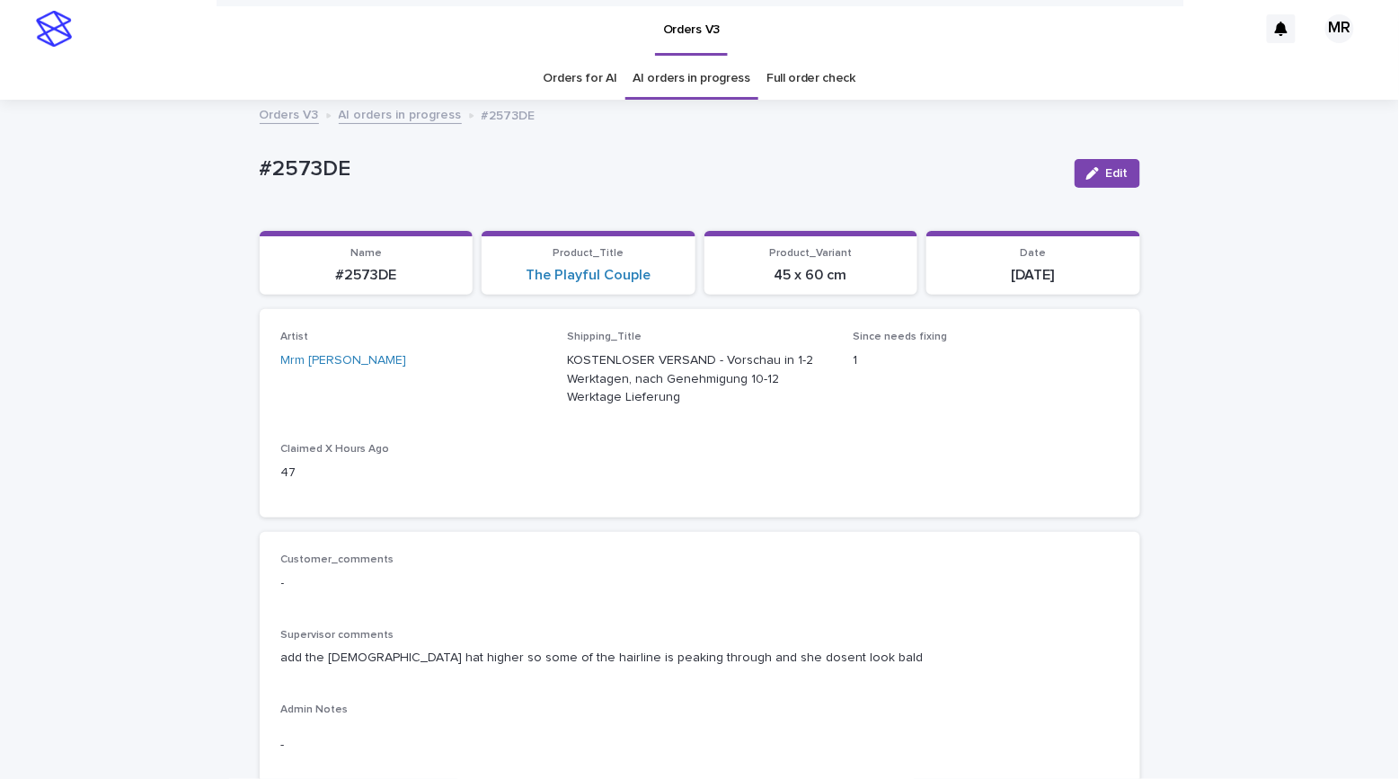
click at [366, 172] on p "#2573DE" at bounding box center [660, 169] width 800 height 26
drag, startPoint x: 366, startPoint y: 172, endPoint x: 238, endPoint y: 178, distance: 127.7
copy p "#2573DE"
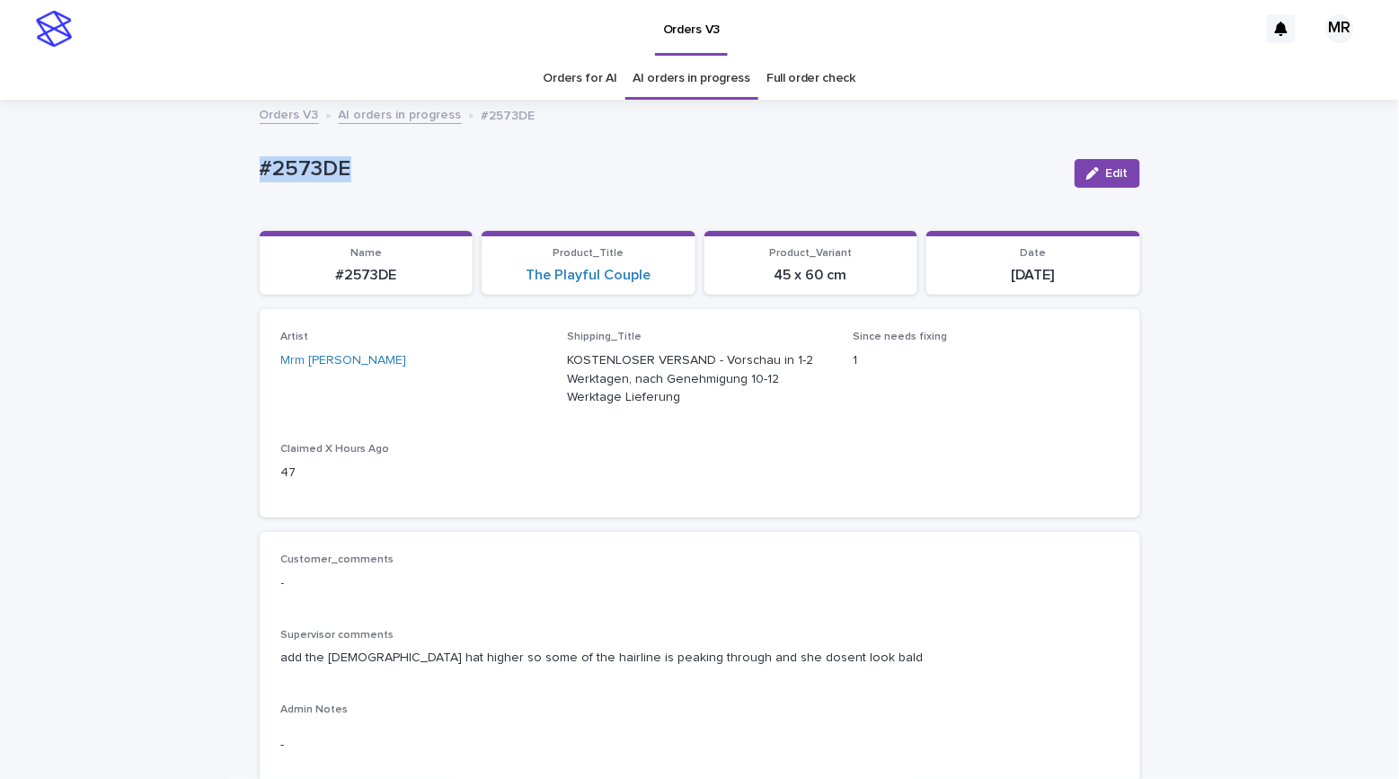
copy p "#2573DE"
click at [1106, 168] on span "Edit" at bounding box center [1117, 173] width 22 height 13
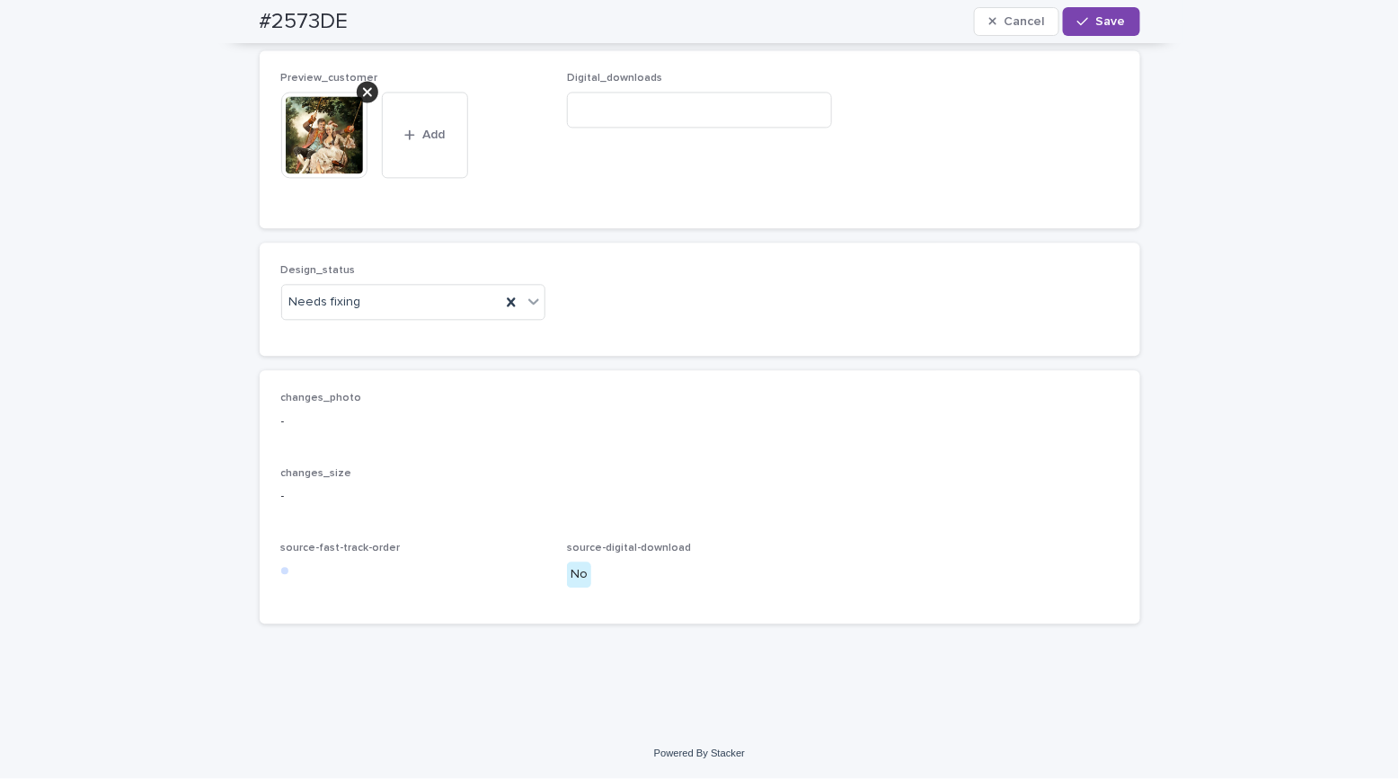
scroll to position [1292, 0]
click at [308, 295] on div "Needs fixing" at bounding box center [391, 302] width 219 height 30
click at [315, 339] on div "Uploaded" at bounding box center [405, 339] width 263 height 31
click at [363, 93] on icon at bounding box center [367, 91] width 9 height 9
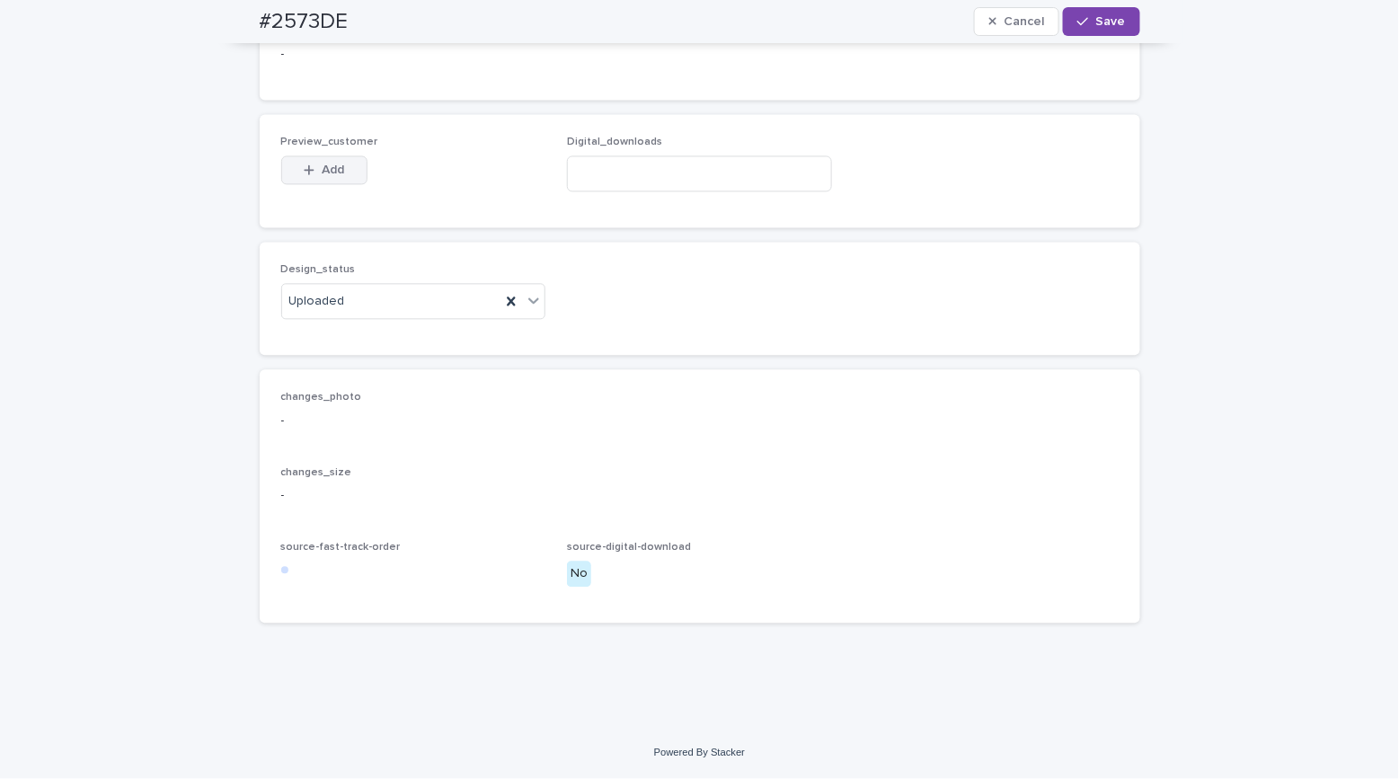
scroll to position [1228, 0]
click at [322, 163] on button "Add" at bounding box center [324, 170] width 86 height 29
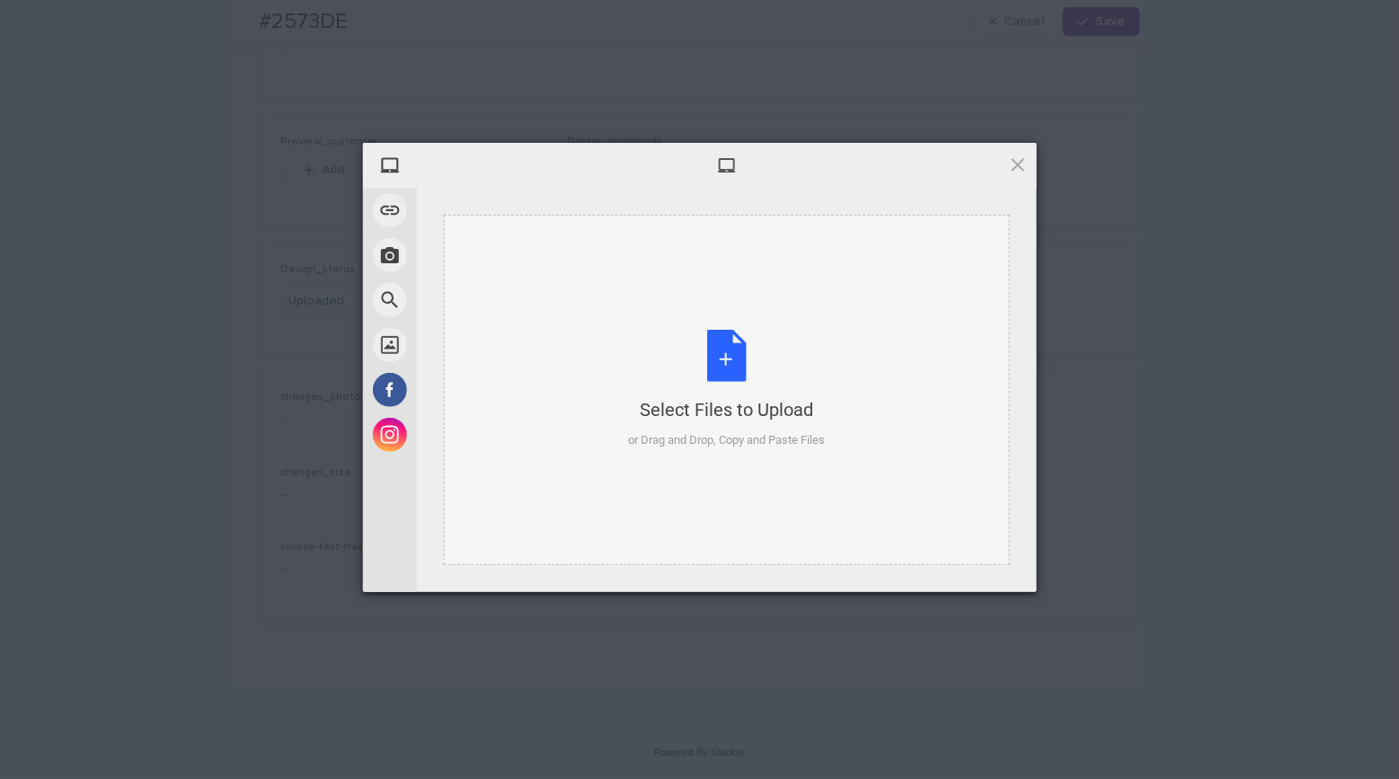
click at [737, 364] on div "Select Files to Upload or Drag and Drop, Copy and Paste Files" at bounding box center [726, 389] width 197 height 119
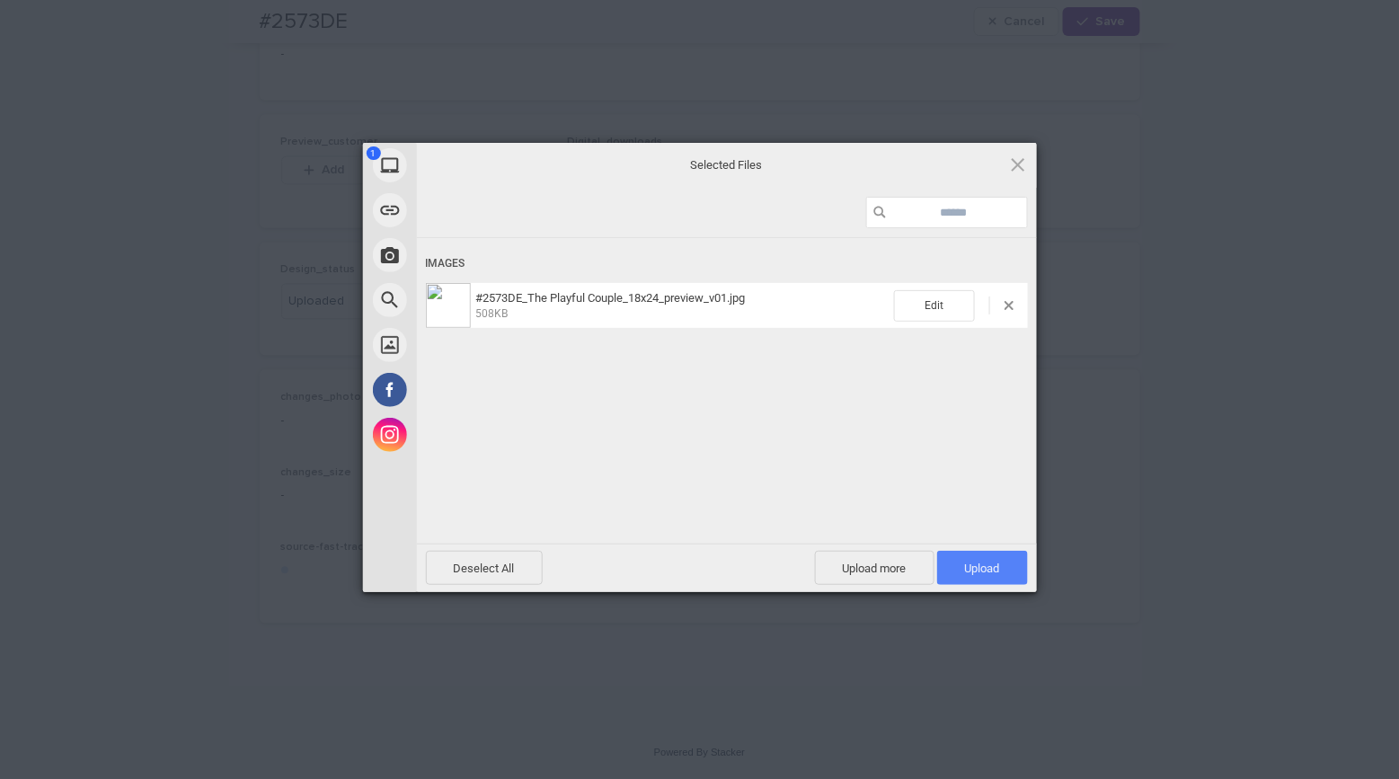
click at [987, 570] on span "Upload 1" at bounding box center [982, 567] width 35 height 13
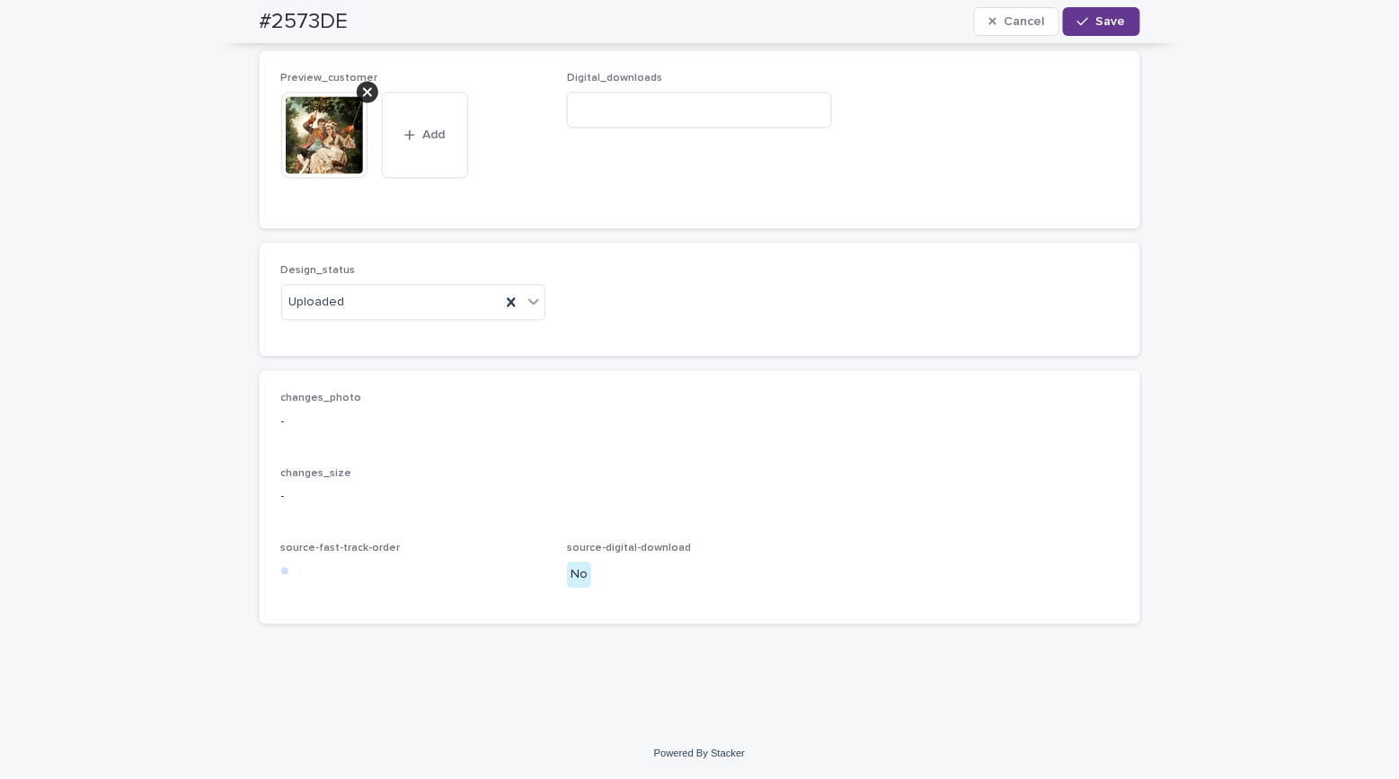
click at [1117, 20] on button "Save" at bounding box center [1101, 21] width 76 height 29
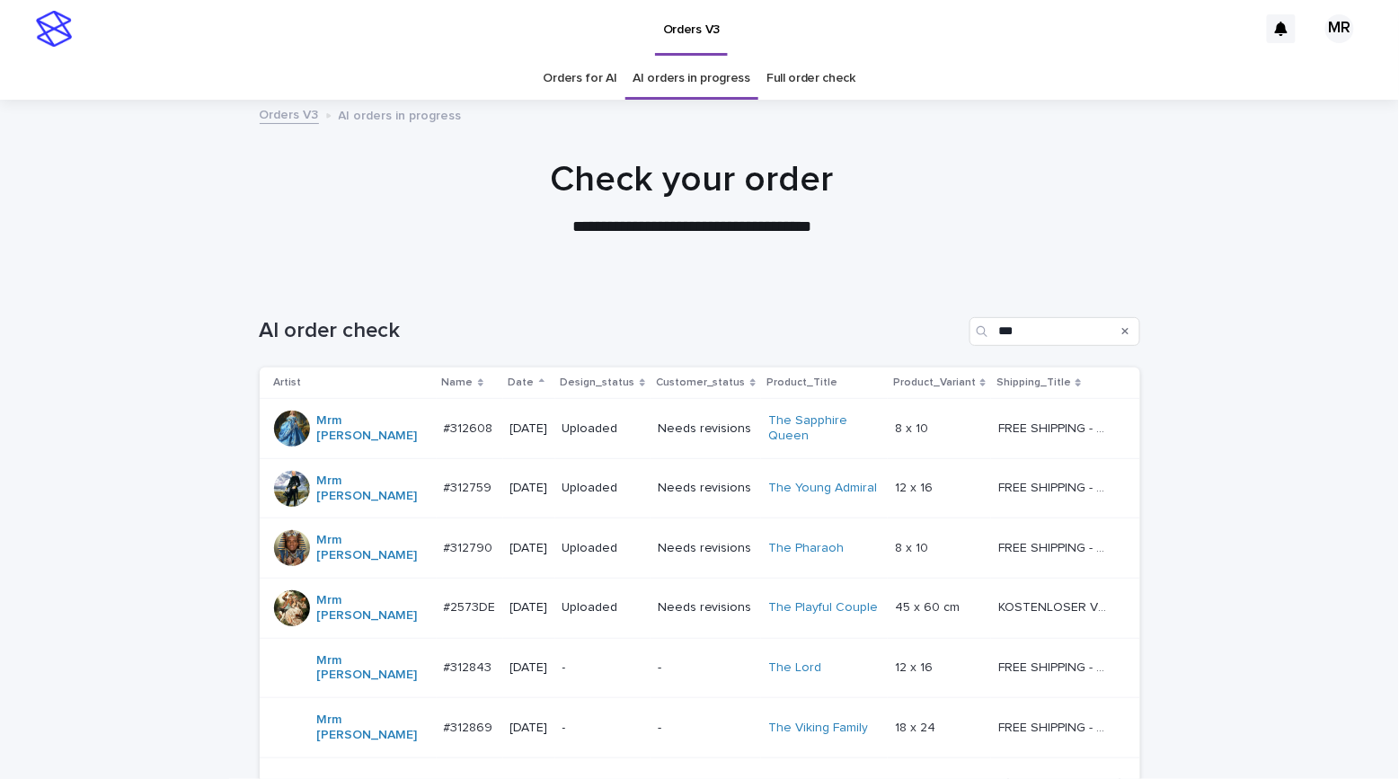
scroll to position [139, 0]
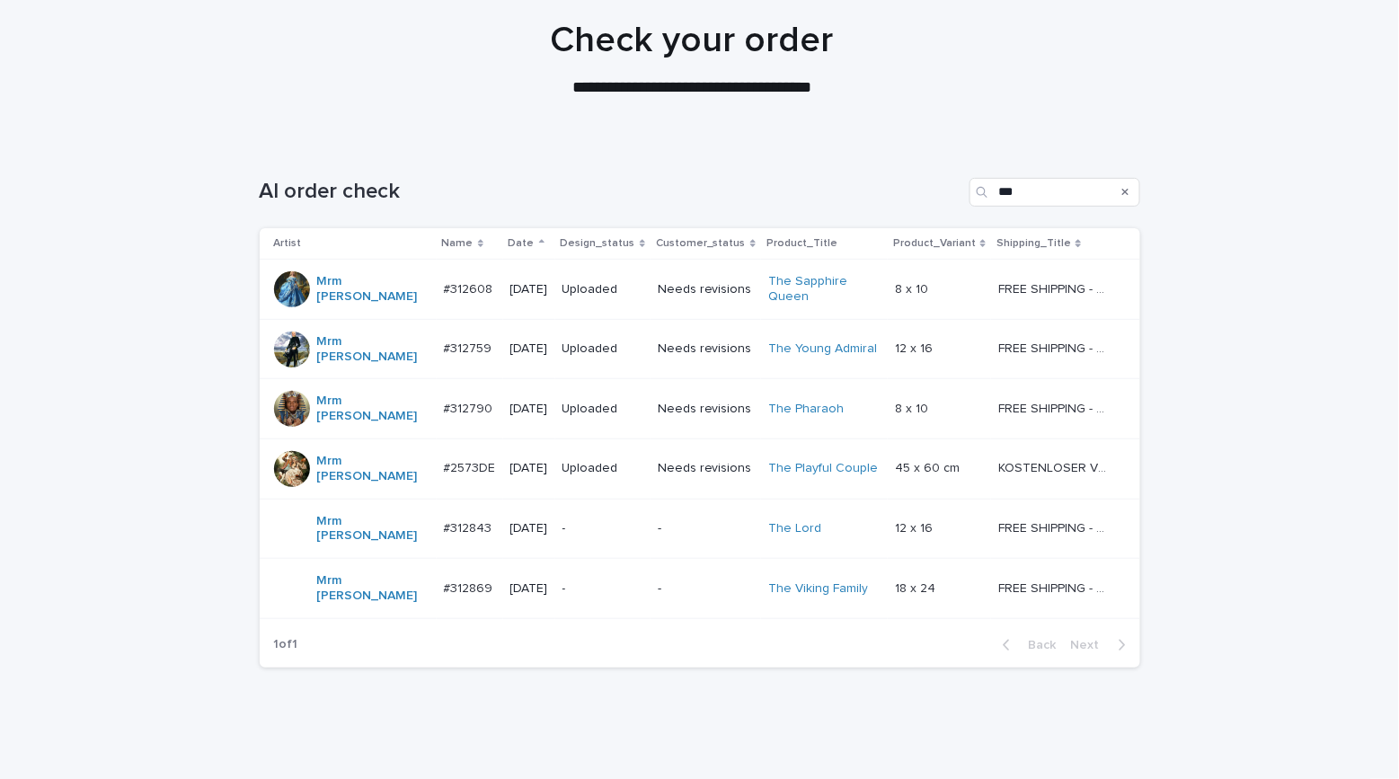
click at [614, 521] on p "-" at bounding box center [602, 528] width 81 height 15
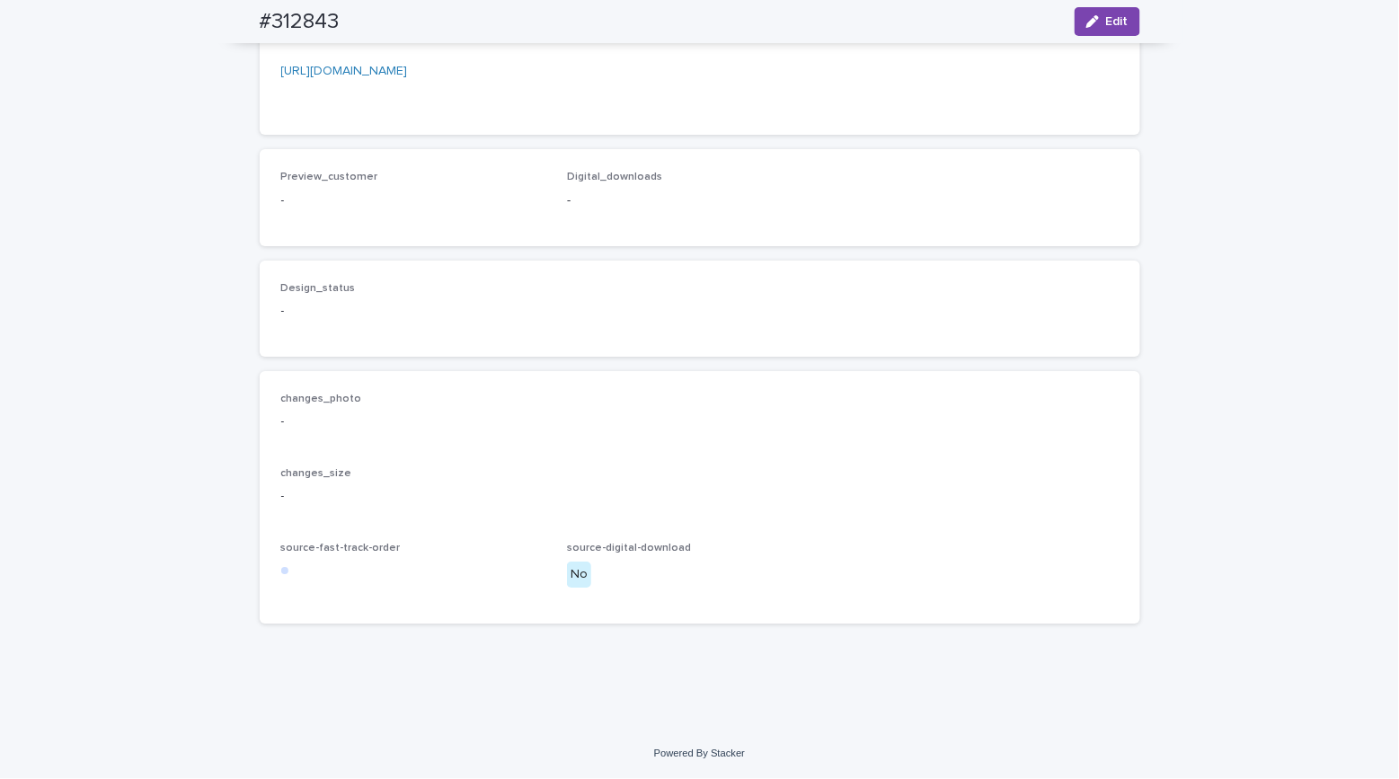
scroll to position [2289, 0]
drag, startPoint x: 572, startPoint y: 486, endPoint x: 256, endPoint y: 296, distance: 369.1
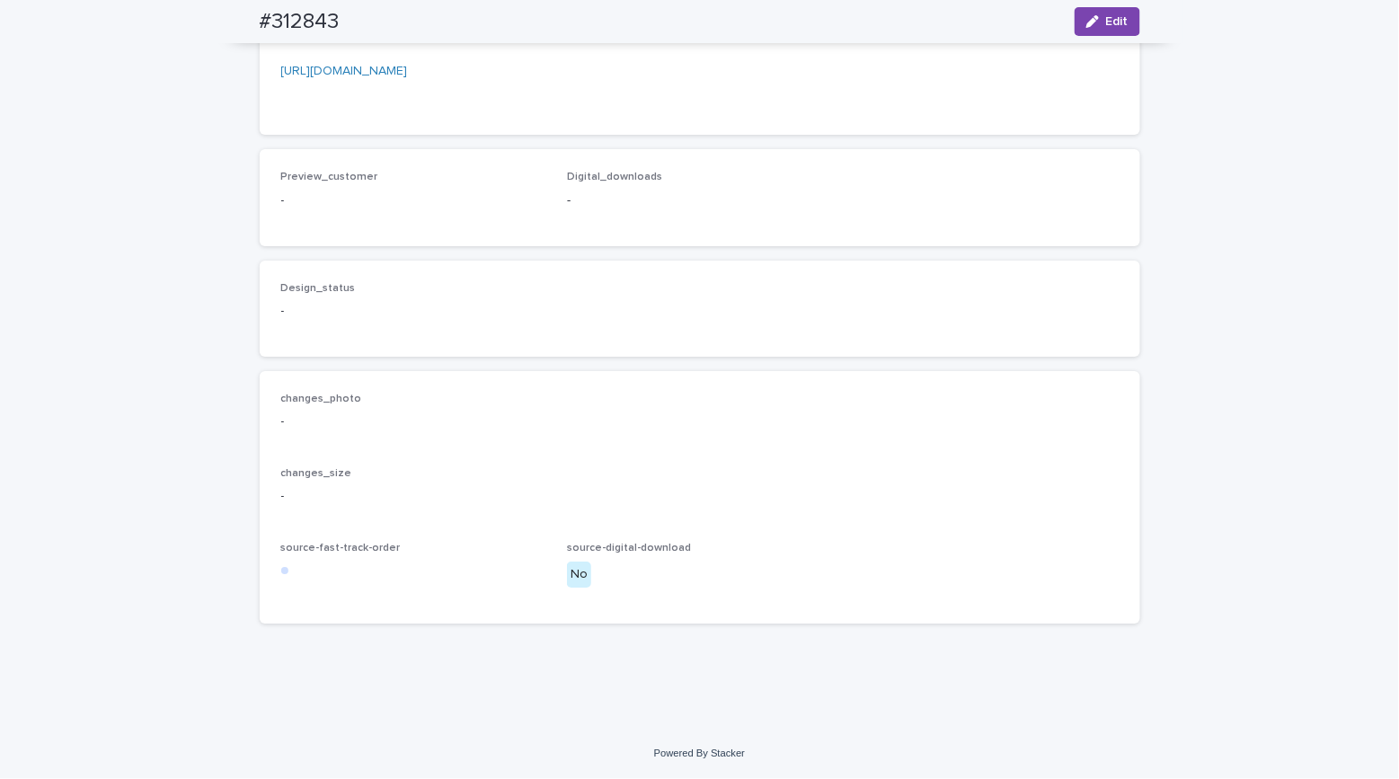
click at [408, 40] on link "https://cdn.shopify.com-uploadkit.app/s/files/1/0033/4807/0511/files/download.h…" at bounding box center [344, 33] width 127 height 13
click at [408, 77] on link "https://cdn.shopify.com-uploadkit.app/s/files/1/0033/4807/0511/files/download.h…" at bounding box center [344, 71] width 127 height 13
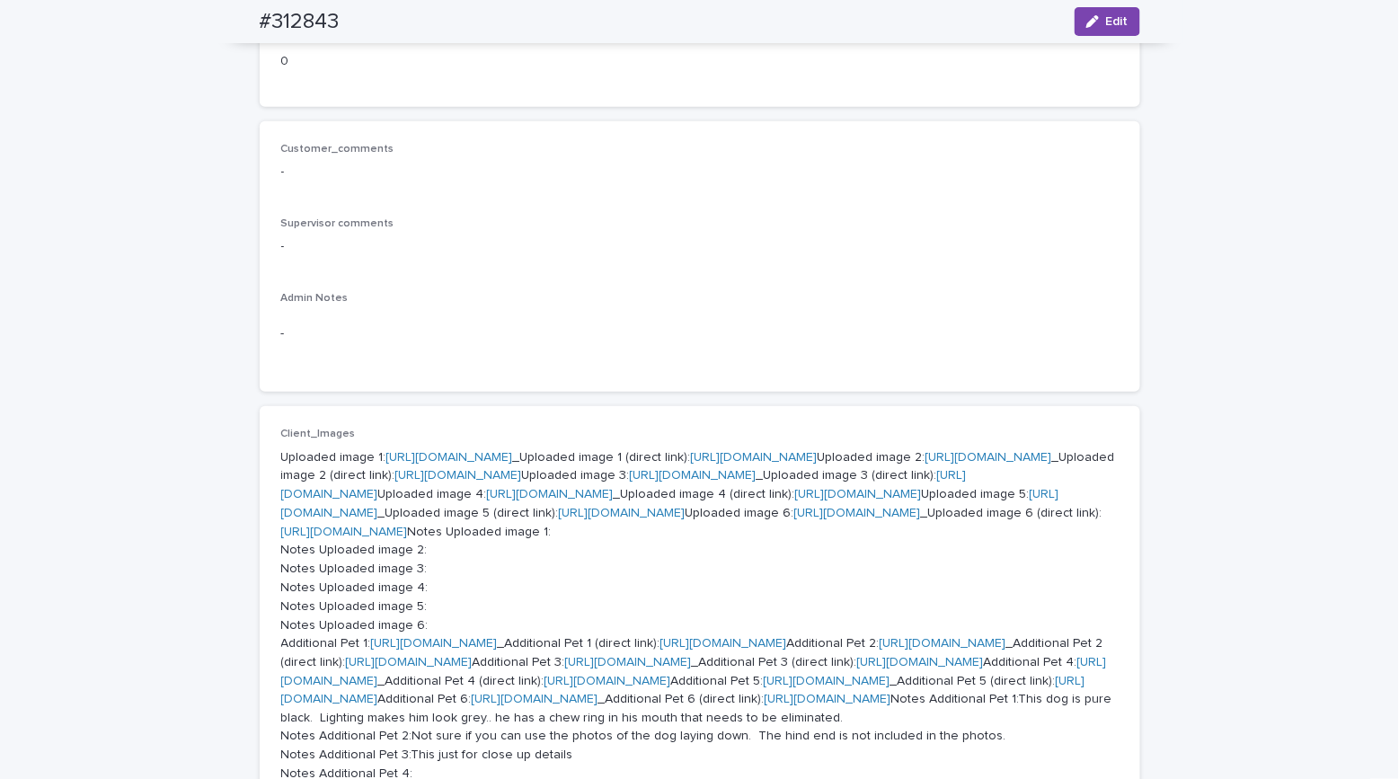
scroll to position [355, 0]
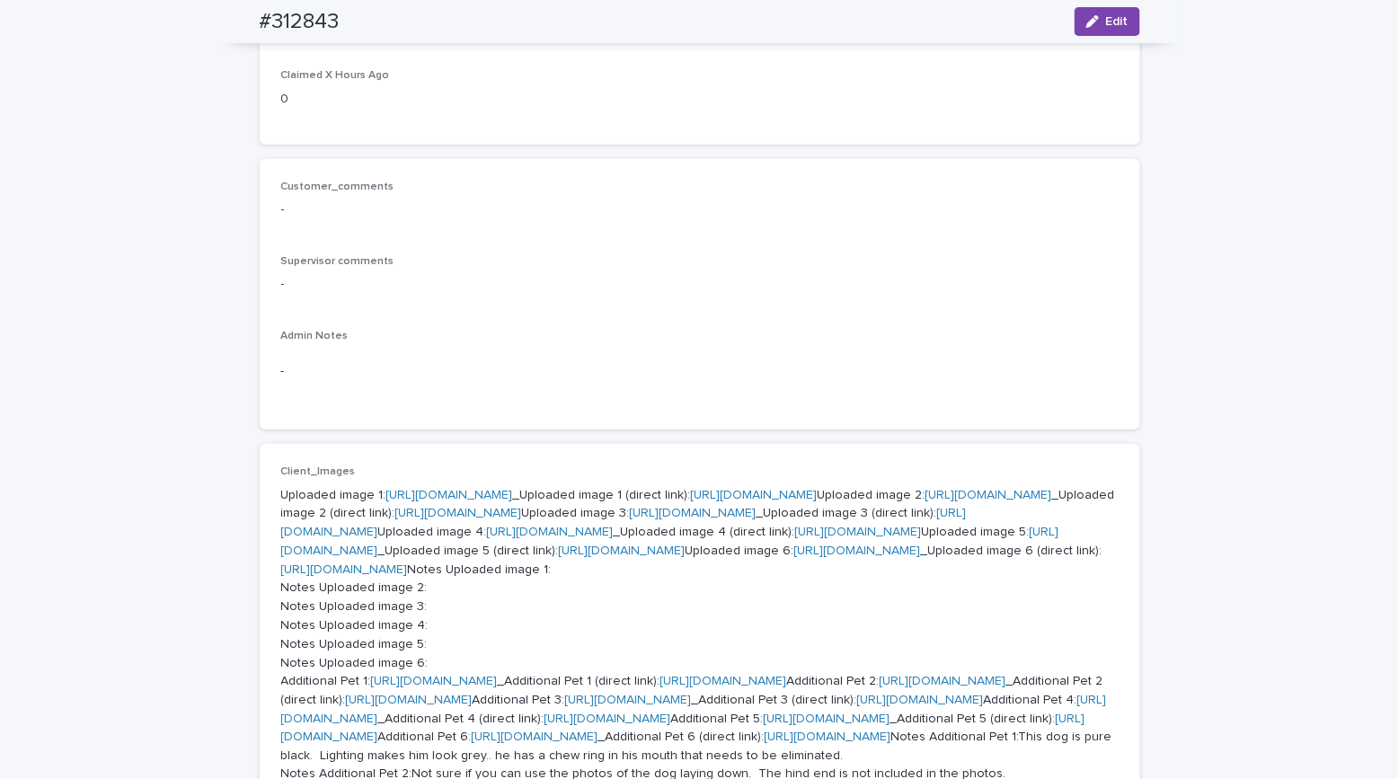
click at [435, 489] on link "https://cdn.shopify.com-uploadkit.app/s/files/1/0033/4807/0511/files/download.h…" at bounding box center [449, 495] width 127 height 13
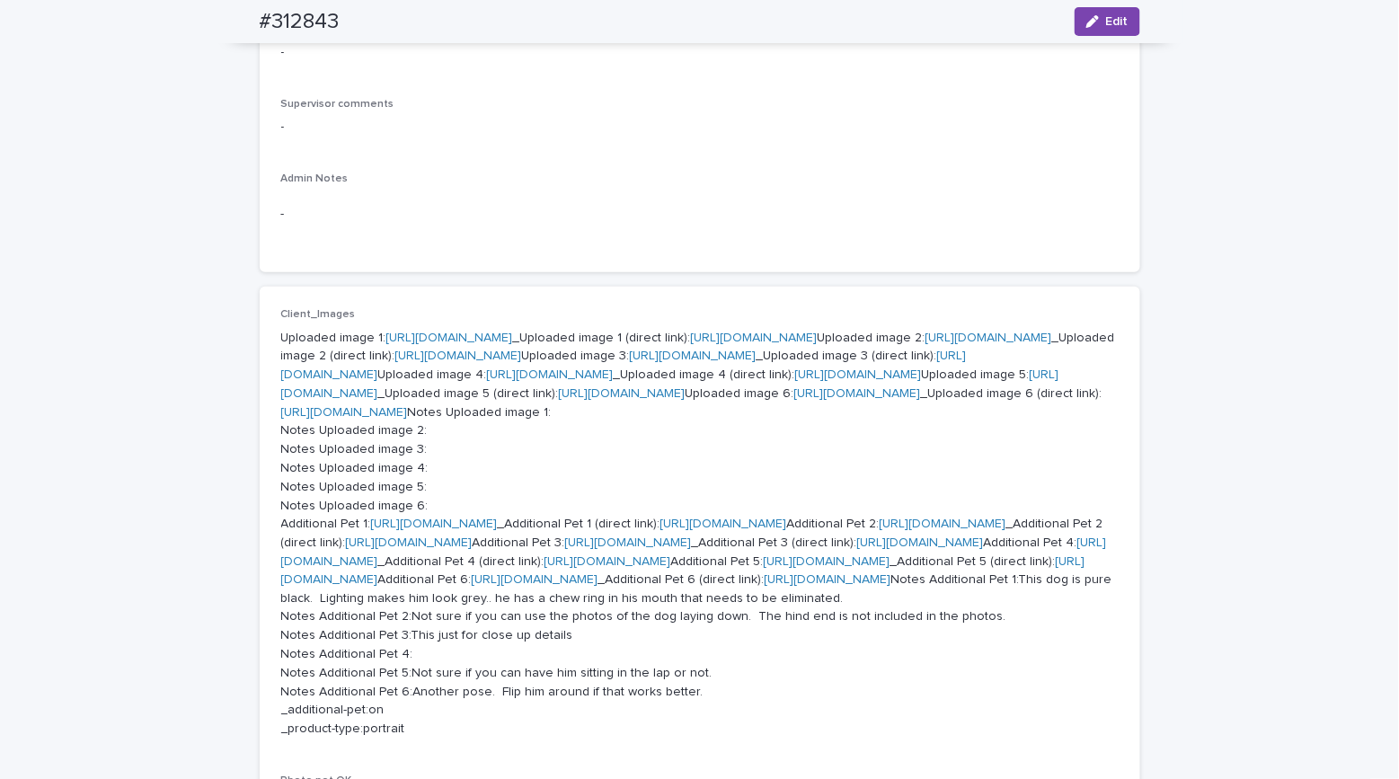
click at [925, 344] on link "https://cdn.shopify.com-uploadkit.app/s/files/1/0033/4807/0511/files/download.h…" at bounding box center [988, 337] width 127 height 13
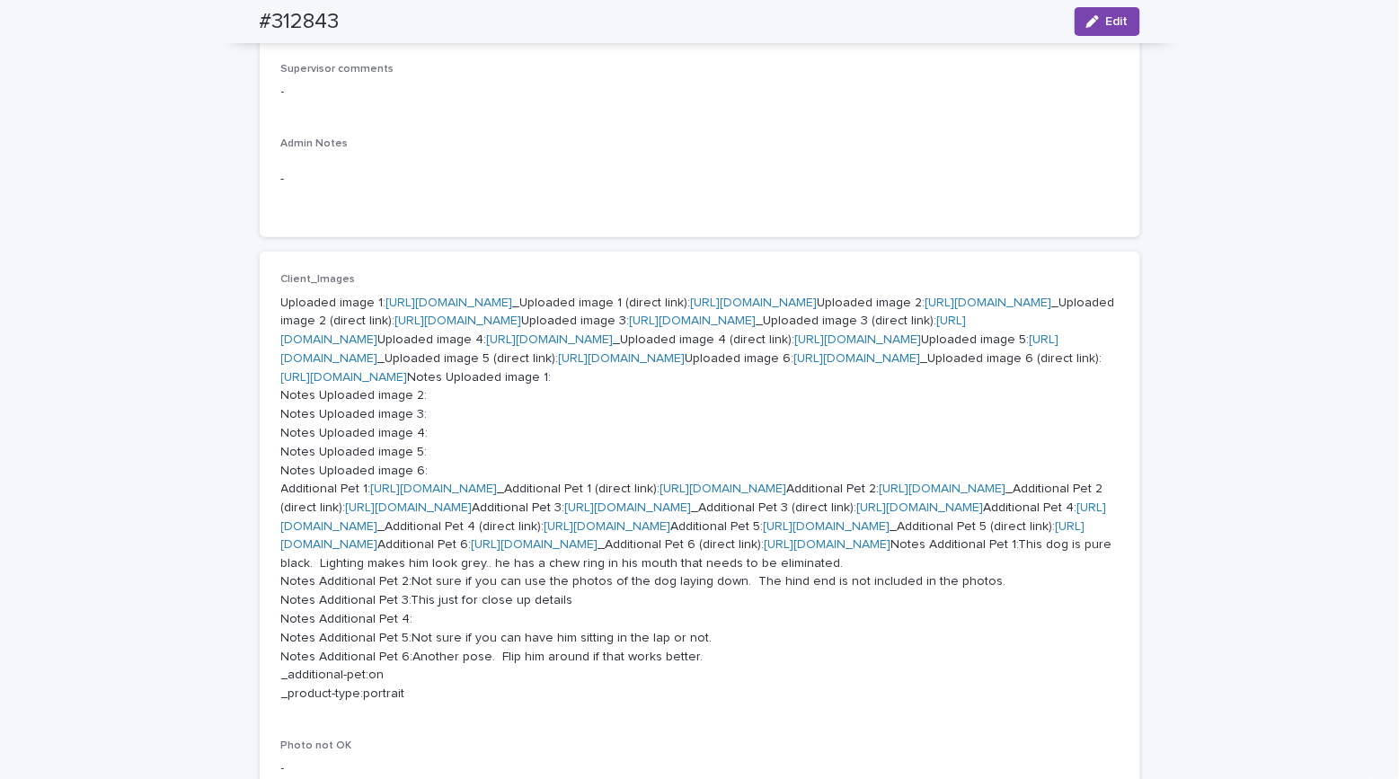
click at [630, 327] on link "https://cdn.shopify.com-uploadkit.app/s/files/1/0033/4807/0511/files/download.h…" at bounding box center [693, 320] width 127 height 13
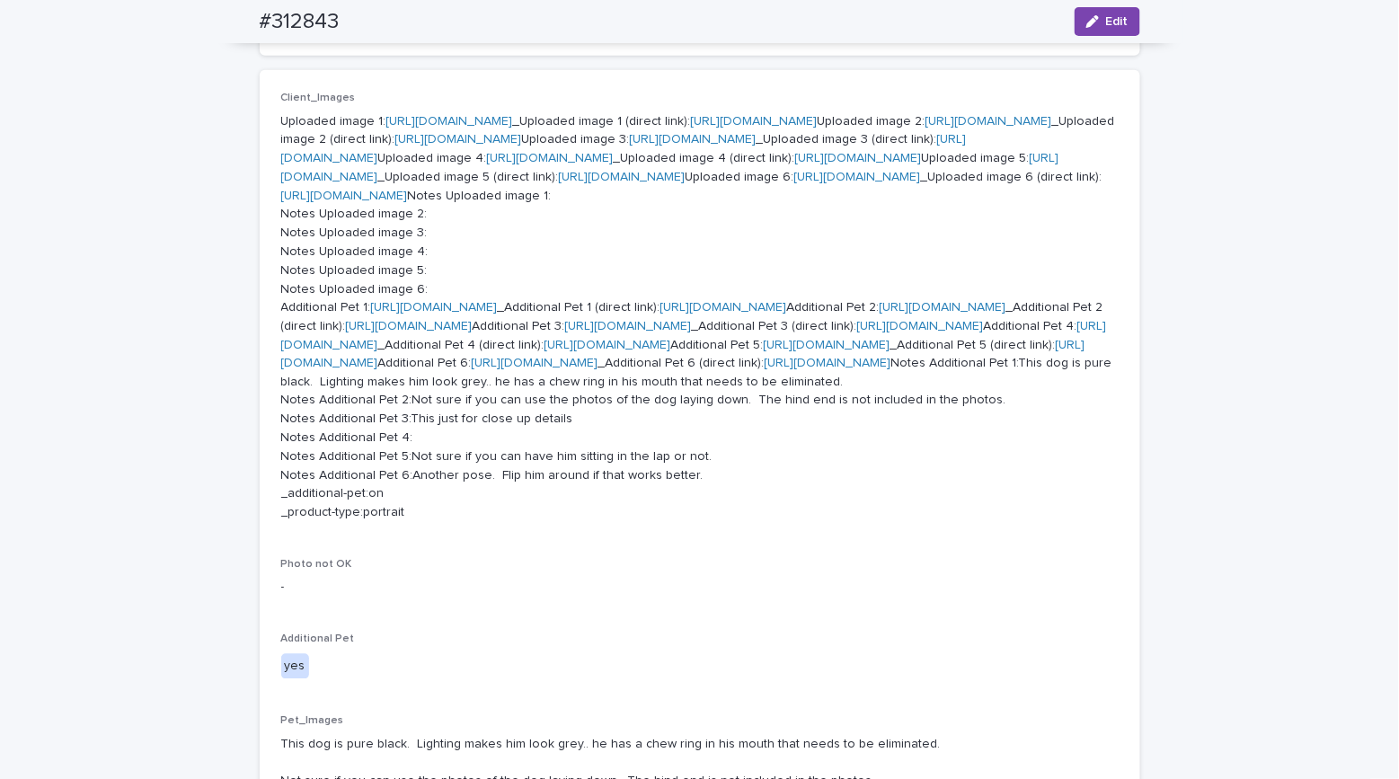
click at [487, 164] on link "https://cdn.shopify.com-uploadkit.app/s/files/1/0033/4807/0511/files/download.h…" at bounding box center [550, 158] width 127 height 13
click at [404, 183] on link "https://cdn.shopify.com-uploadkit.app/s/files/1/0033/4807/0511/files/download.h…" at bounding box center [670, 167] width 778 height 31
click at [794, 183] on link "https://cdn.shopify.com-uploadkit.app/s/files/1/0033/4807/0511/files/download.h…" at bounding box center [857, 177] width 127 height 13
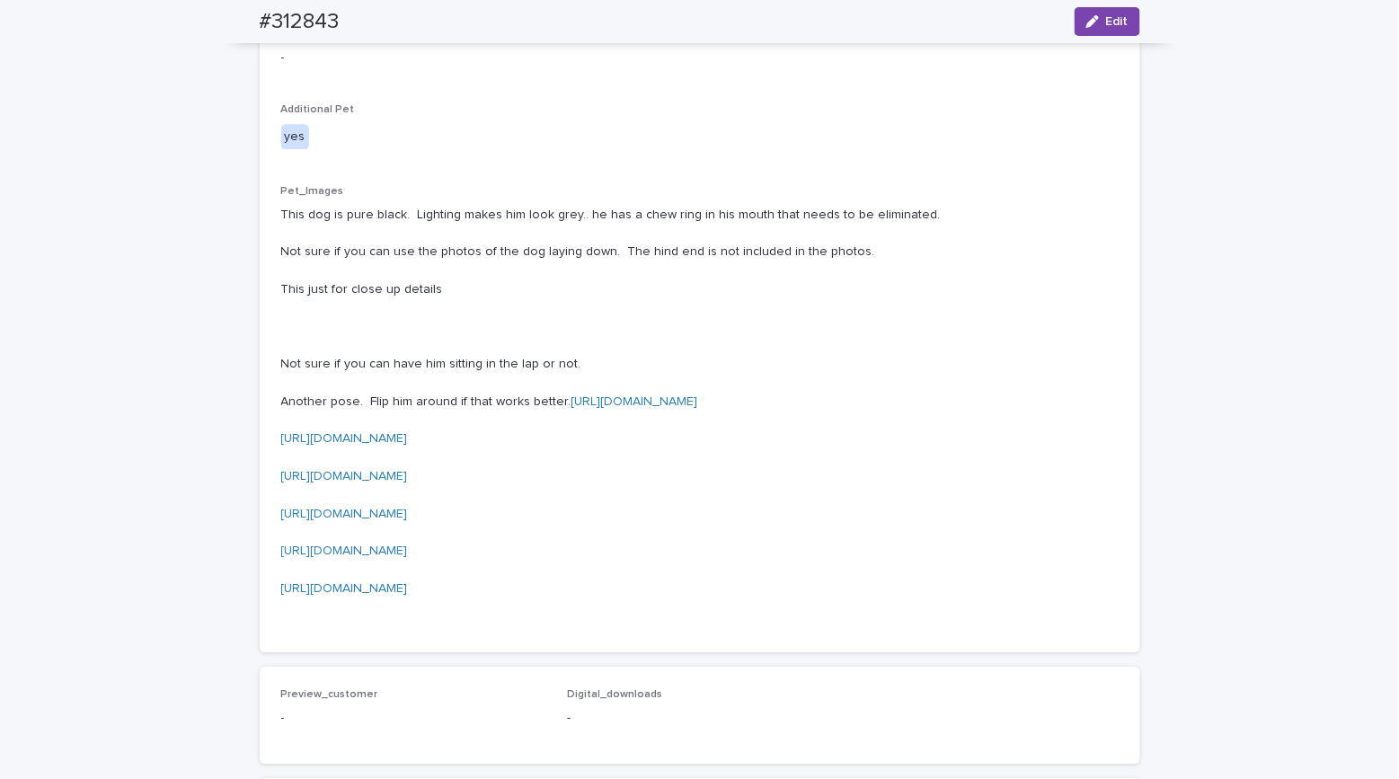
scroll to position [1262, 0]
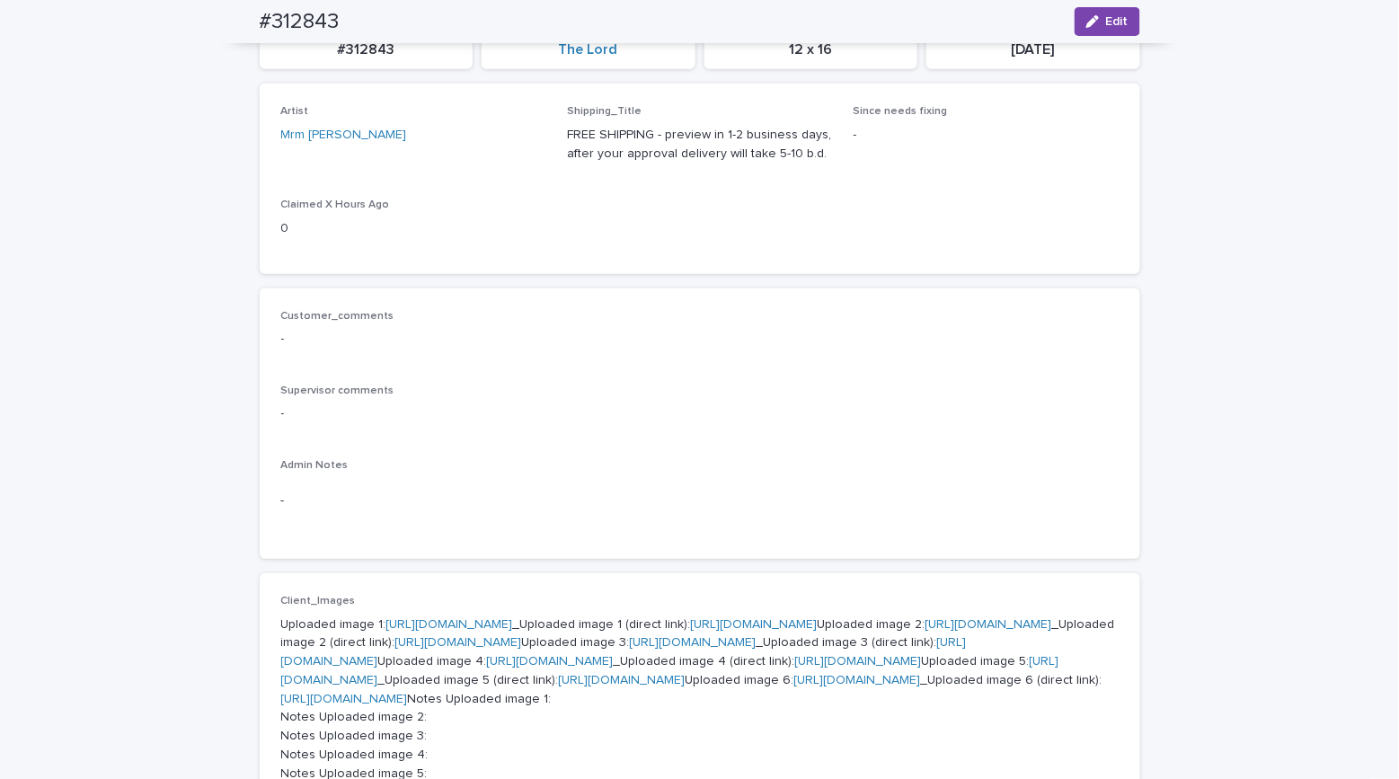
scroll to position [0, 0]
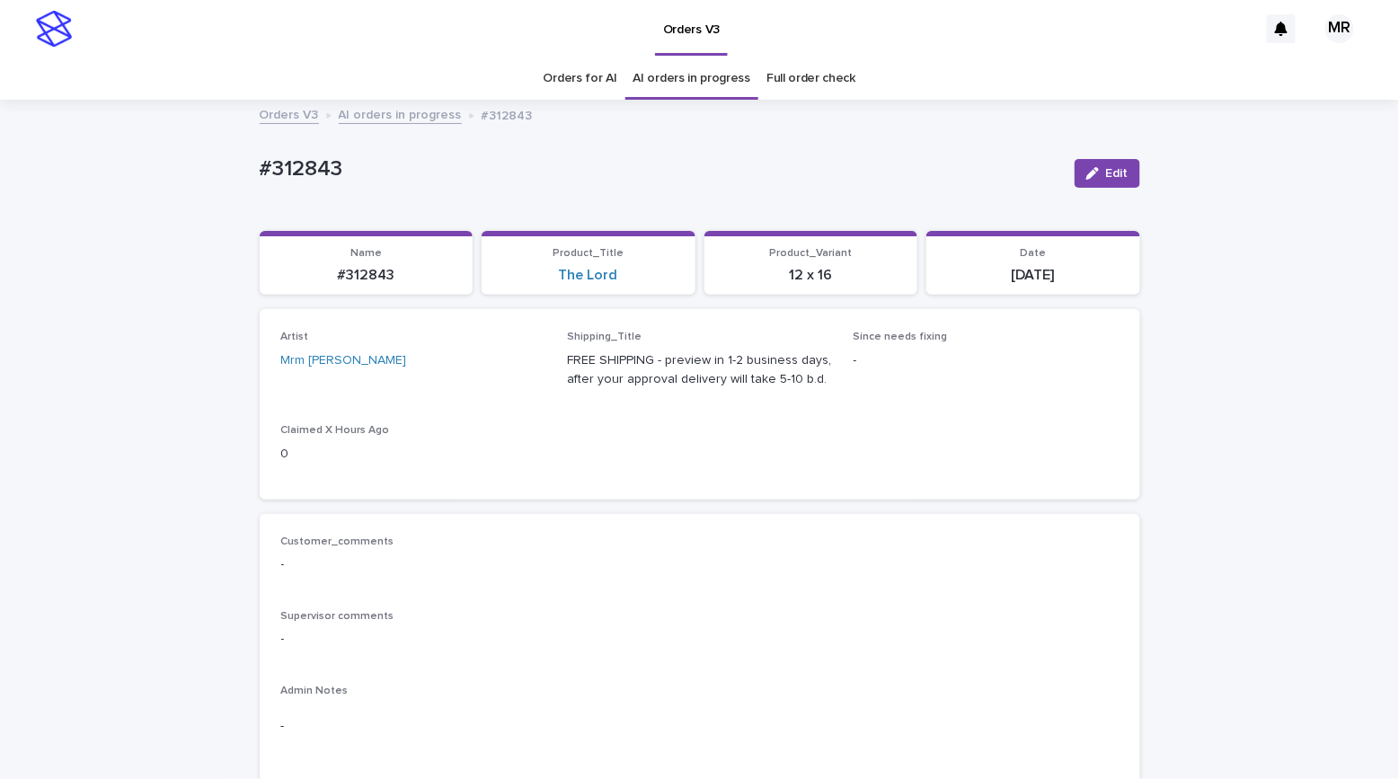
drag, startPoint x: 350, startPoint y: 186, endPoint x: 199, endPoint y: 183, distance: 151.8
drag, startPoint x: 307, startPoint y: 174, endPoint x: 251, endPoint y: 172, distance: 56.6
click at [601, 271] on link "The Lord" at bounding box center [588, 275] width 59 height 17
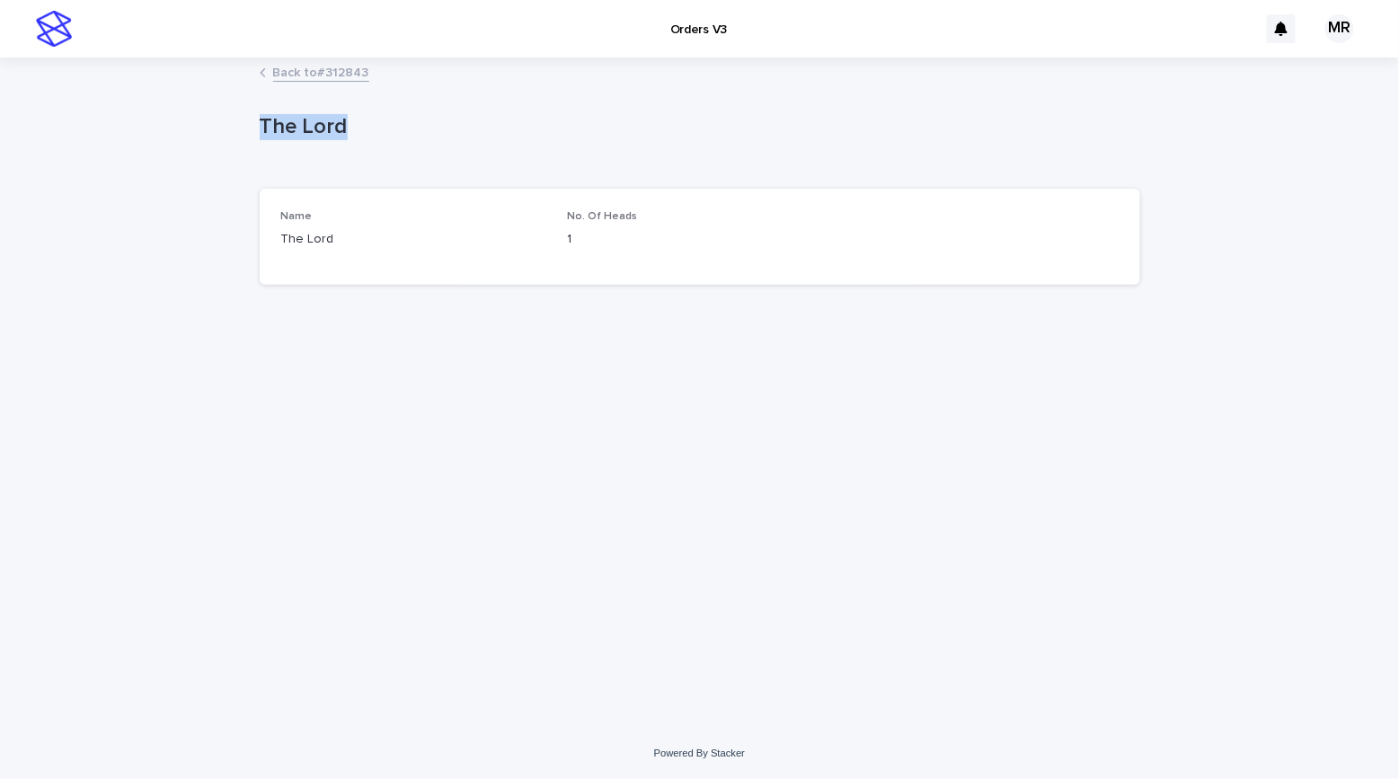
drag, startPoint x: 361, startPoint y: 128, endPoint x: 213, endPoint y: 135, distance: 148.3
click at [181, 119] on div "Loading... Saving… Loading... Saving… The Lord The Lord Sorry, there was an err…" at bounding box center [699, 393] width 1399 height 668
drag, startPoint x: 128, startPoint y: 112, endPoint x: 159, endPoint y: 13, distance: 103.4
click at [129, 111] on div "Loading... Saving… Loading... Saving… The Lord The Lord Sorry, there was an err…" at bounding box center [699, 393] width 1399 height 668
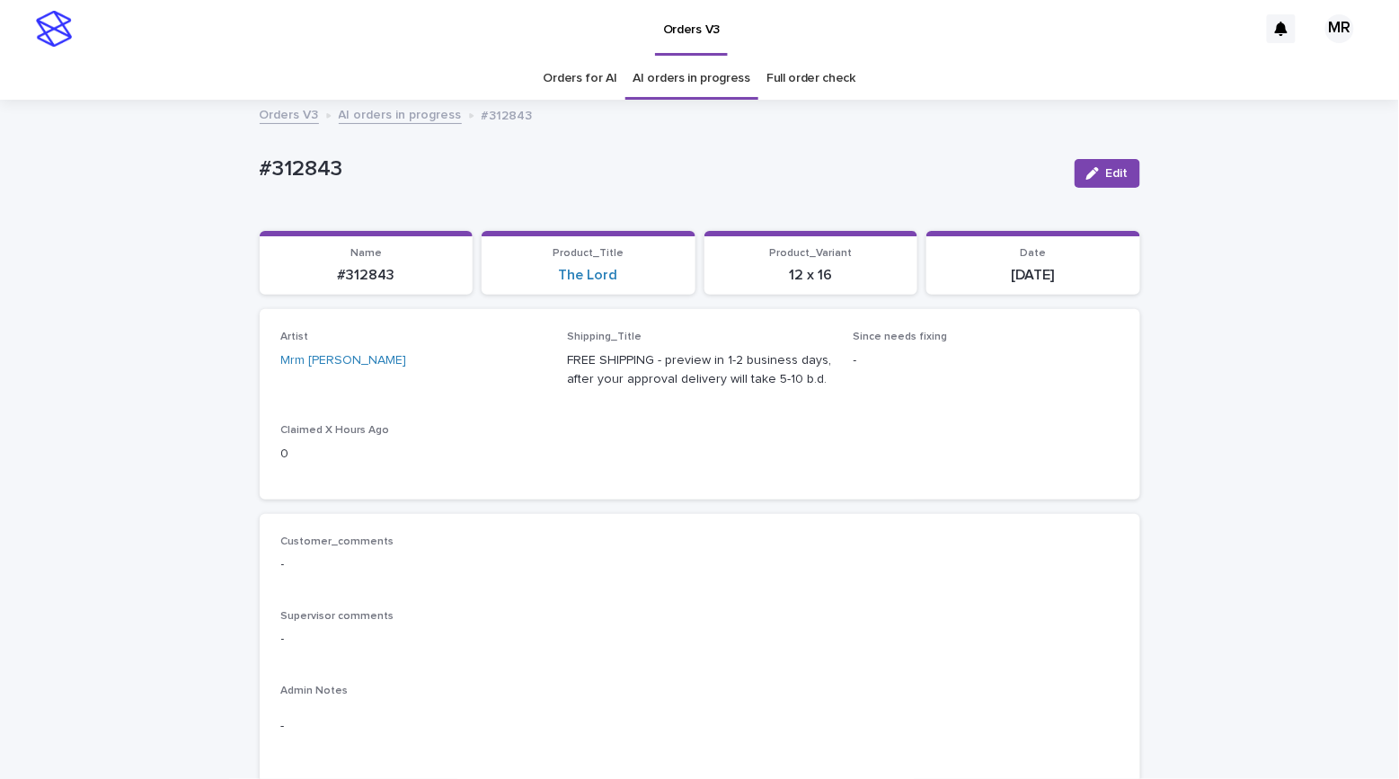
scroll to position [57, 0]
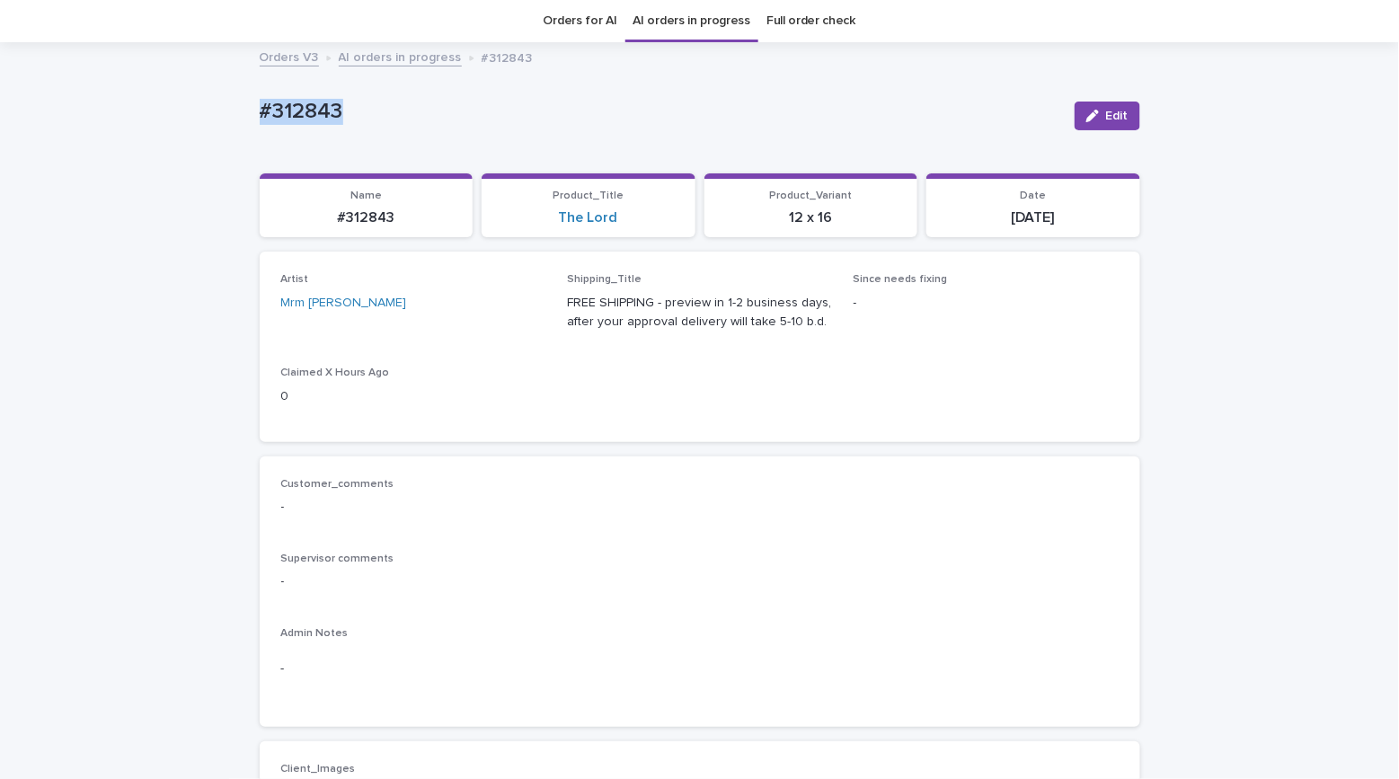
drag, startPoint x: 267, startPoint y: 112, endPoint x: 135, endPoint y: 110, distance: 132.1
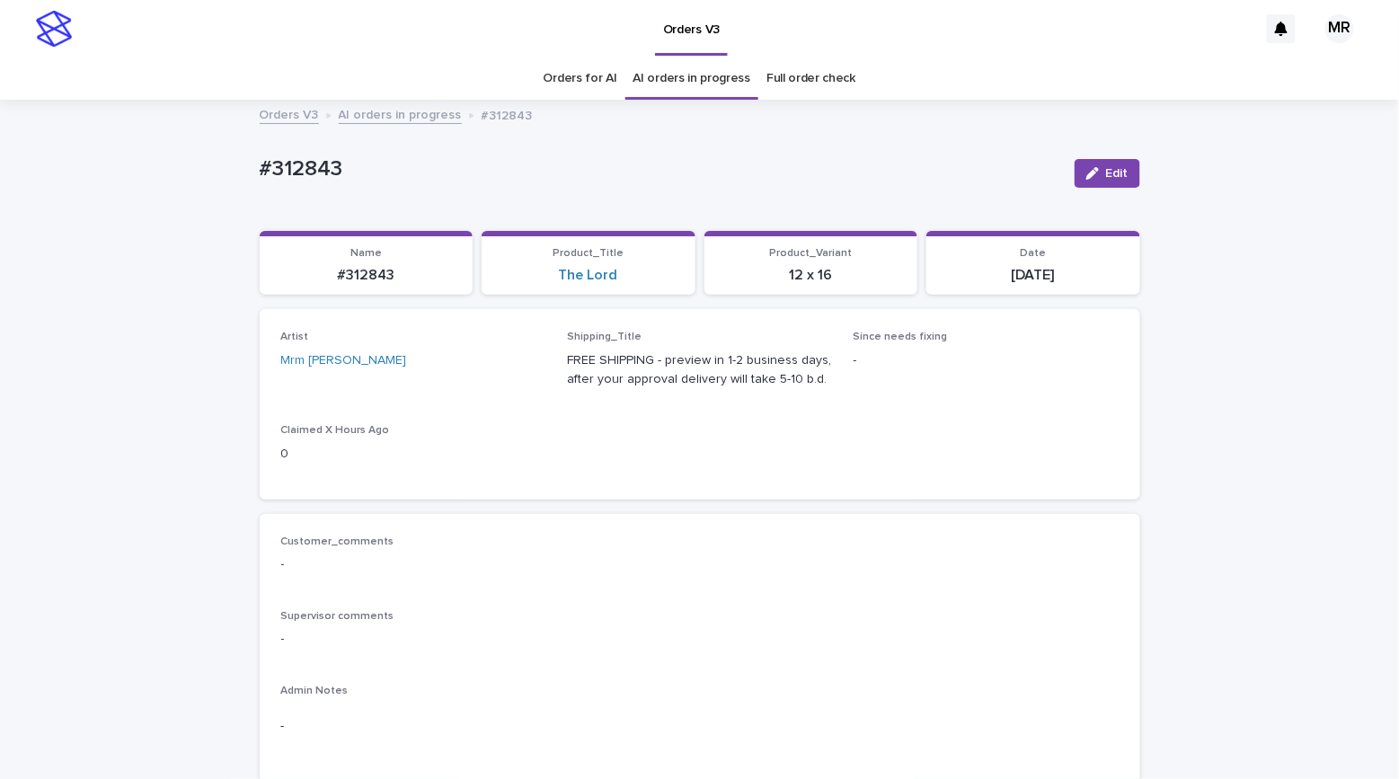
click at [530, 0] on div "Orders V3" at bounding box center [669, 28] width 1177 height 57
drag, startPoint x: 366, startPoint y: 161, endPoint x: 181, endPoint y: 174, distance: 186.4
copy p "#312843"
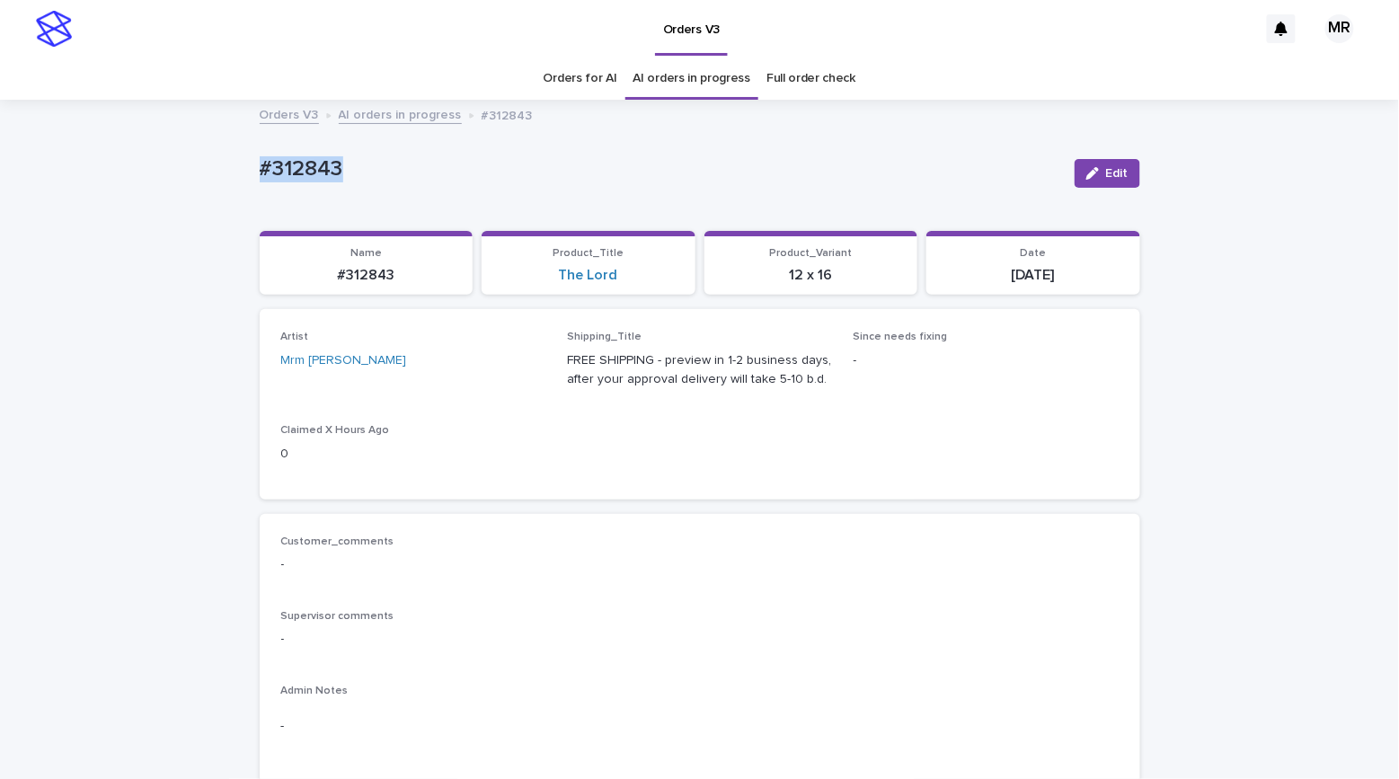
copy p "#312843"
click at [1085, 179] on button "Edit" at bounding box center [1107, 173] width 66 height 29
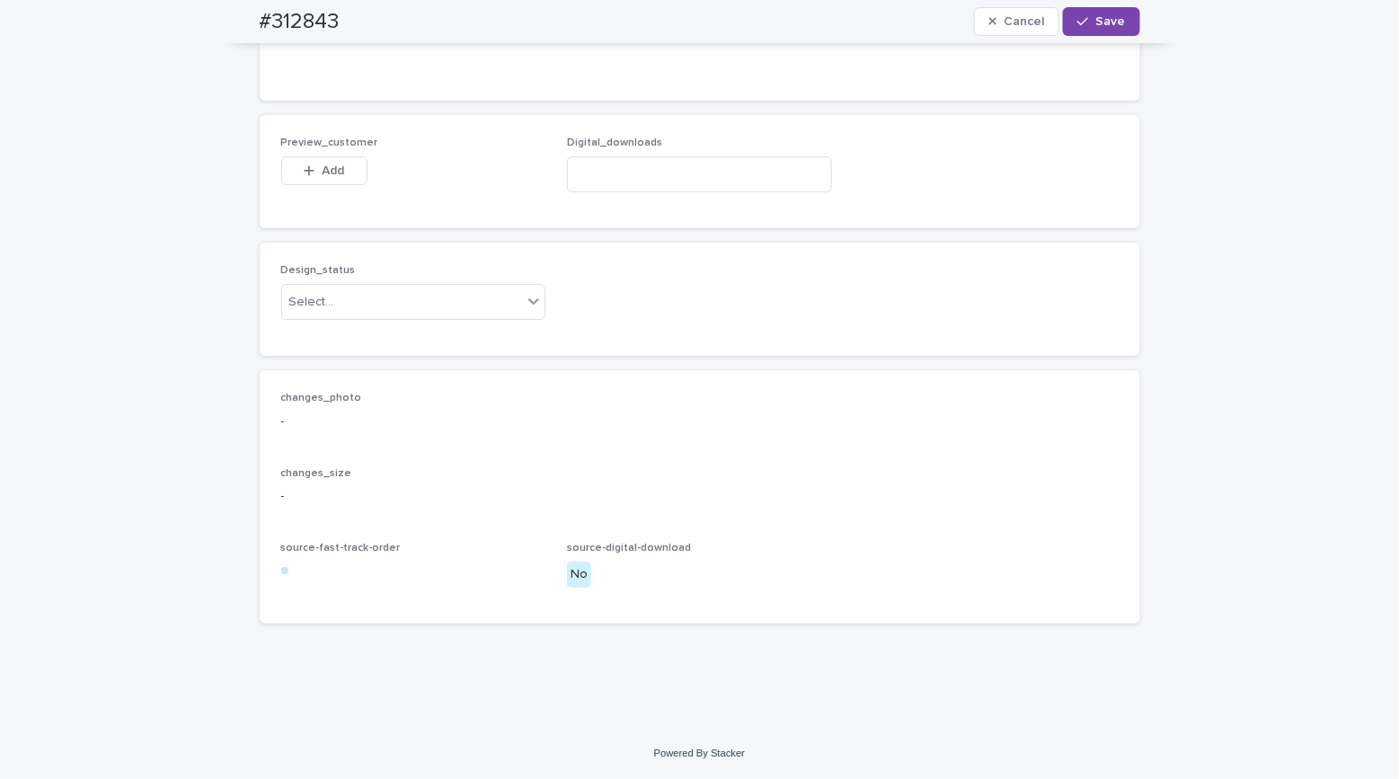
scroll to position [3168, 0]
click at [292, 291] on div "Select..." at bounding box center [402, 302] width 241 height 30
click at [306, 333] on div "Uploaded" at bounding box center [405, 340] width 263 height 31
click at [314, 181] on button "Add" at bounding box center [324, 170] width 86 height 29
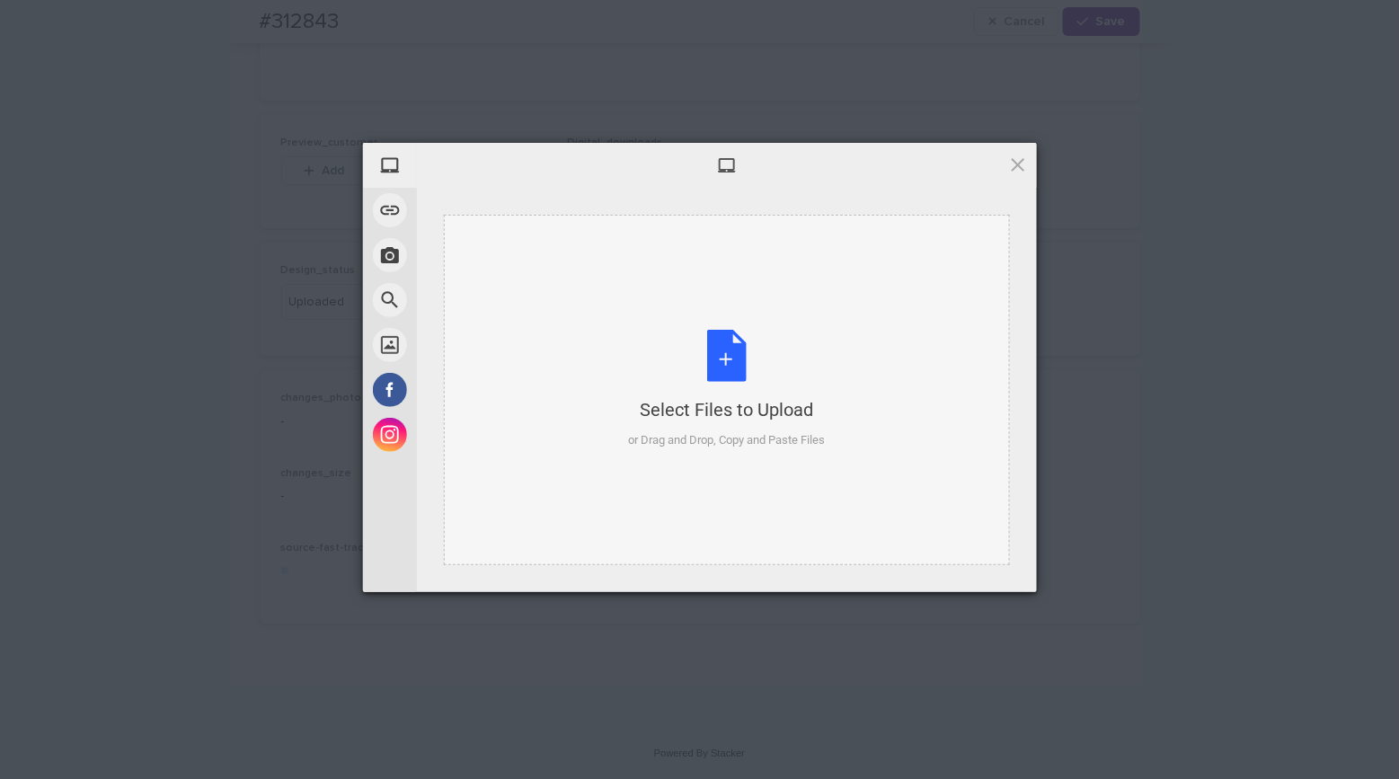
click at [728, 337] on div "Select Files to Upload or Drag and Drop, Copy and Paste Files" at bounding box center [726, 389] width 197 height 119
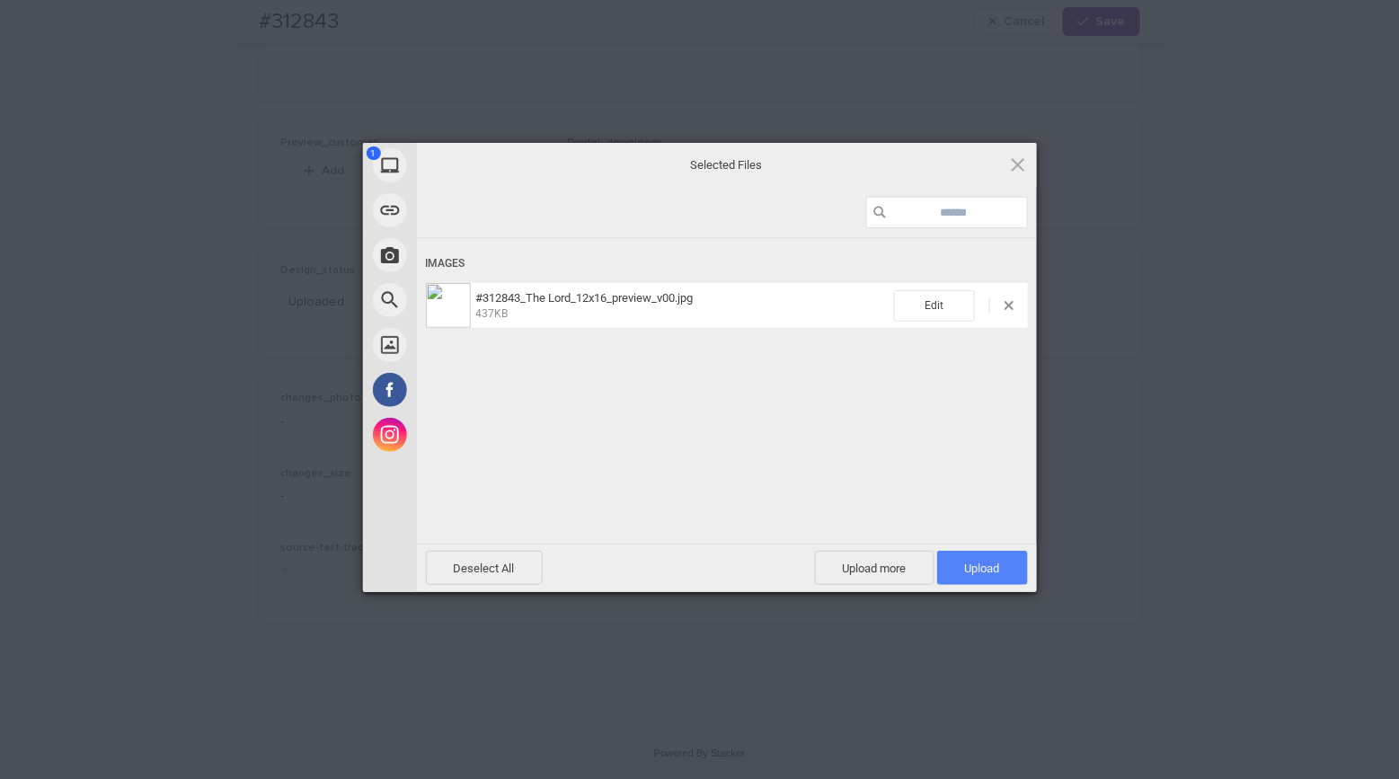
click at [972, 564] on span "Upload 1" at bounding box center [982, 567] width 35 height 13
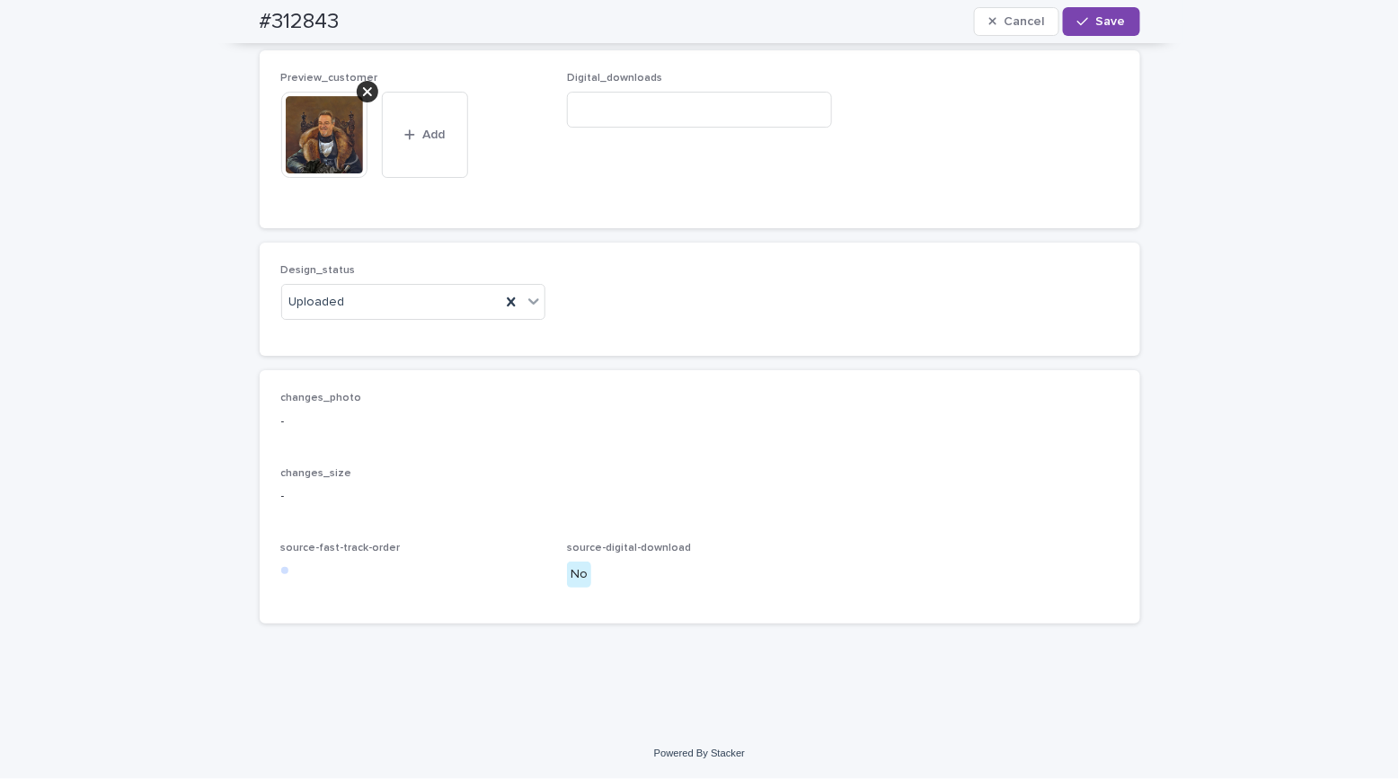
scroll to position [3164, 0]
click at [1096, 22] on span "Save" at bounding box center [1111, 21] width 30 height 13
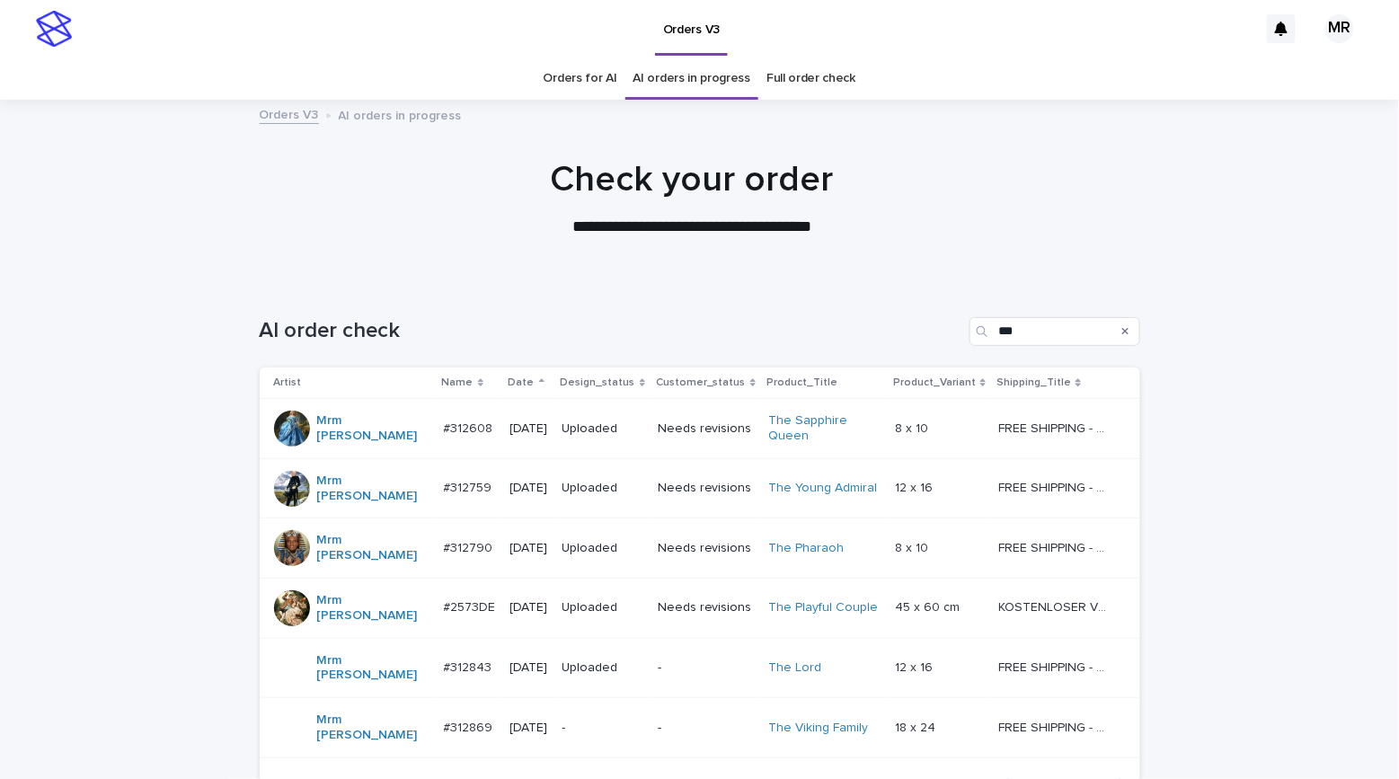
scroll to position [139, 0]
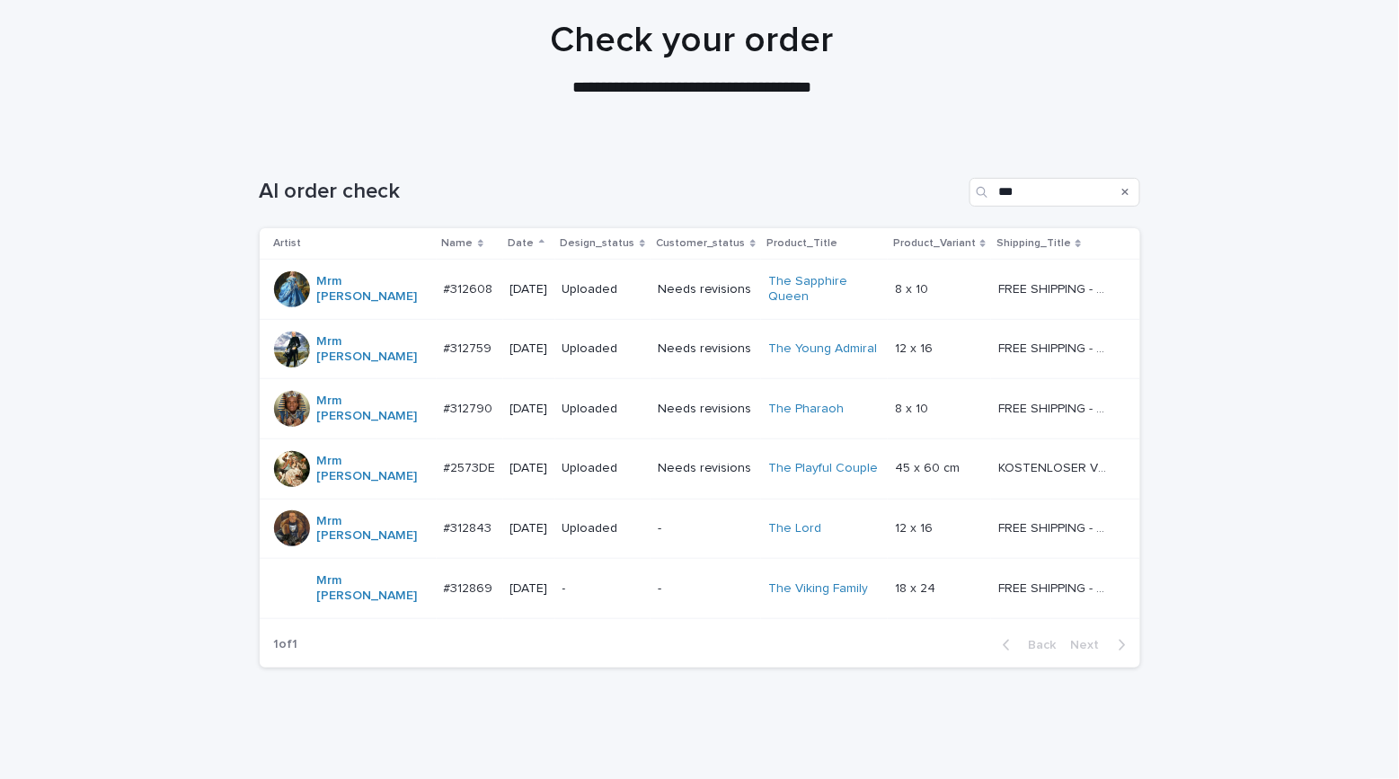
click at [608, 574] on div "-" at bounding box center [602, 589] width 81 height 30
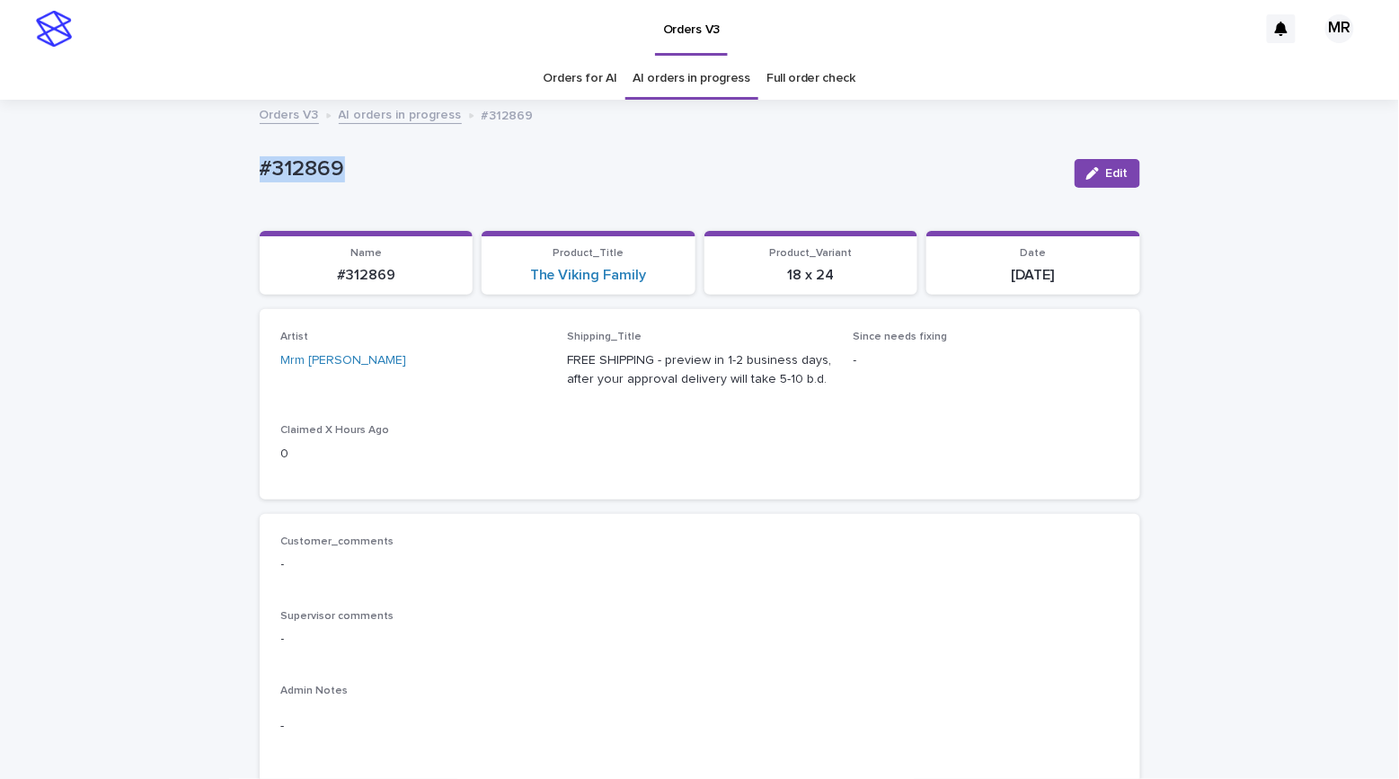
drag, startPoint x: 334, startPoint y: 166, endPoint x: 251, endPoint y: 174, distance: 83.9
copy p "#312869"
click at [554, 278] on link "The Viking Family" at bounding box center [588, 275] width 117 height 17
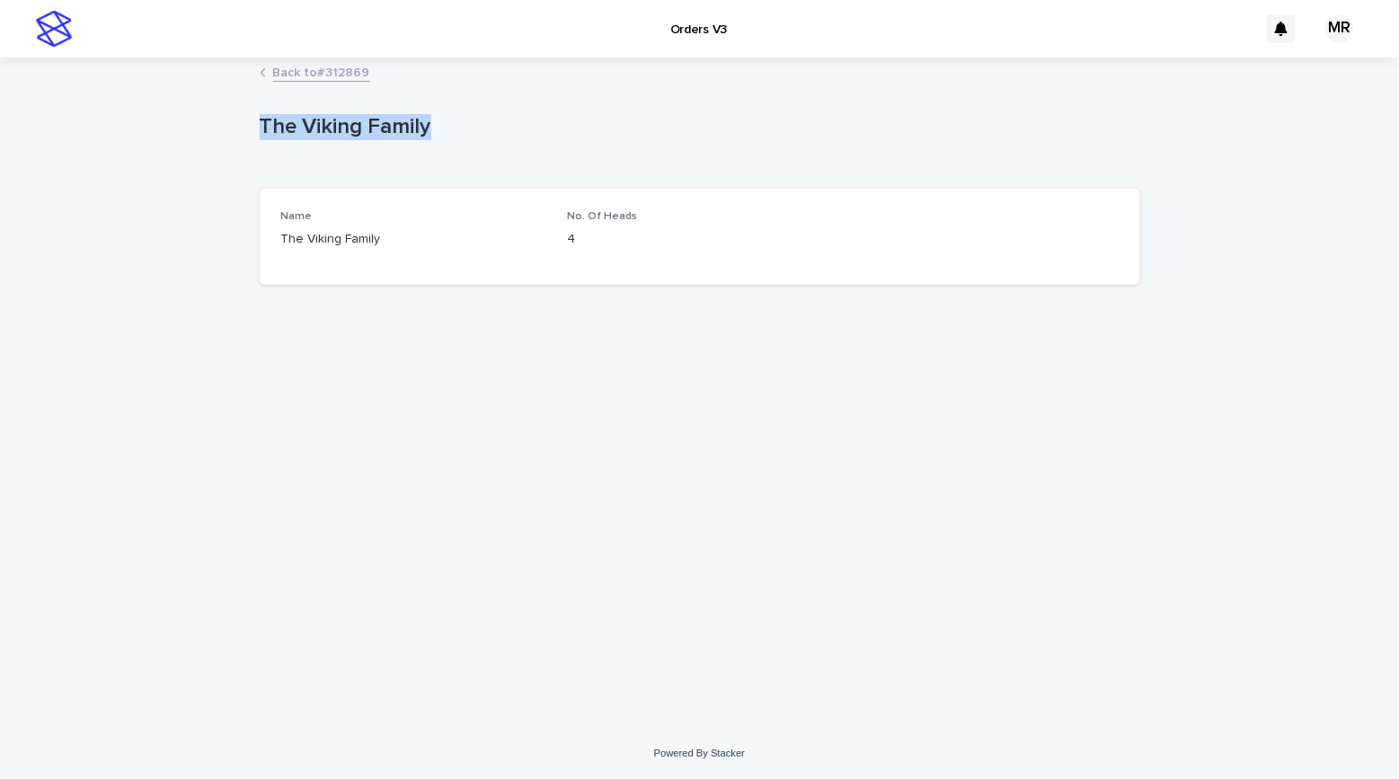
drag, startPoint x: 476, startPoint y: 134, endPoint x: 230, endPoint y: 114, distance: 246.9
click at [230, 114] on div "Loading... Saving… Loading... Saving… The Viking Family The Viking Family Sorry…" at bounding box center [699, 393] width 1399 height 668
copy p "The Viking Family"
drag, startPoint x: 142, startPoint y: 69, endPoint x: 161, endPoint y: 8, distance: 63.9
click at [143, 65] on div "Back to #312869" at bounding box center [699, 73] width 1399 height 25
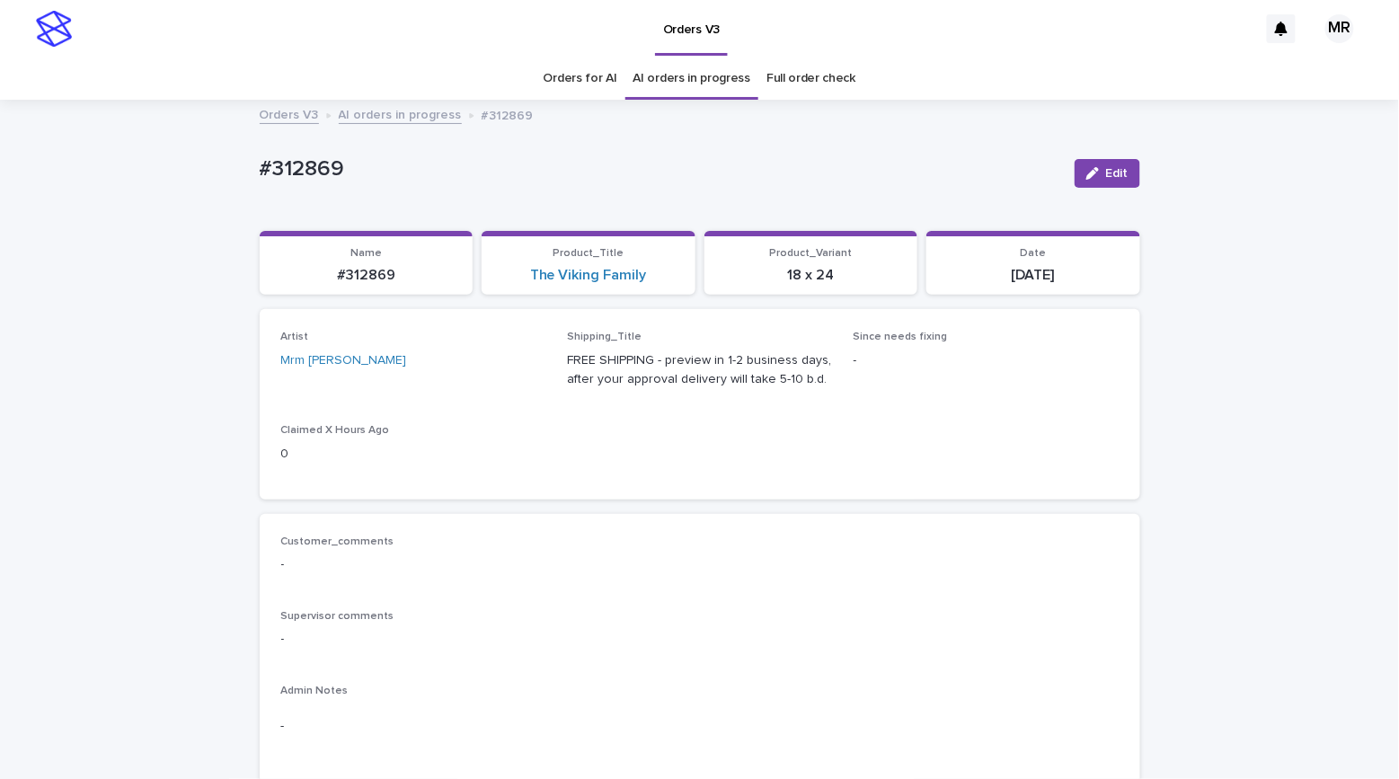
scroll to position [57, 0]
drag, startPoint x: 356, startPoint y: 168, endPoint x: 169, endPoint y: 161, distance: 187.0
copy p "#312869"
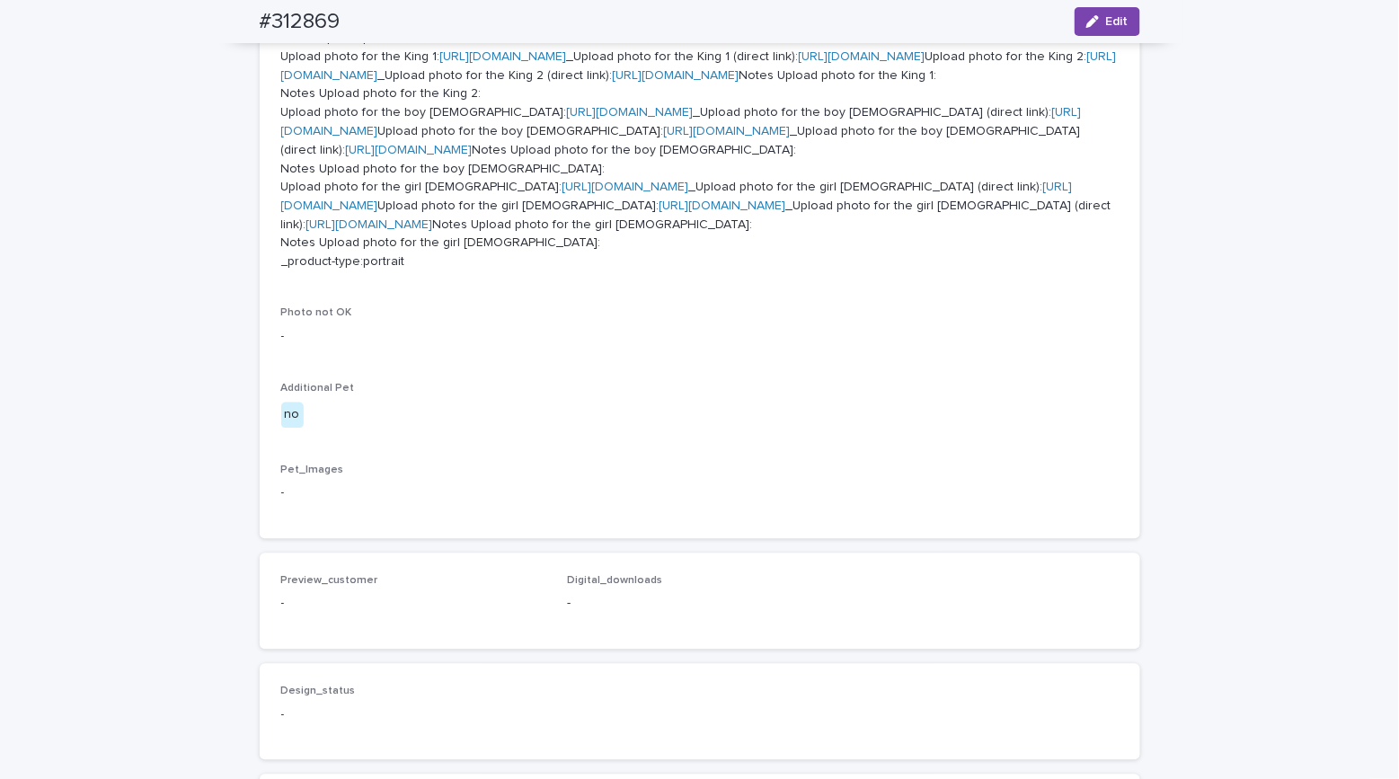
scroll to position [1297, 0]
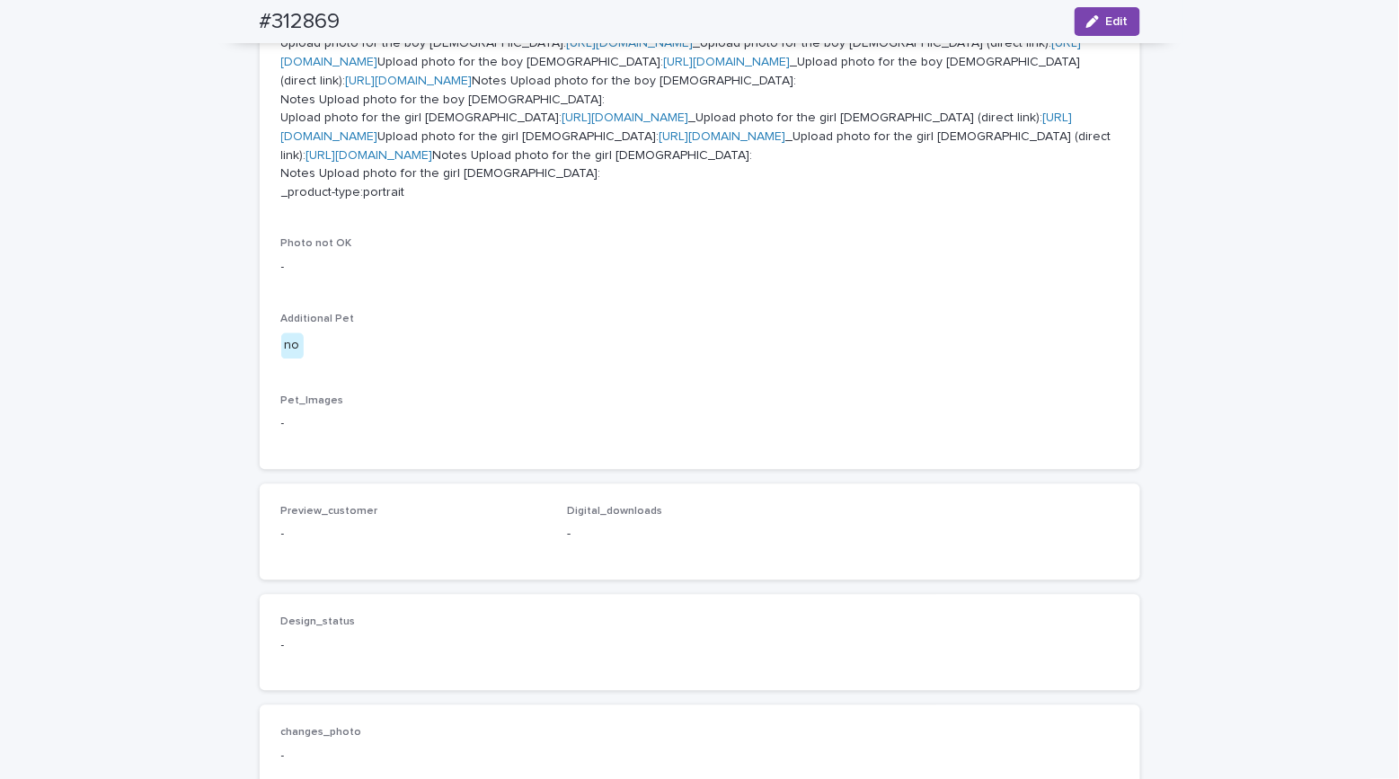
scroll to position [728, 0]
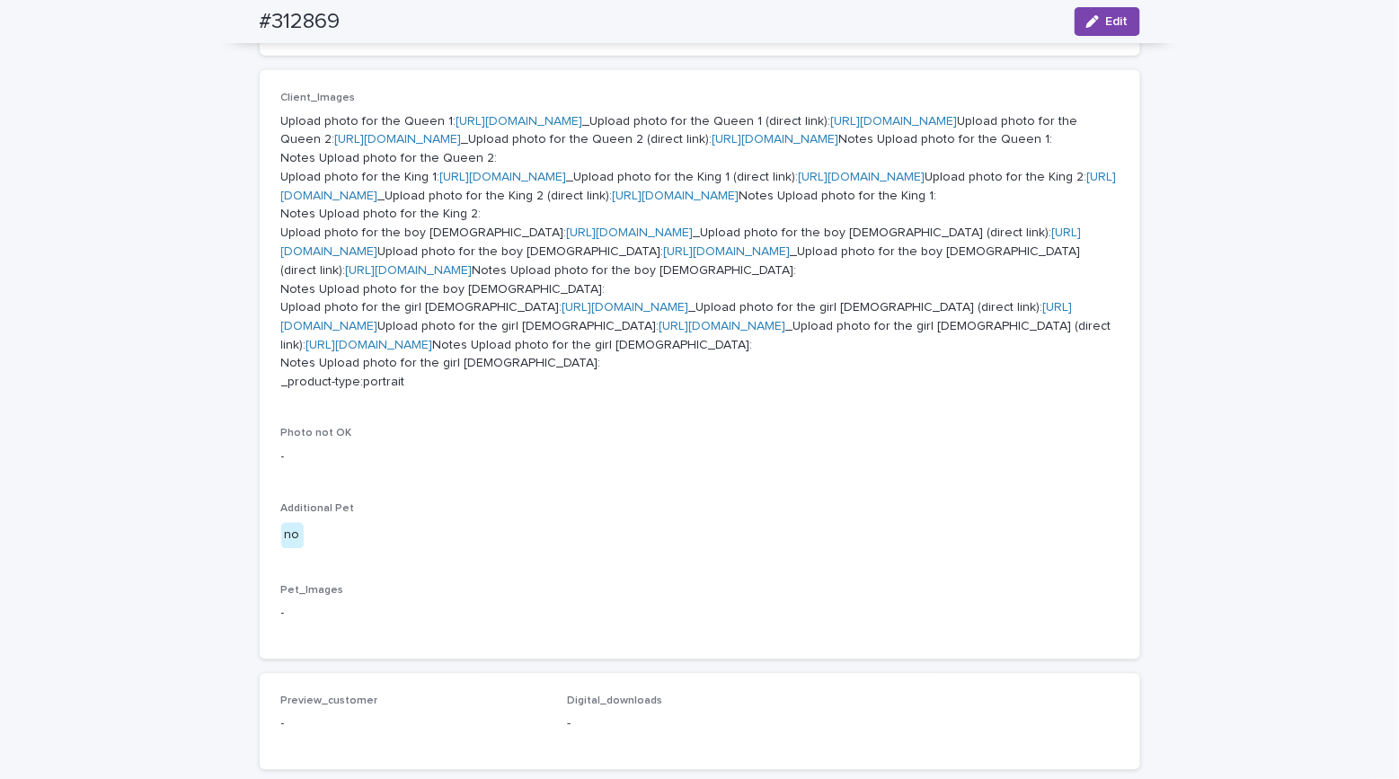
click at [509, 115] on link "https://cdn.shopify.com-uploadkit.app/s/files/1/0033/4807/0511/files/download.h…" at bounding box center [519, 121] width 127 height 13
click at [462, 146] on link "https://cdn.shopify.com-uploadkit.app/s/files/1/0033/4807/0511/files/download.h…" at bounding box center [398, 139] width 127 height 13
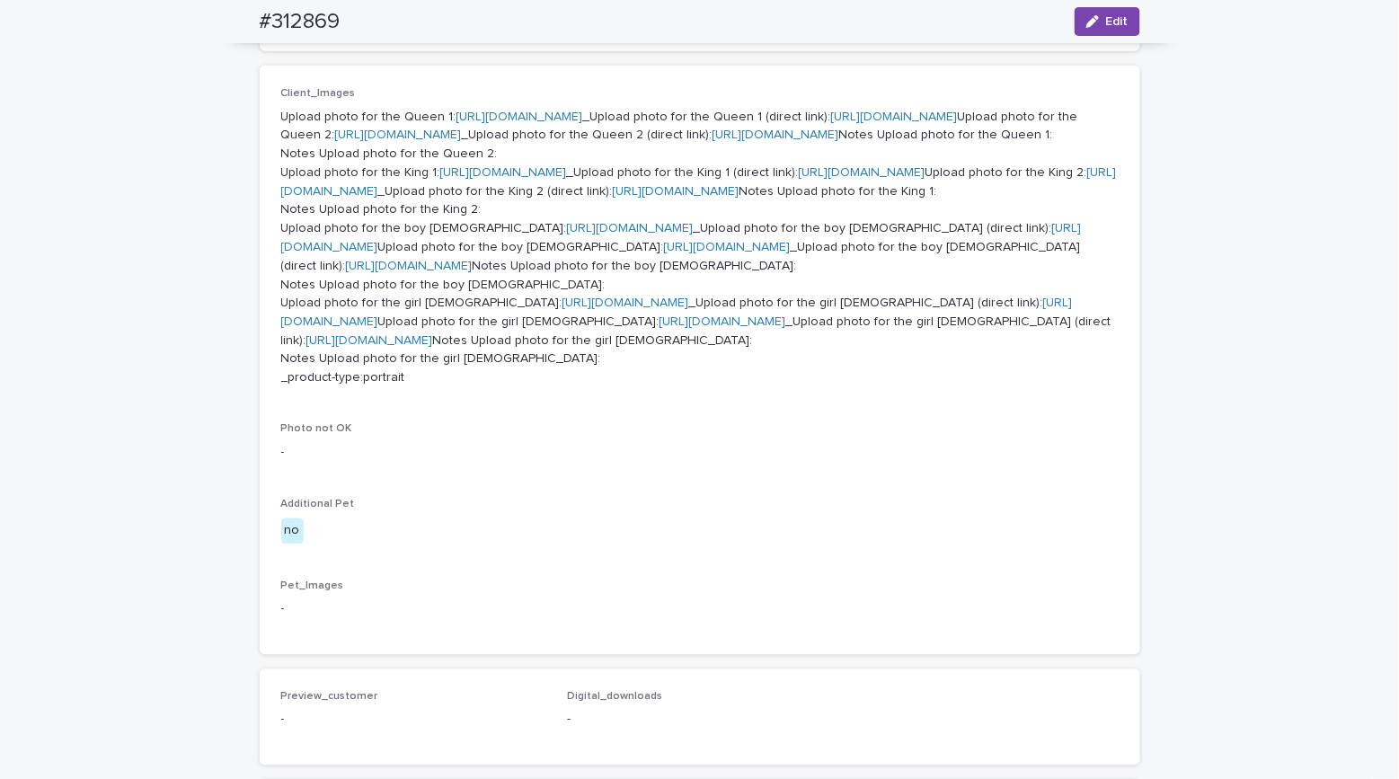
scroll to position [737, 0]
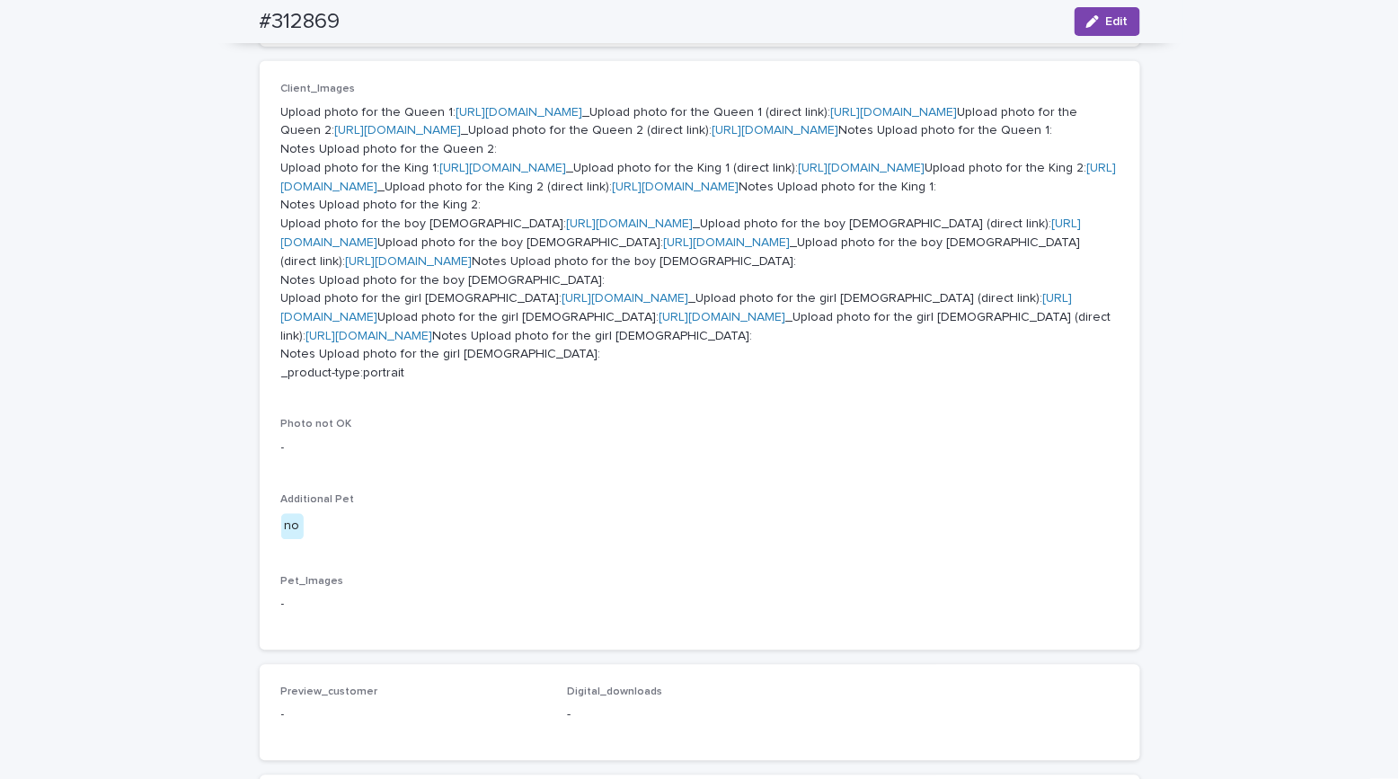
click at [475, 330] on p "Upload photo for the Queen 1: https://cdn.shopify.com-uploadkit.app/s/files/1/0…" at bounding box center [699, 243] width 837 height 280
click at [471, 174] on link "https://cdn.shopify.com-uploadkit.app/s/files/1/0033/4807/0511/files/download.h…" at bounding box center [503, 168] width 127 height 13
click at [466, 193] on link "https://cdn.shopify.com-uploadkit.app/s/files/1/0033/4807/0511/files/download.h…" at bounding box center [698, 177] width 835 height 31
click at [1248, 331] on div "Loading... Saving… Loading... Saving… #312869 Edit #312869 Edit Sorry, there wa…" at bounding box center [699, 303] width 1399 height 1879
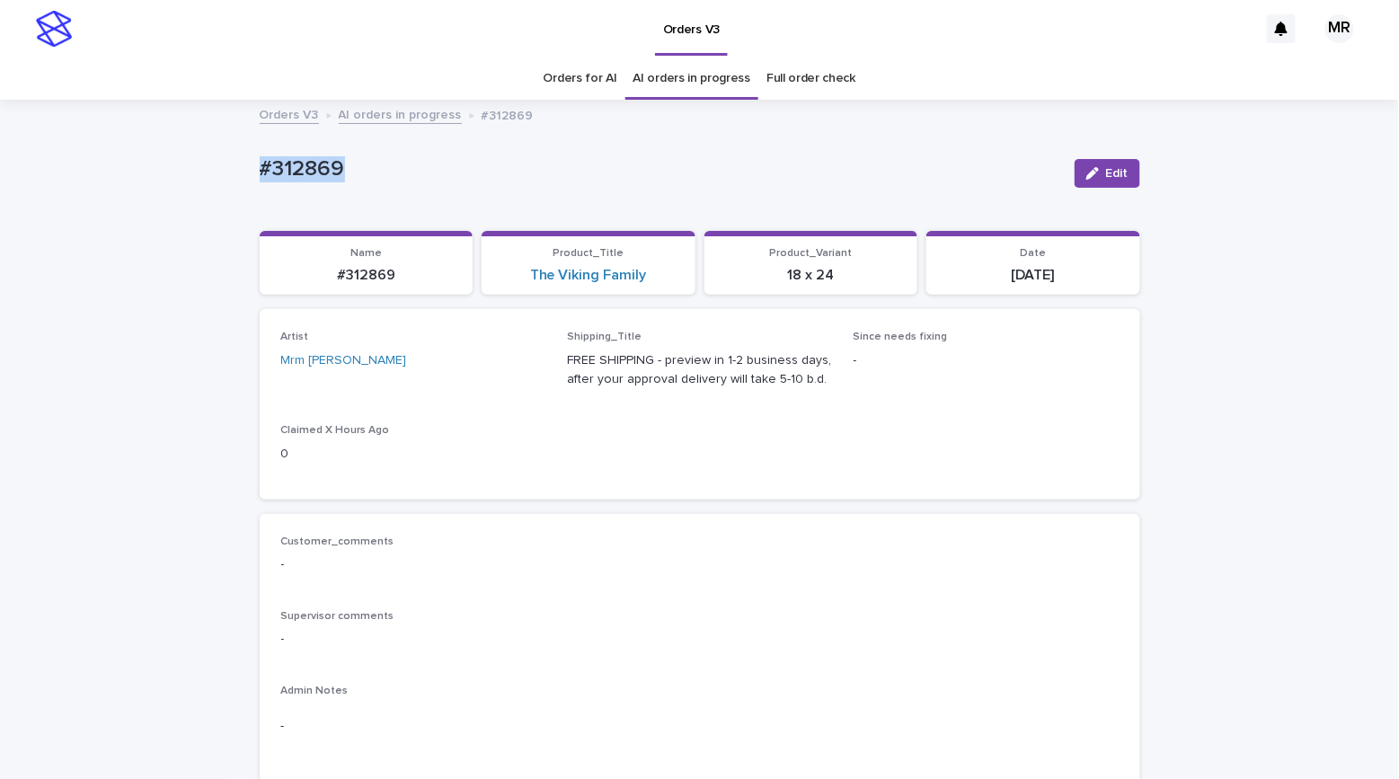
drag, startPoint x: 340, startPoint y: 172, endPoint x: 236, endPoint y: 163, distance: 103.6
copy p "#312869"
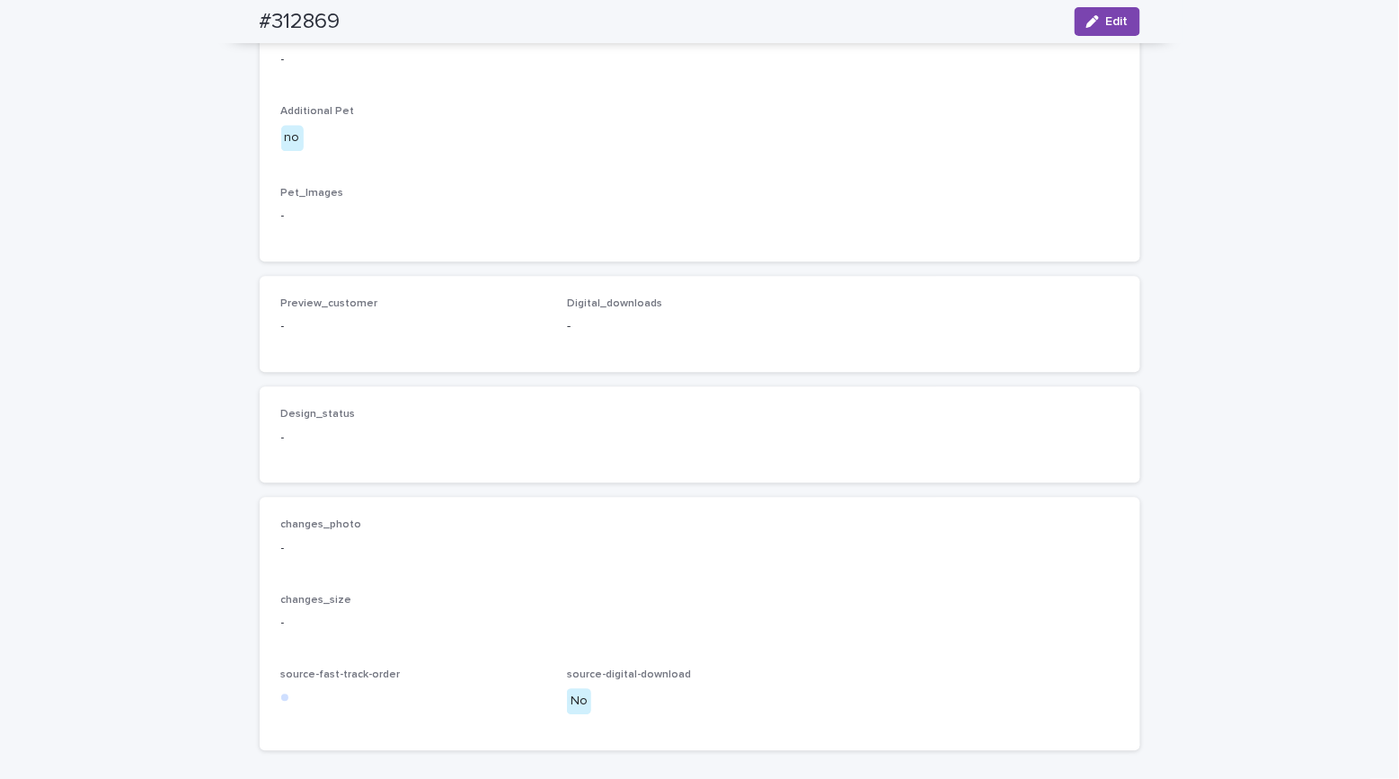
scroll to position [1094, 0]
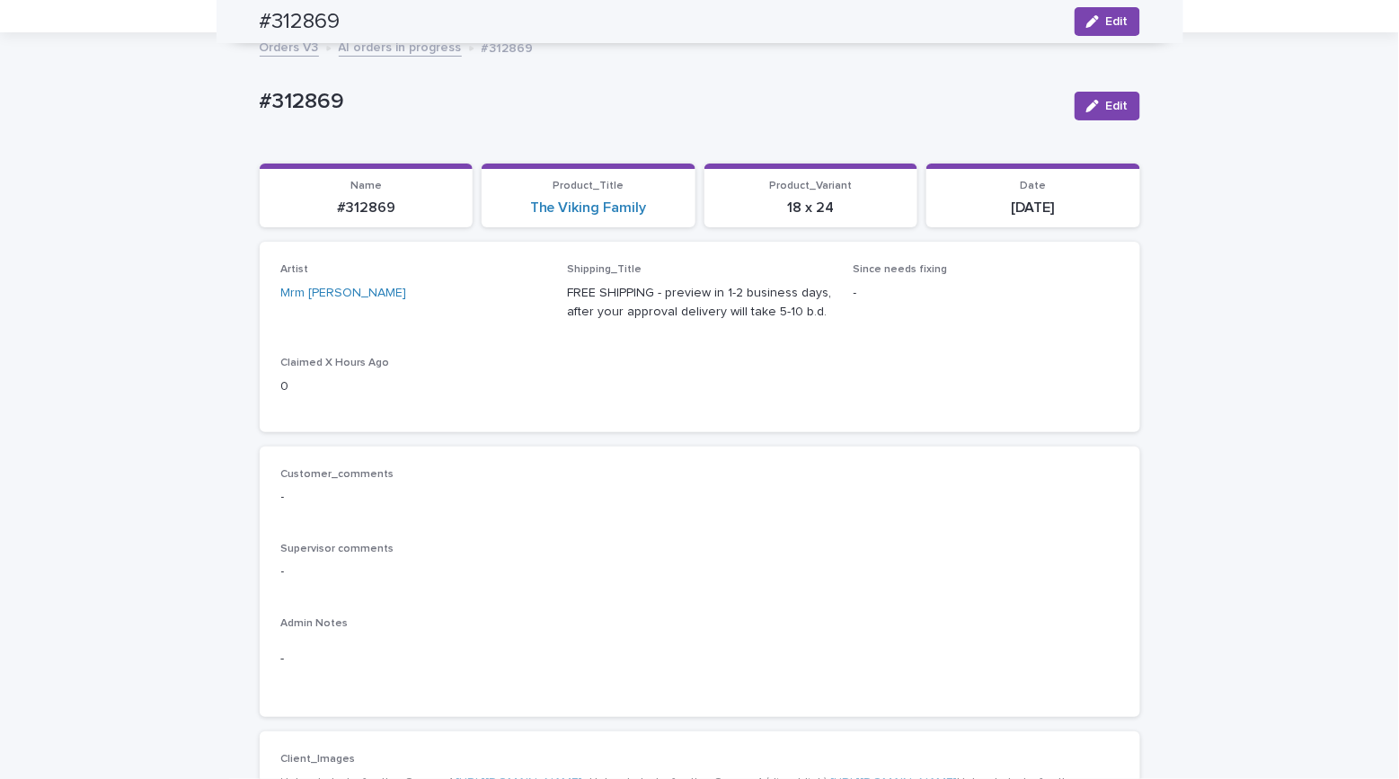
scroll to position [0, 0]
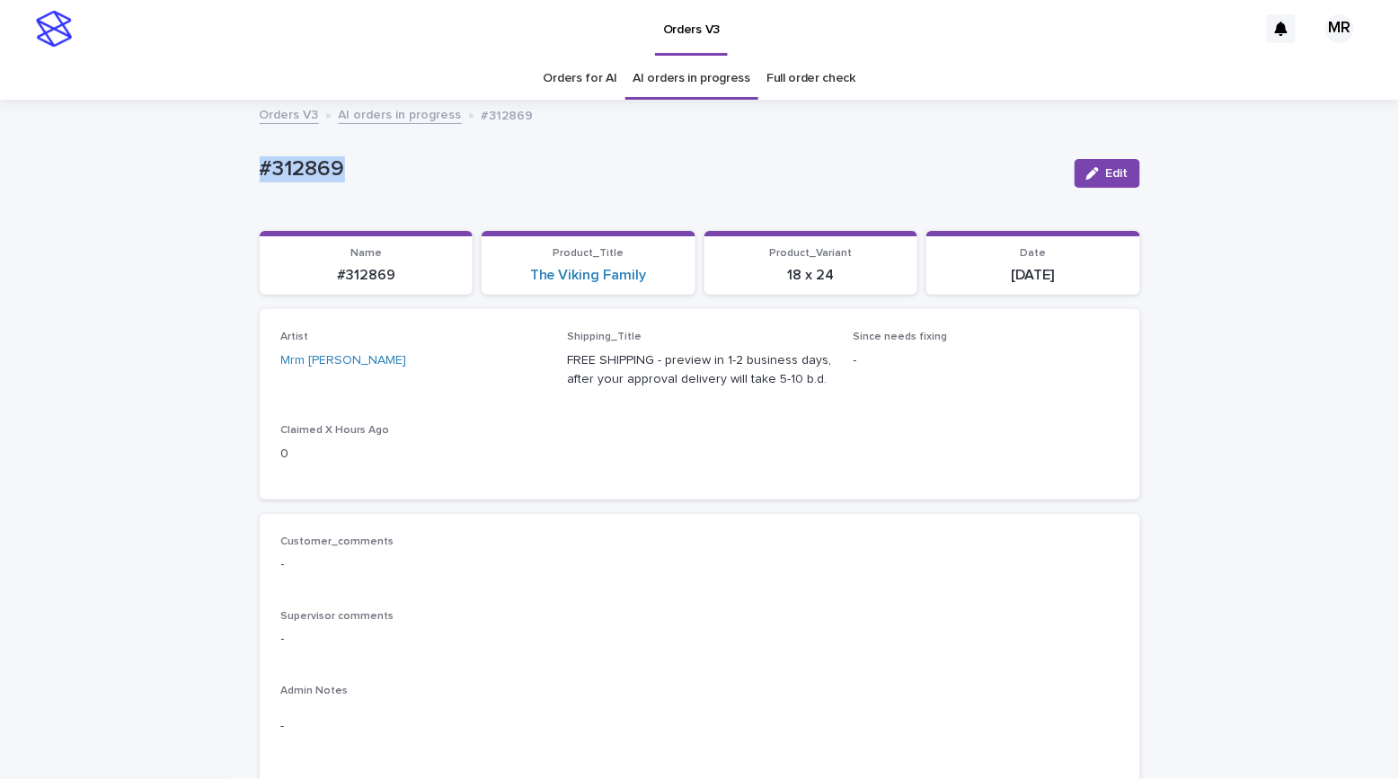
drag, startPoint x: 235, startPoint y: 172, endPoint x: 220, endPoint y: 172, distance: 15.3
copy p "#312869"
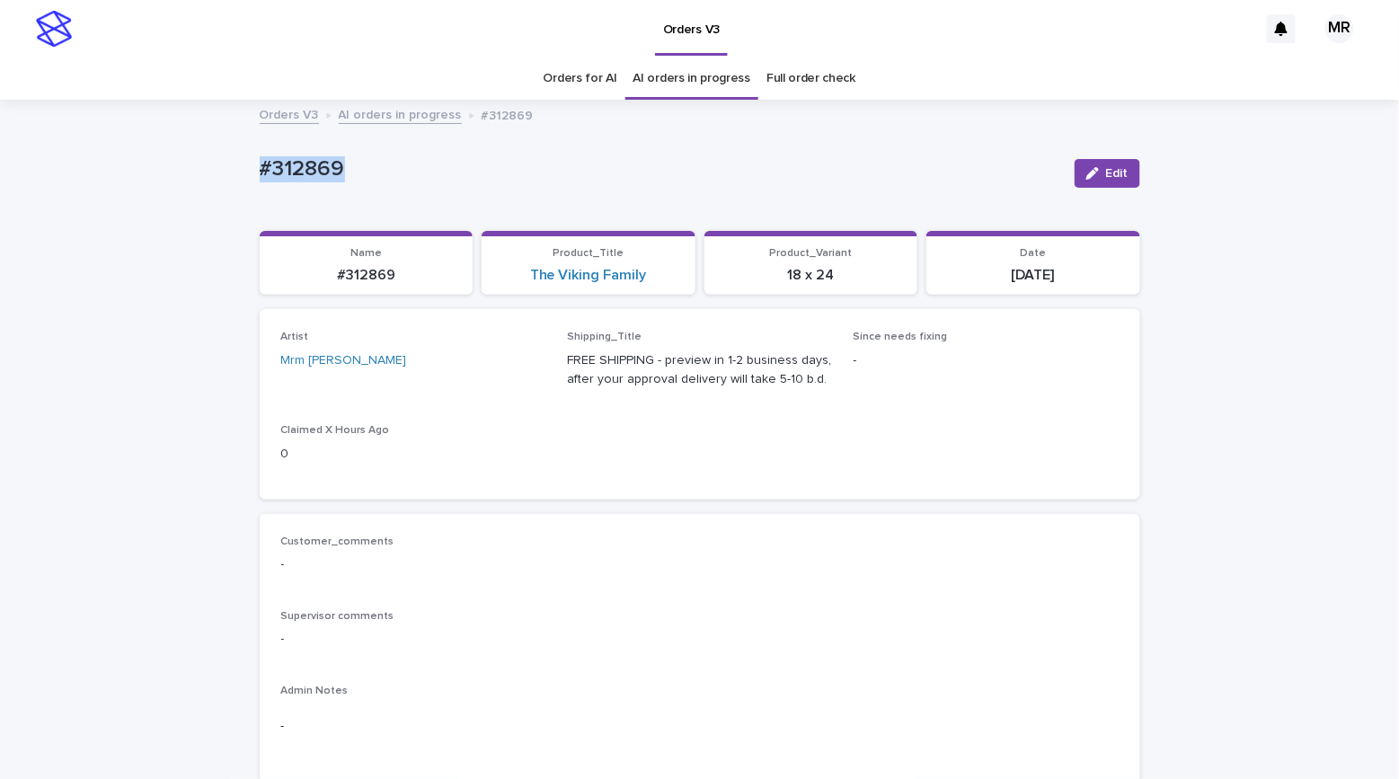
copy p "#312869"
click at [319, 181] on p "#312869" at bounding box center [660, 169] width 800 height 26
copy p "#312869"
click at [1087, 167] on icon "button" at bounding box center [1092, 173] width 13 height 13
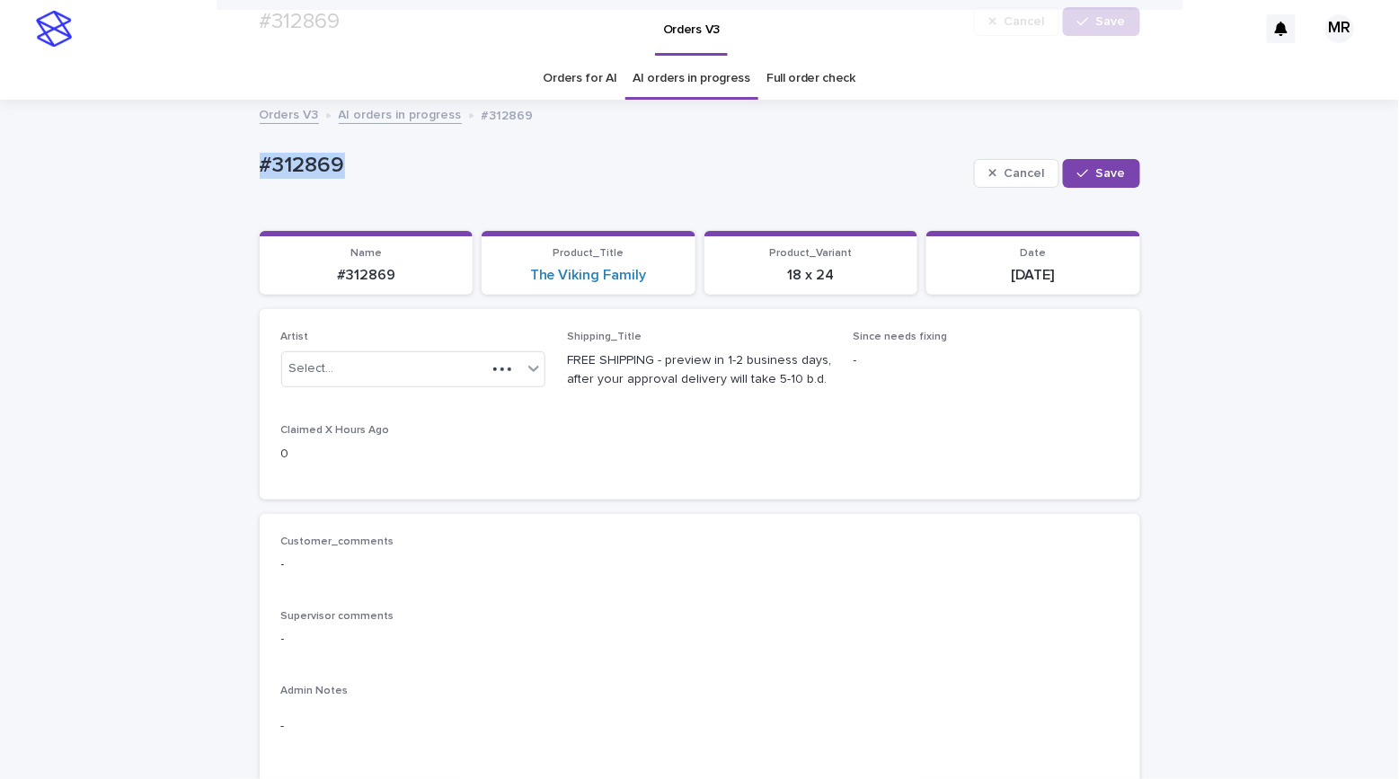
scroll to position [1893, 0]
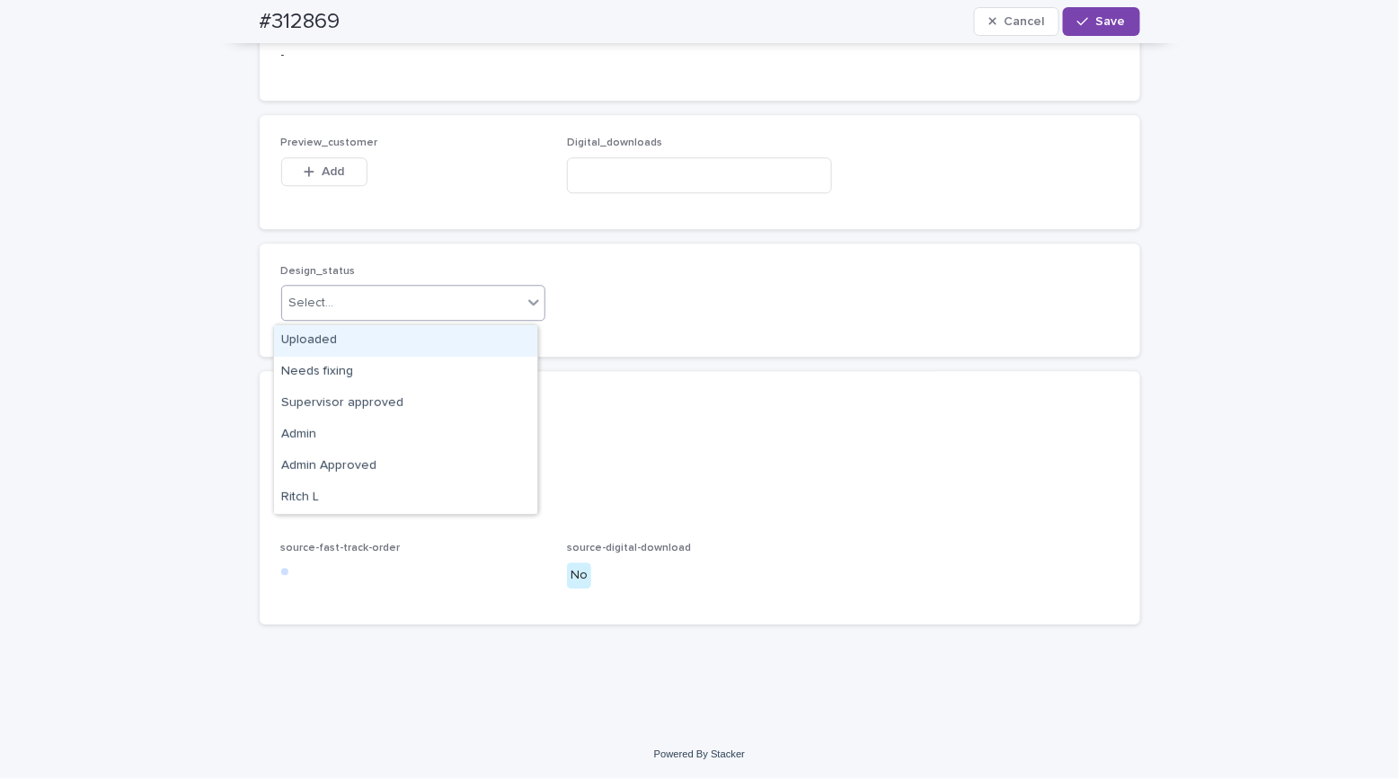
click at [348, 321] on div "Select..." at bounding box center [413, 303] width 265 height 36
click at [354, 345] on div "Uploaded" at bounding box center [405, 340] width 263 height 31
click at [331, 174] on span "Add" at bounding box center [333, 171] width 22 height 13
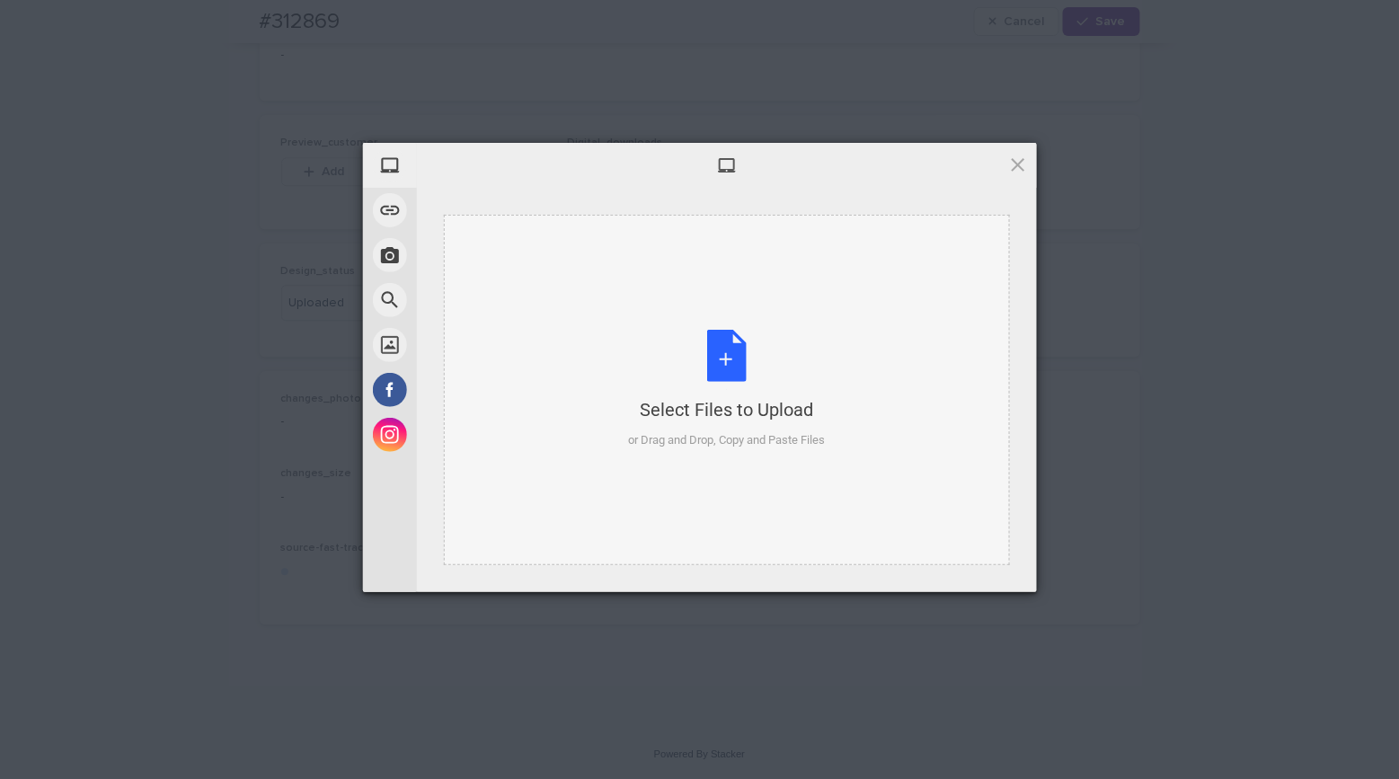
click at [746, 344] on div "Select Files to Upload or Drag and Drop, Copy and Paste Files" at bounding box center [726, 389] width 197 height 119
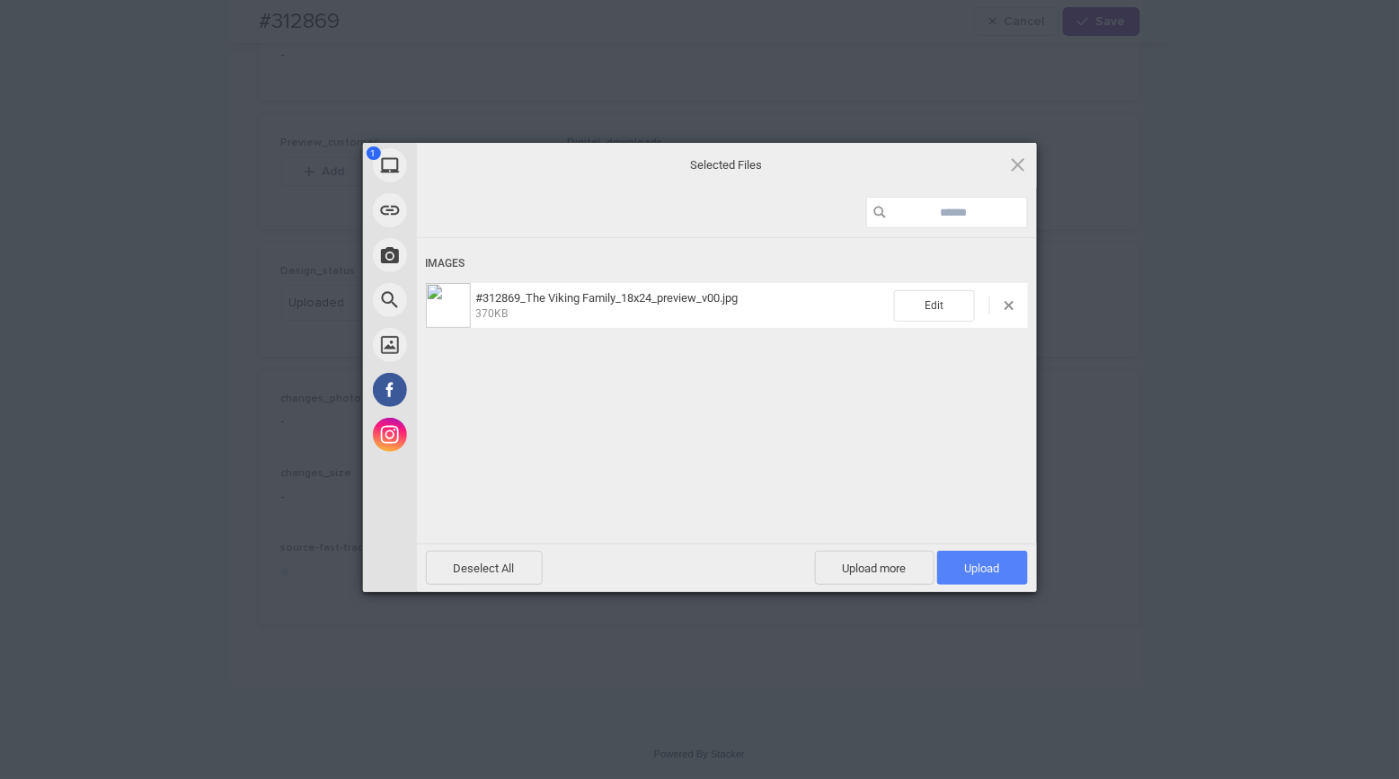
click at [967, 565] on span "Upload 1" at bounding box center [982, 567] width 35 height 13
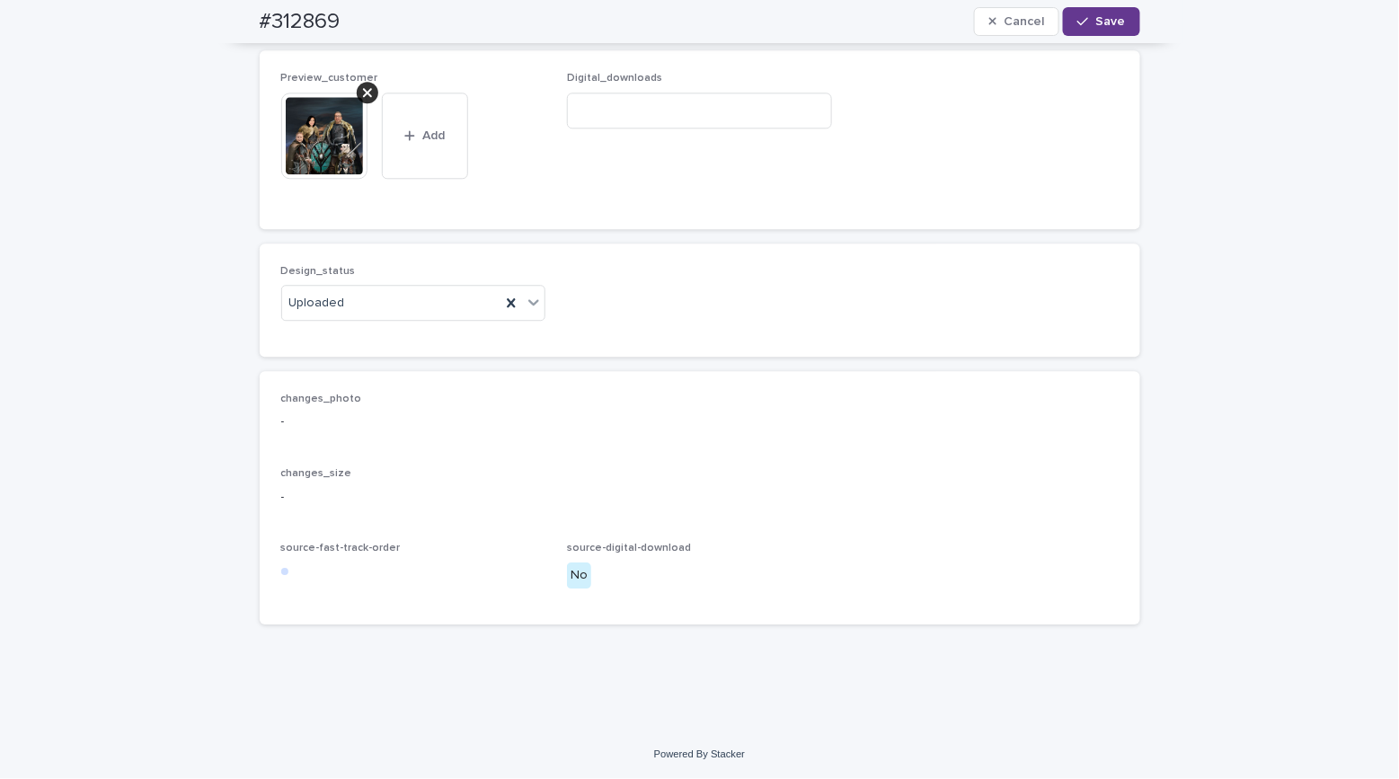
click at [1104, 8] on button "Save" at bounding box center [1101, 21] width 76 height 29
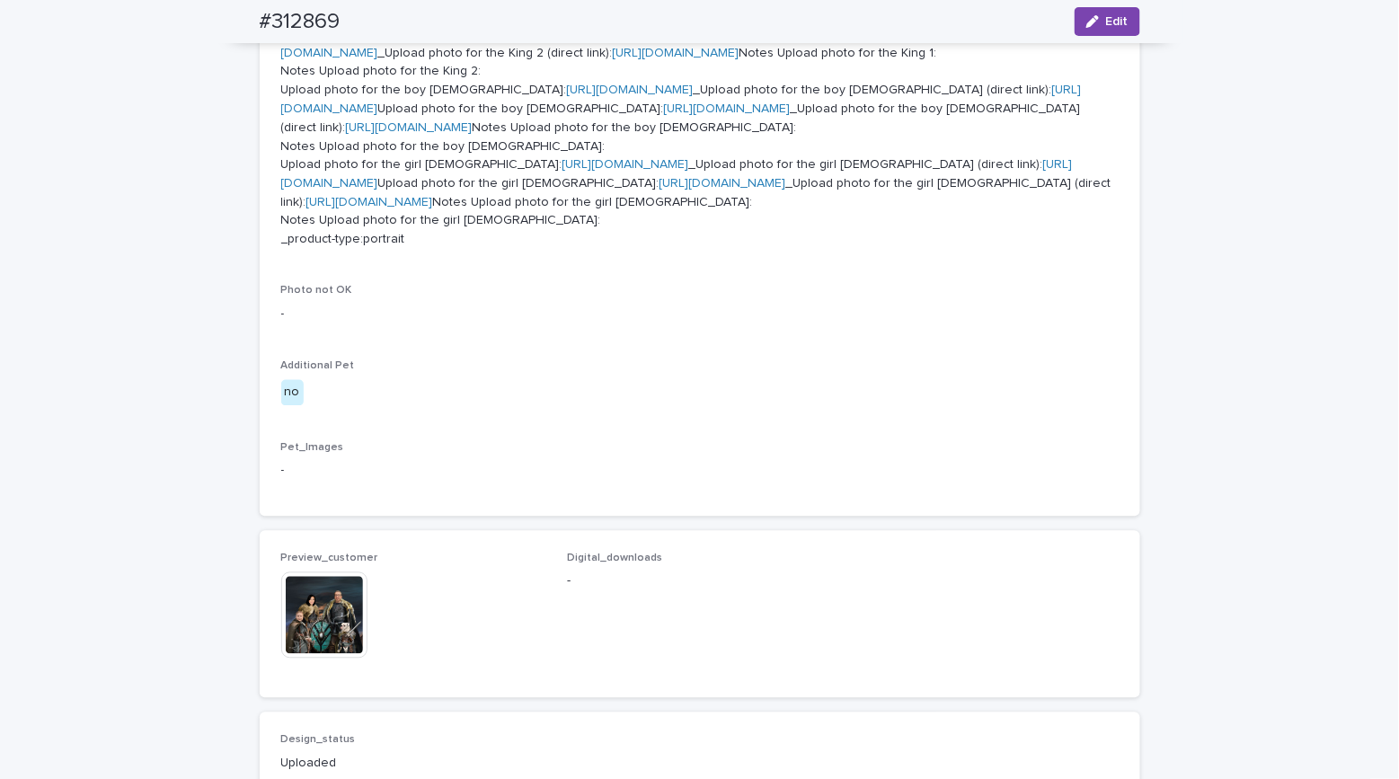
scroll to position [0, 0]
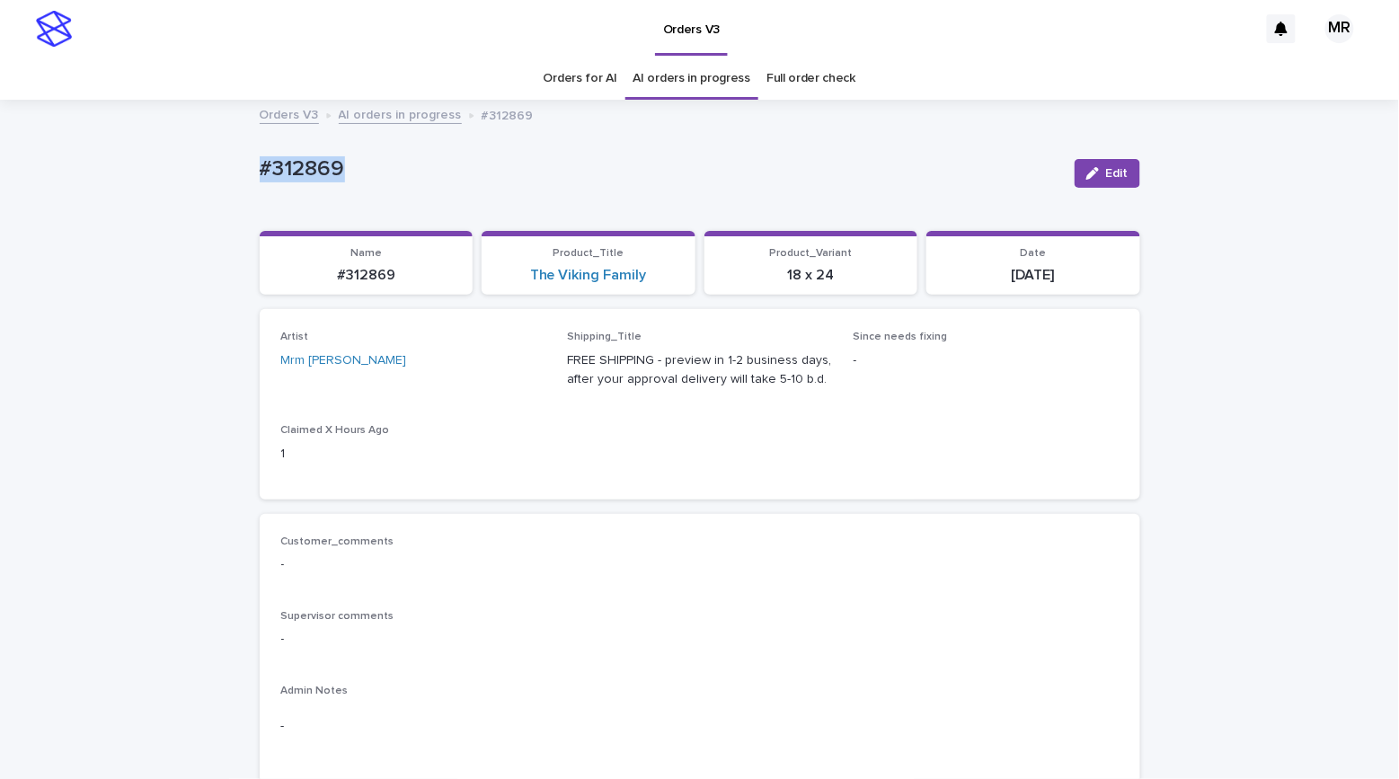
drag, startPoint x: 262, startPoint y: 171, endPoint x: 199, endPoint y: 171, distance: 62.9
copy p "#312869"
click at [184, 58] on div "Orders for AI AI orders in progress Full order check" at bounding box center [699, 78] width 1399 height 42
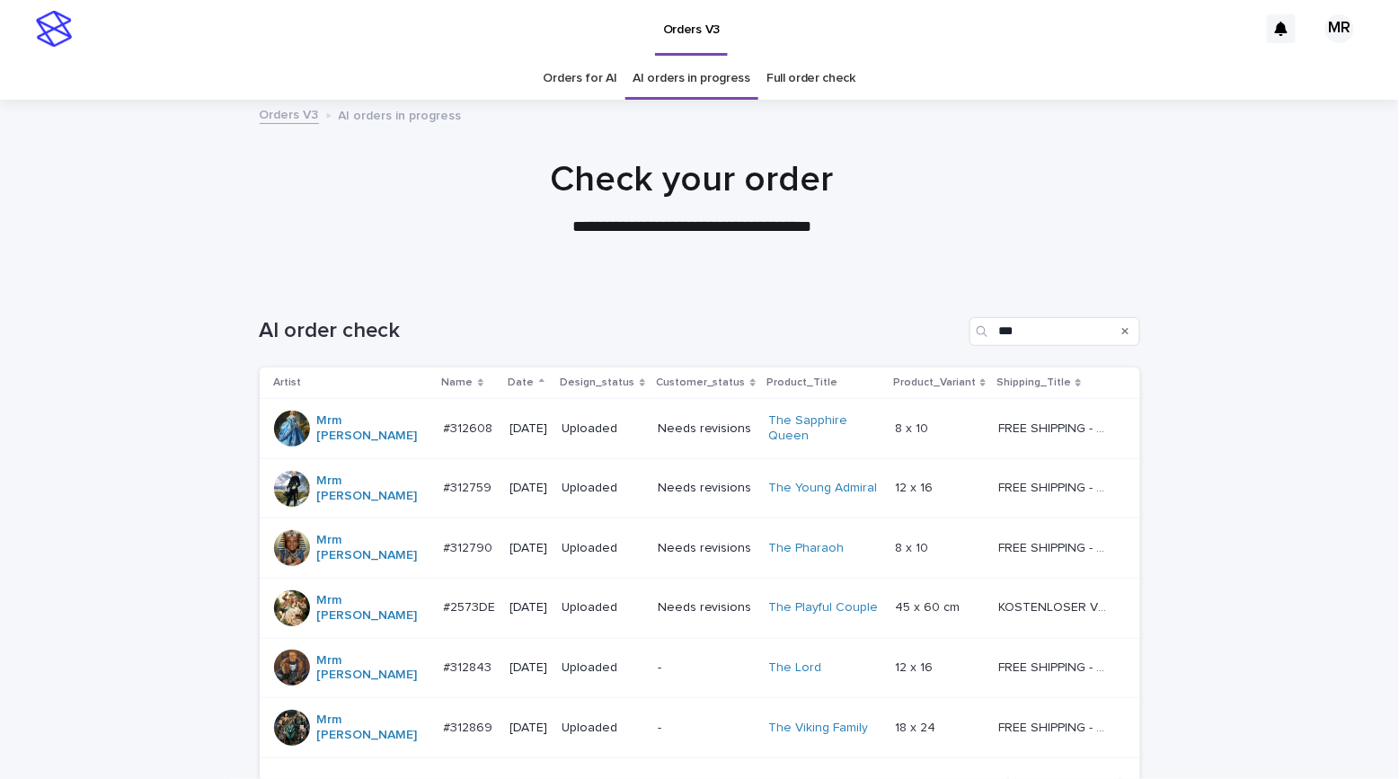
click at [230, 75] on div "Orders for AI AI orders in progress Full order check" at bounding box center [699, 78] width 1399 height 42
click at [1188, 261] on div at bounding box center [691, 191] width 1383 height 180
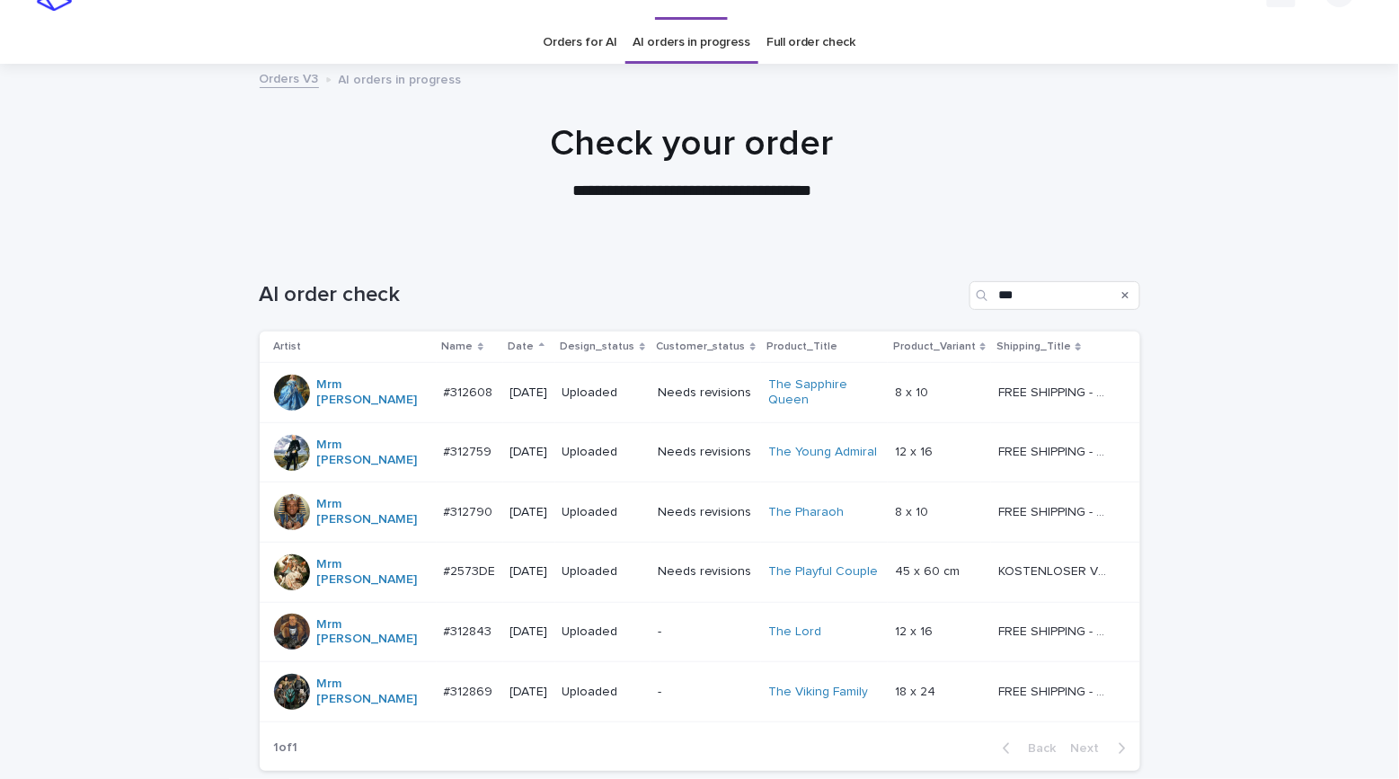
scroll to position [69, 0]
